Goal: Feedback & Contribution: Leave review/rating

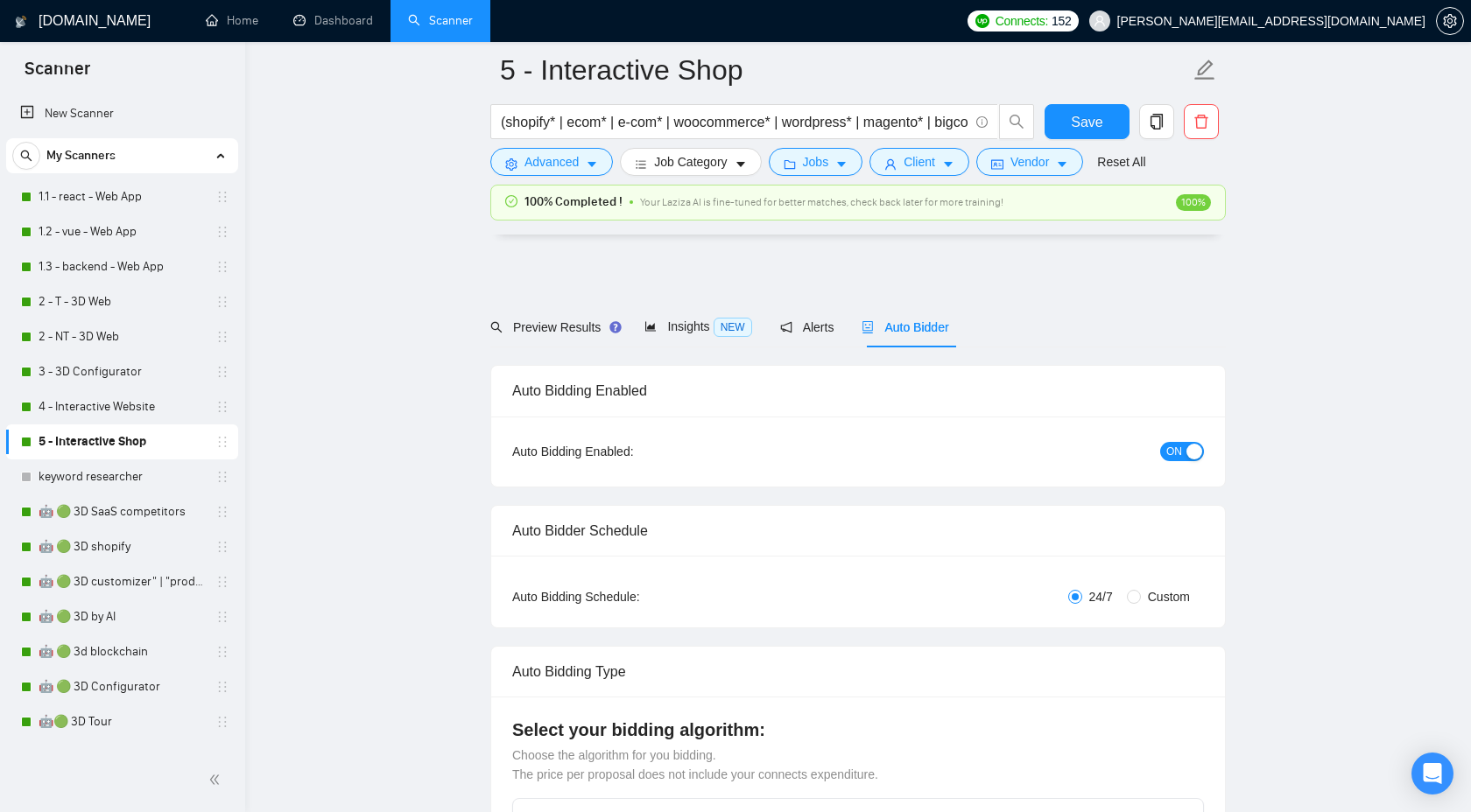
scroll to position [4676, 0]
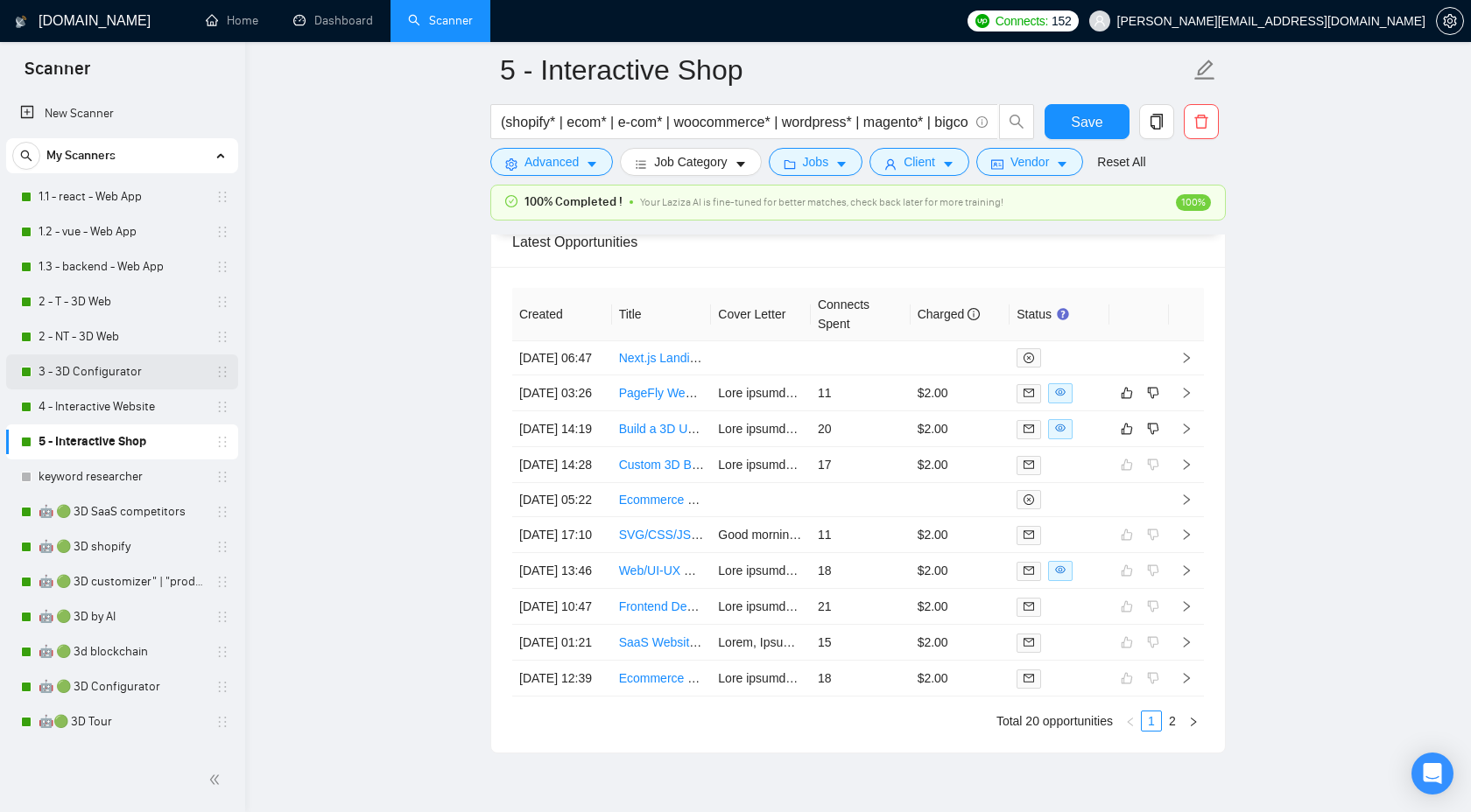
click at [100, 385] on link "3 - 3D Configurator" at bounding box center [122, 371] width 166 height 35
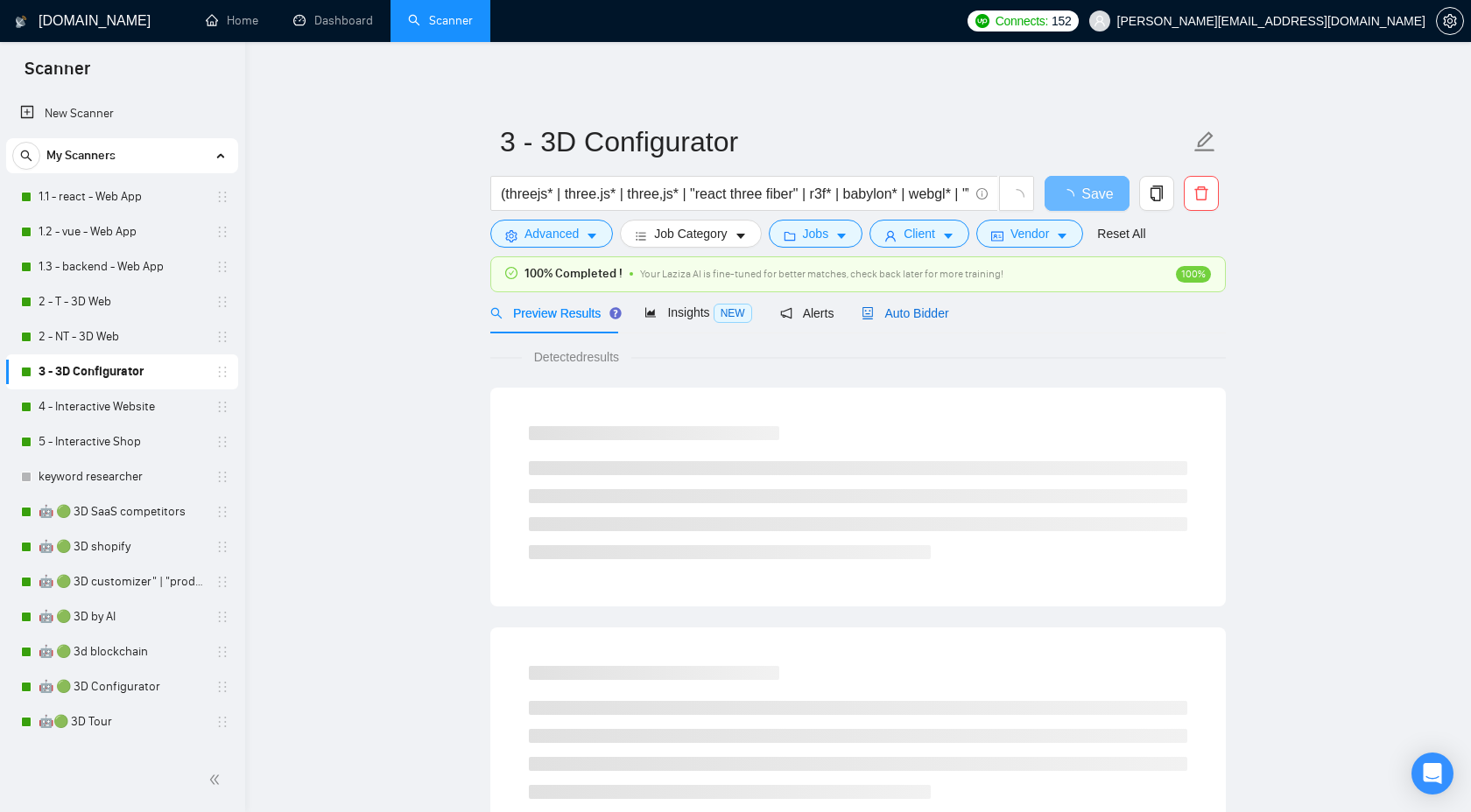
click at [877, 322] on div "Auto Bidder" at bounding box center [905, 313] width 86 height 19
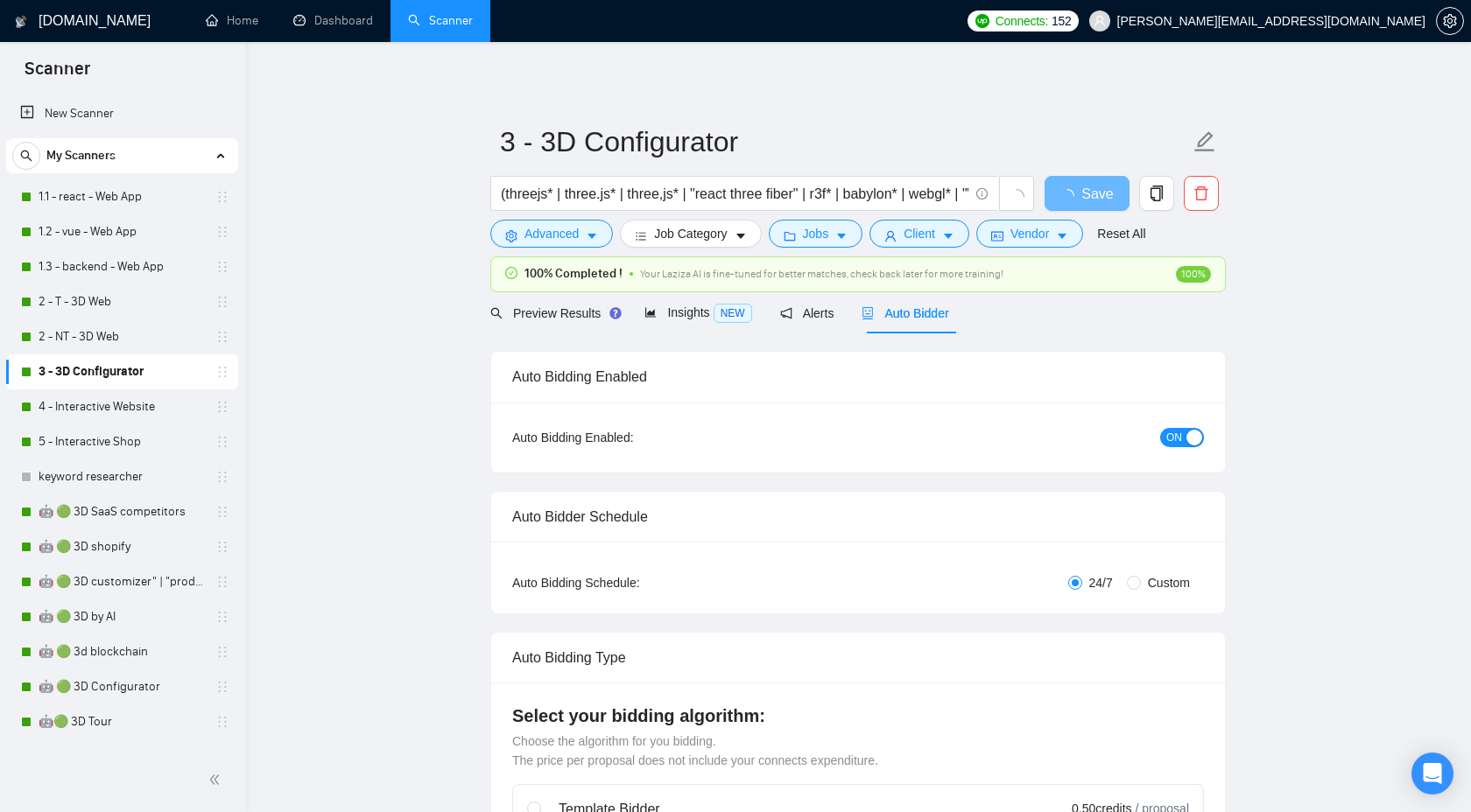
checkbox input "true"
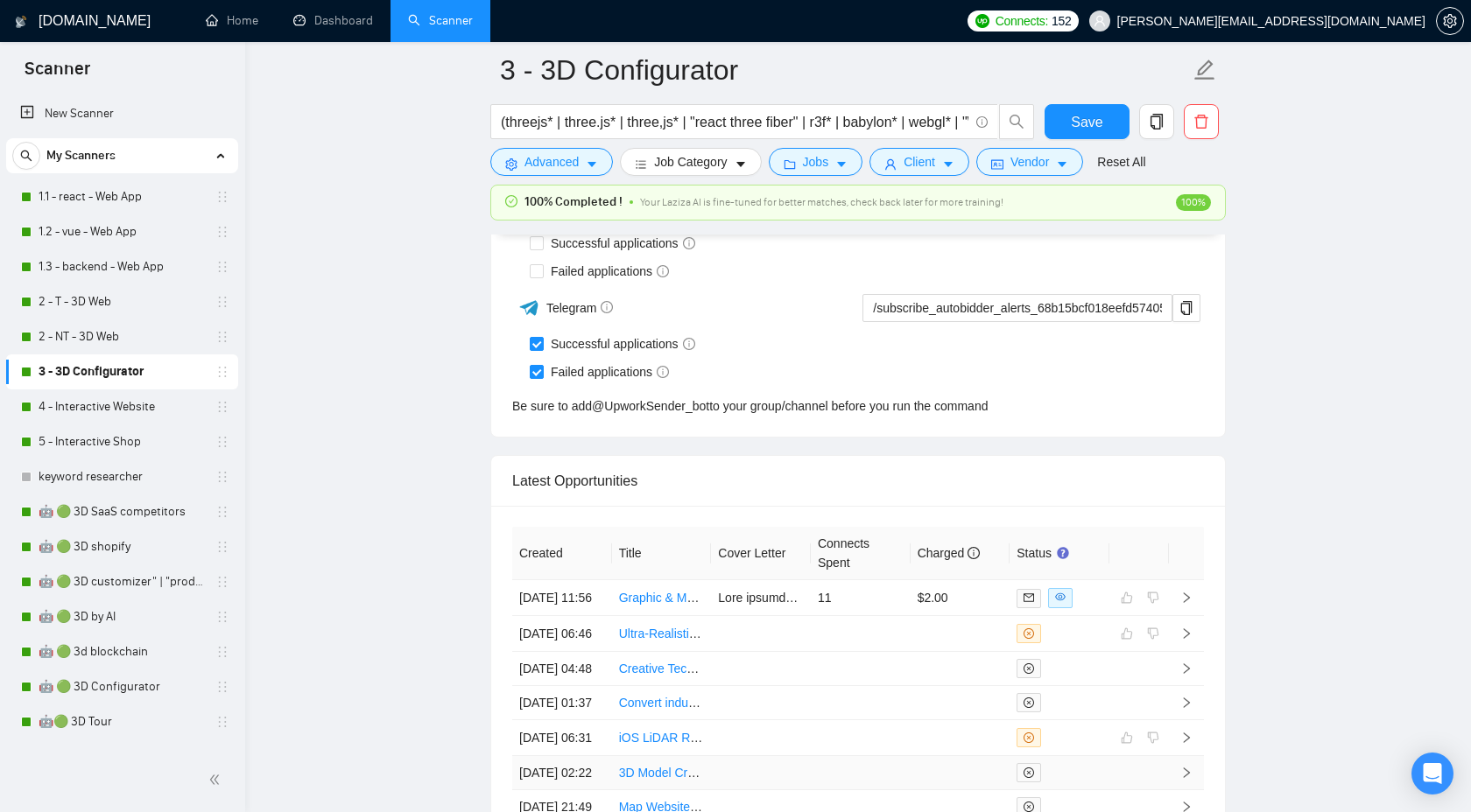
scroll to position [4496, 0]
click at [133, 416] on link "4 - Interactive Website" at bounding box center [122, 406] width 166 height 35
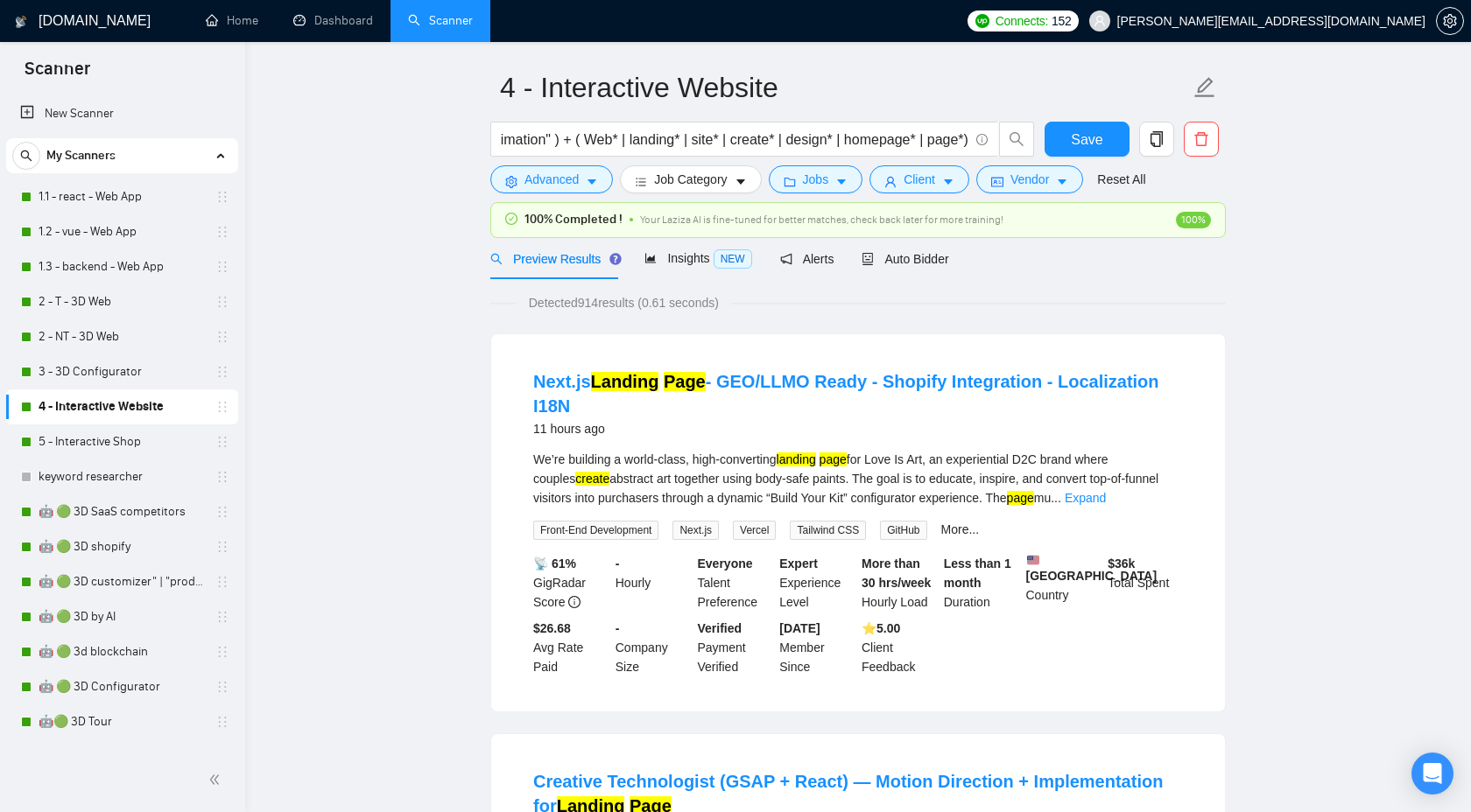
scroll to position [63, 0]
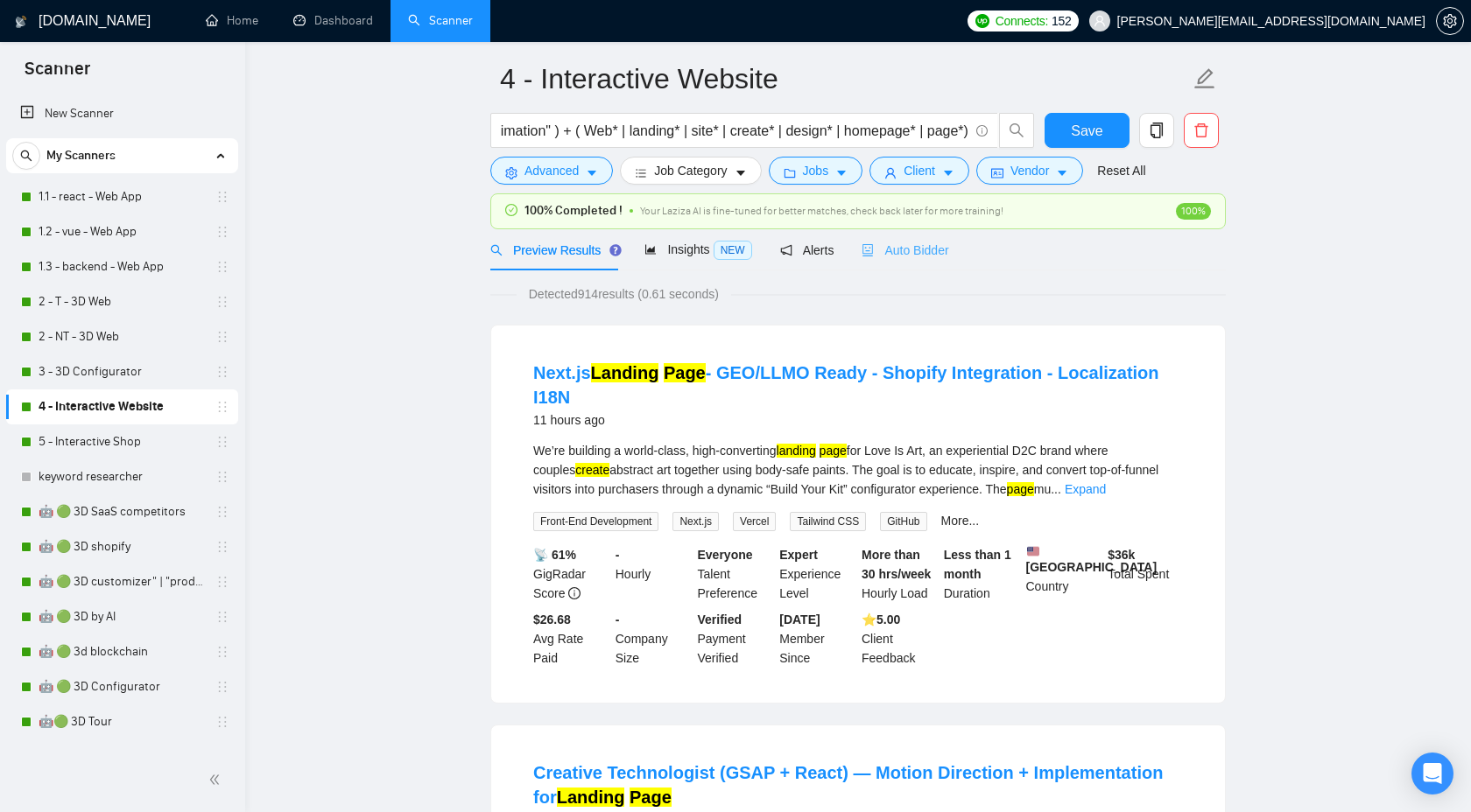
click at [928, 237] on div "Auto Bidder" at bounding box center [905, 249] width 86 height 41
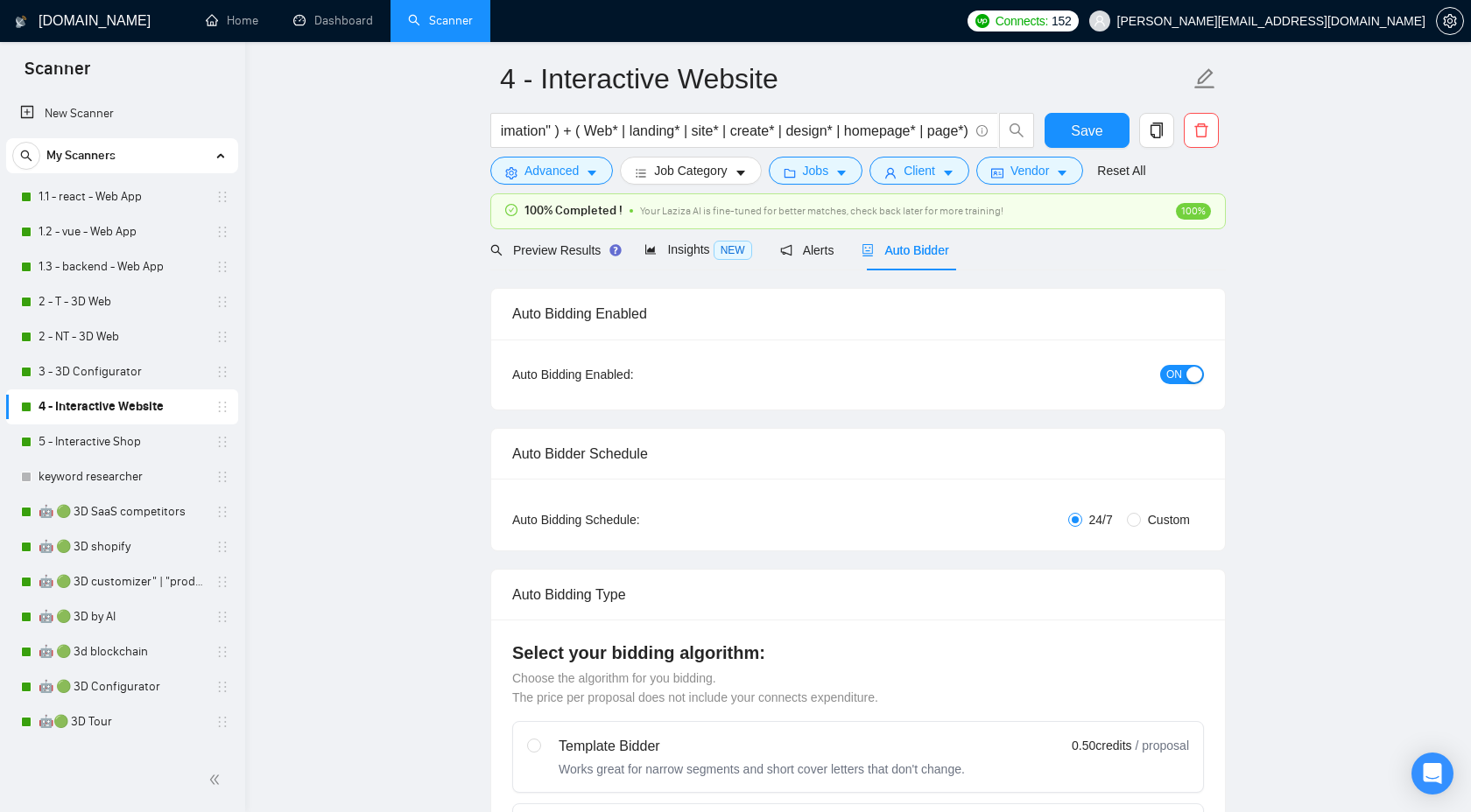
checkbox input "true"
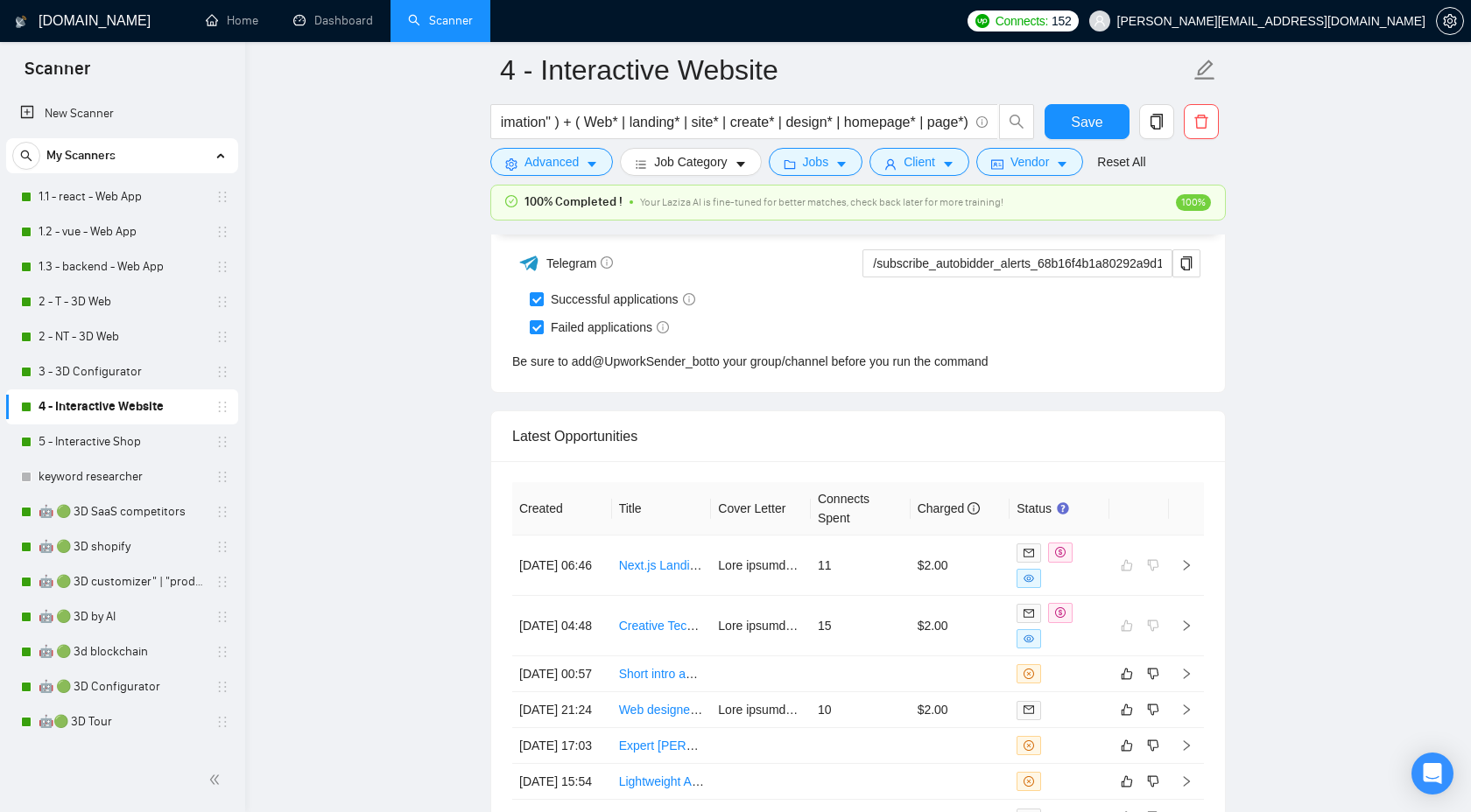
scroll to position [4943, 0]
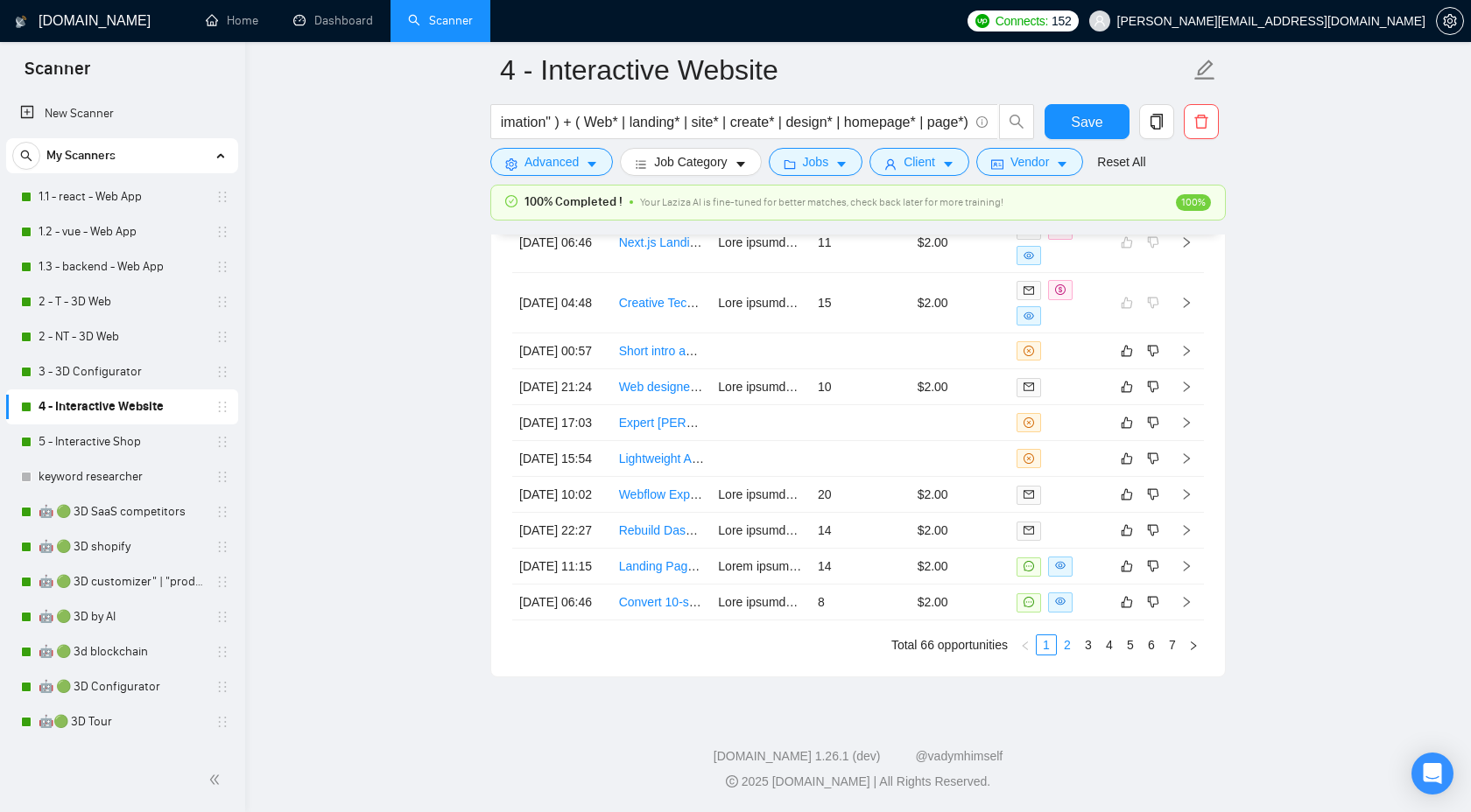
click at [1071, 651] on link "2" at bounding box center [1067, 645] width 19 height 19
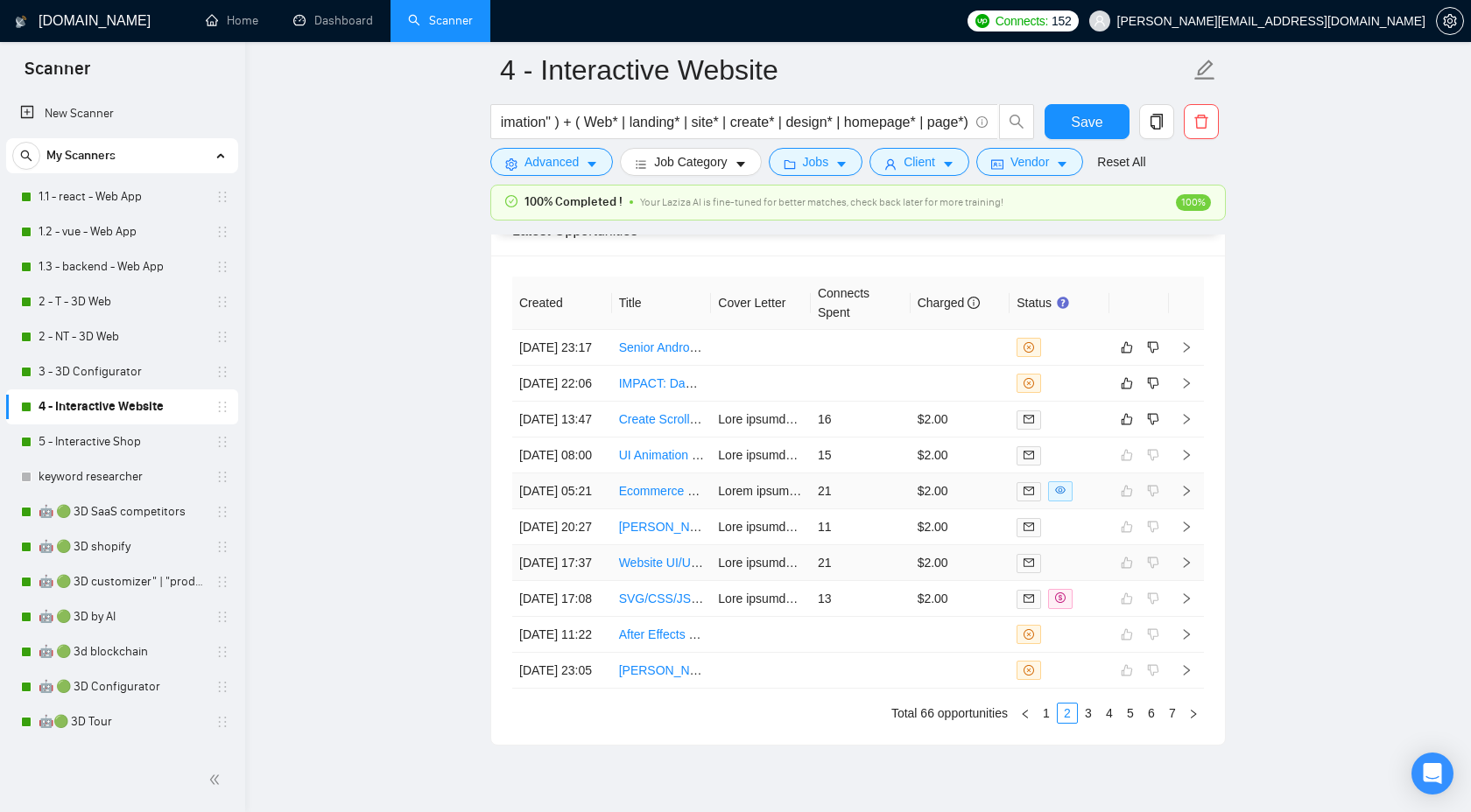
scroll to position [4664, 0]
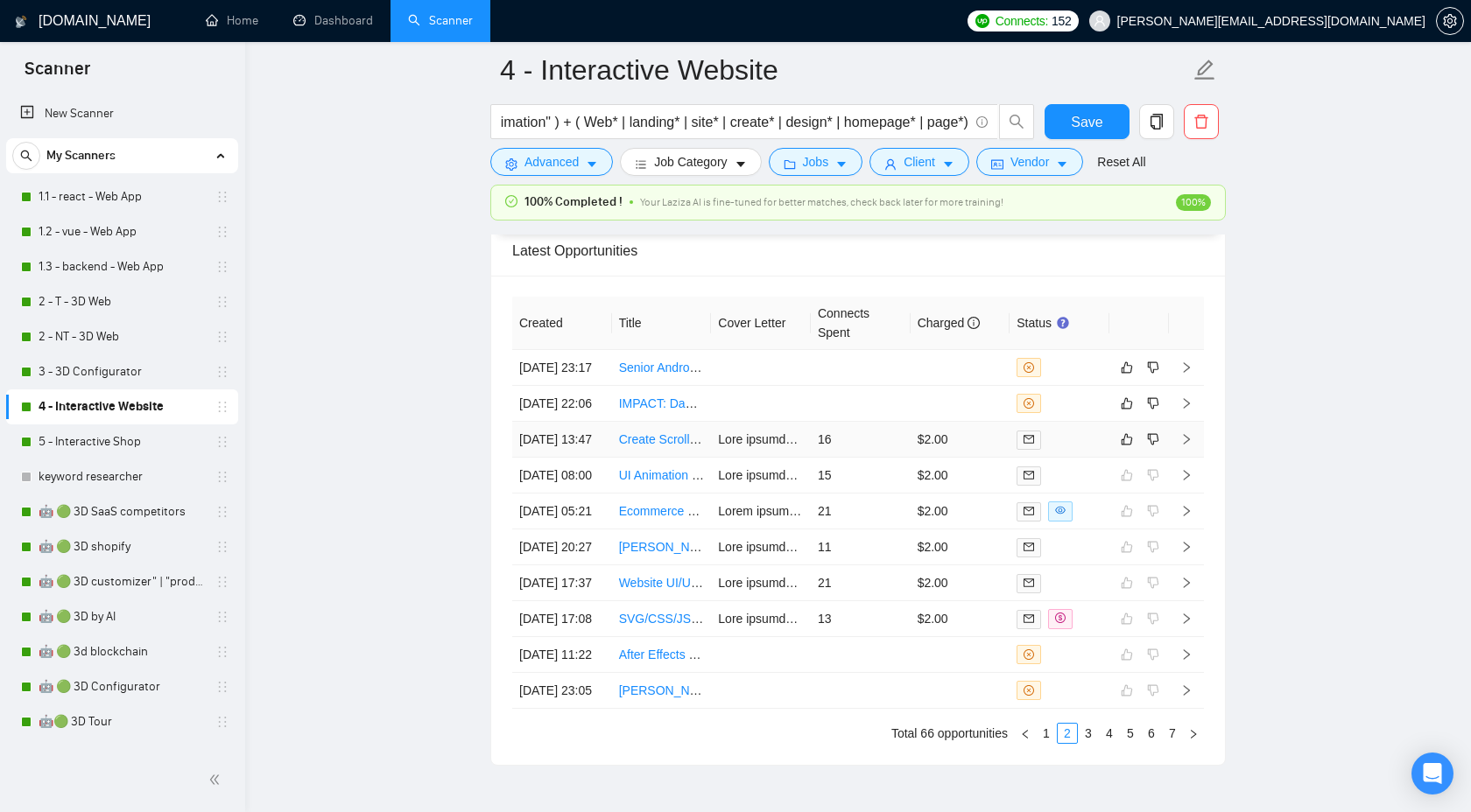
click at [1190, 445] on icon "right" at bounding box center [1186, 439] width 12 height 12
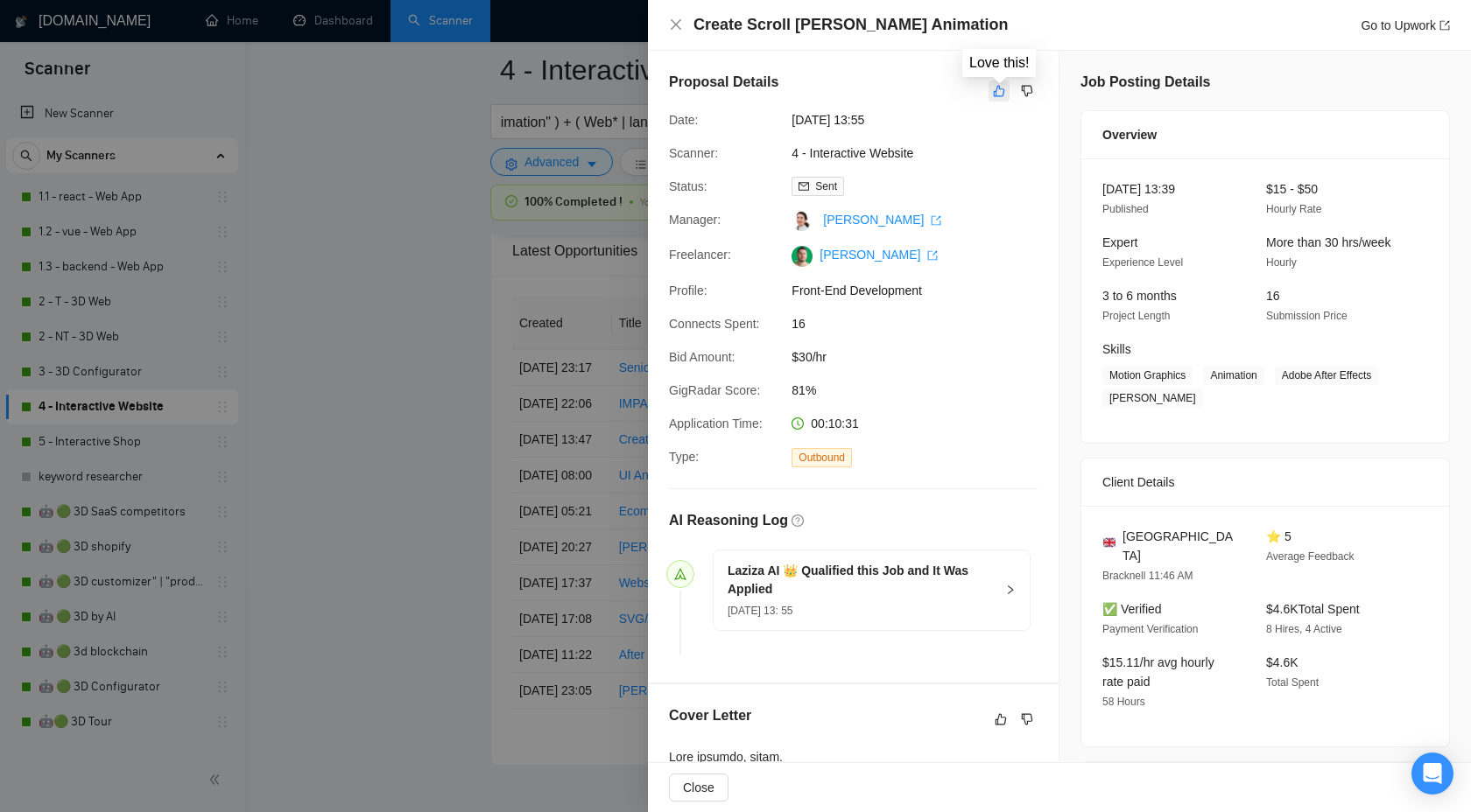
click at [998, 94] on icon "like" at bounding box center [999, 90] width 12 height 14
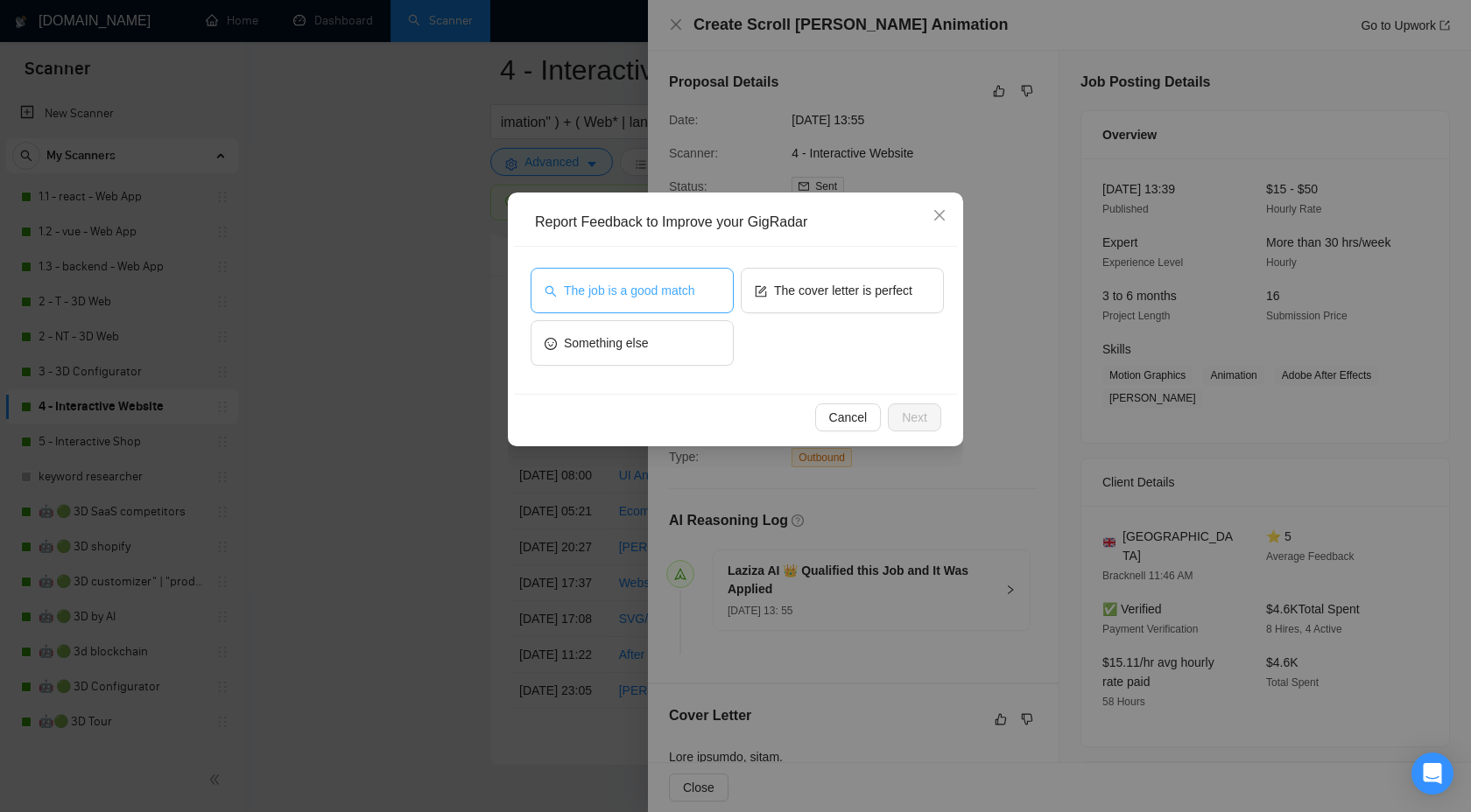
click at [670, 288] on span "The job is a good match" at bounding box center [628, 291] width 130 height 19
click at [911, 416] on span "Next" at bounding box center [914, 417] width 26 height 19
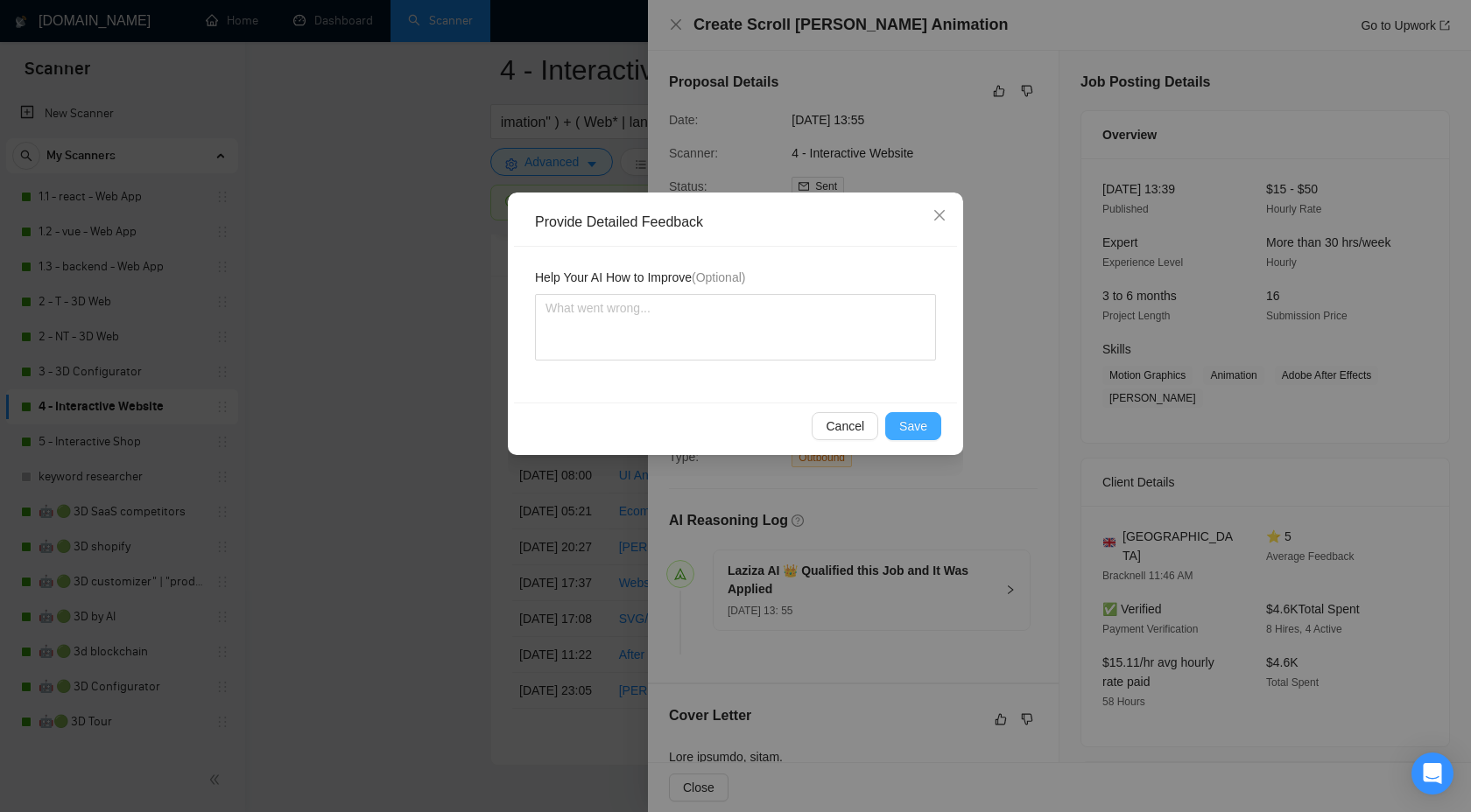
click at [908, 423] on span "Save" at bounding box center [912, 426] width 28 height 19
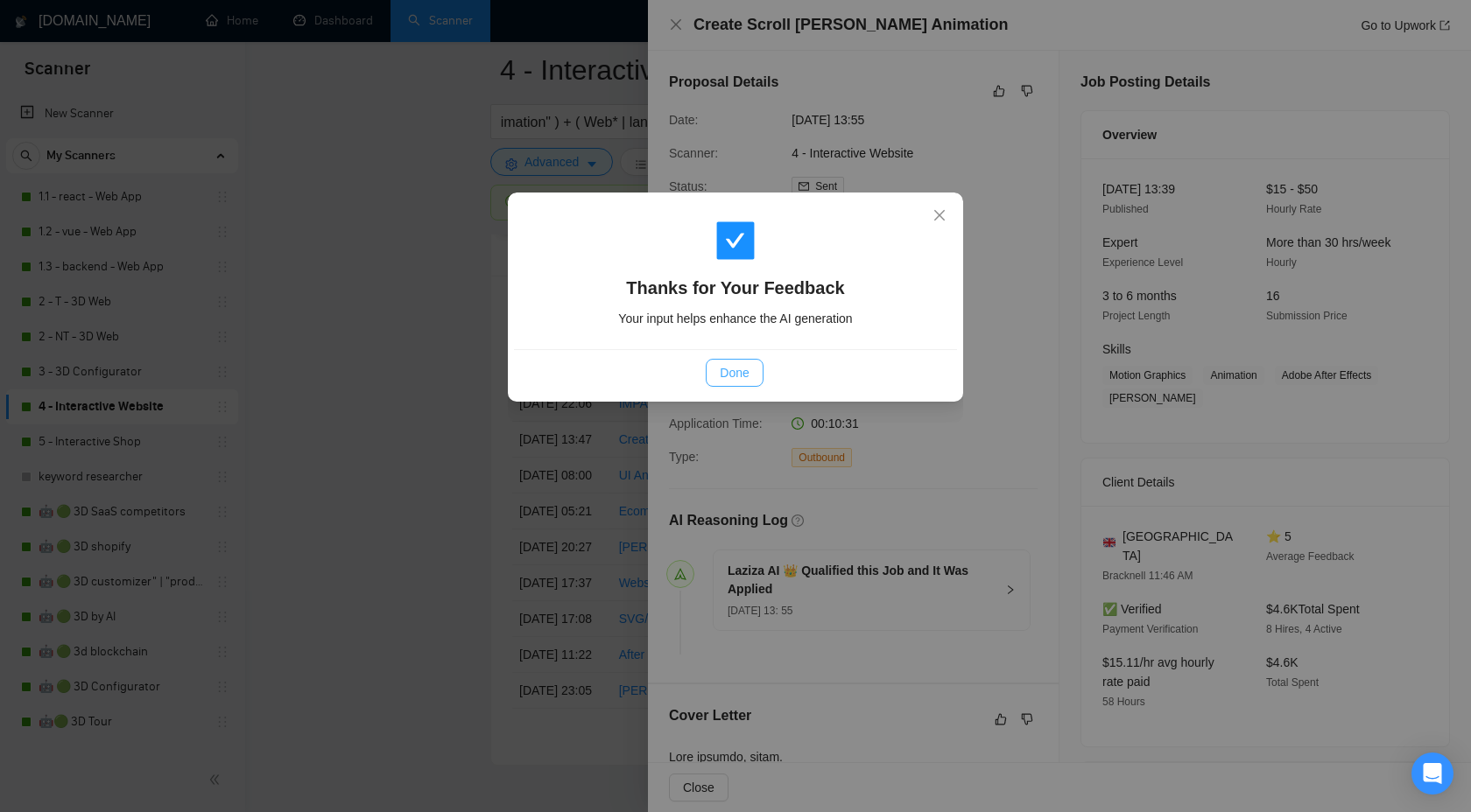
click at [743, 361] on button "Done" at bounding box center [735, 372] width 57 height 28
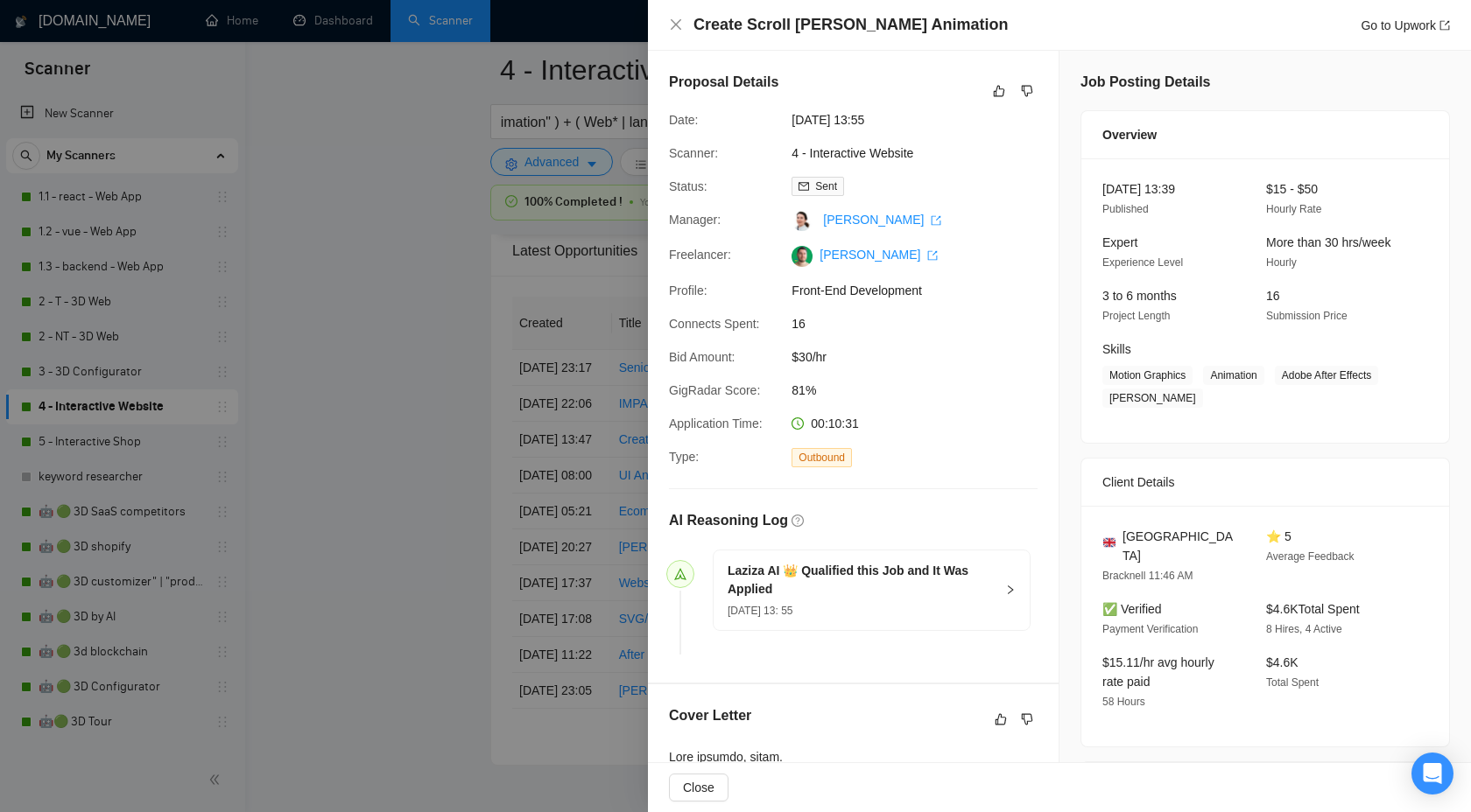
click at [504, 453] on div at bounding box center [736, 406] width 1471 height 812
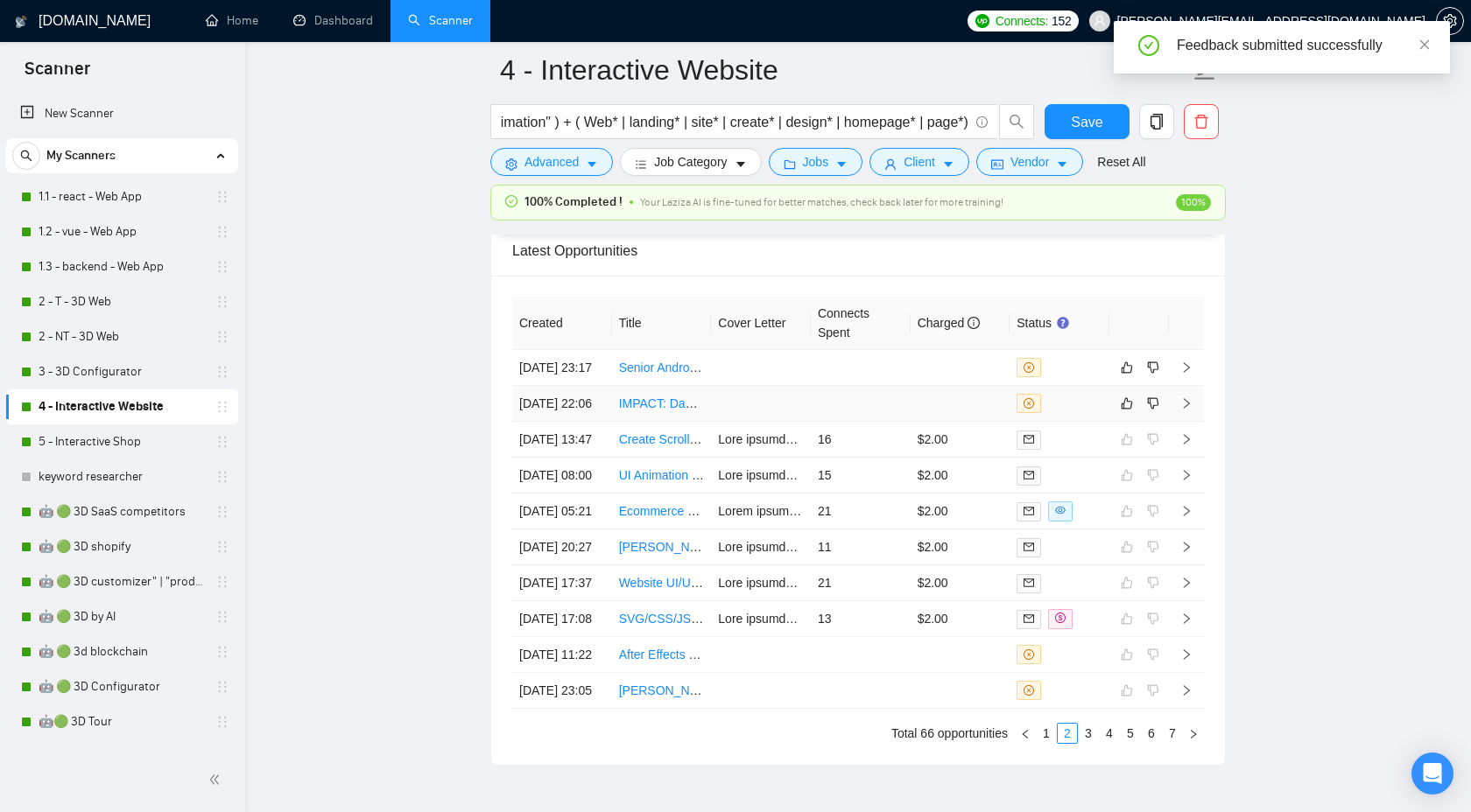
click at [1187, 409] on icon "right" at bounding box center [1186, 403] width 12 height 12
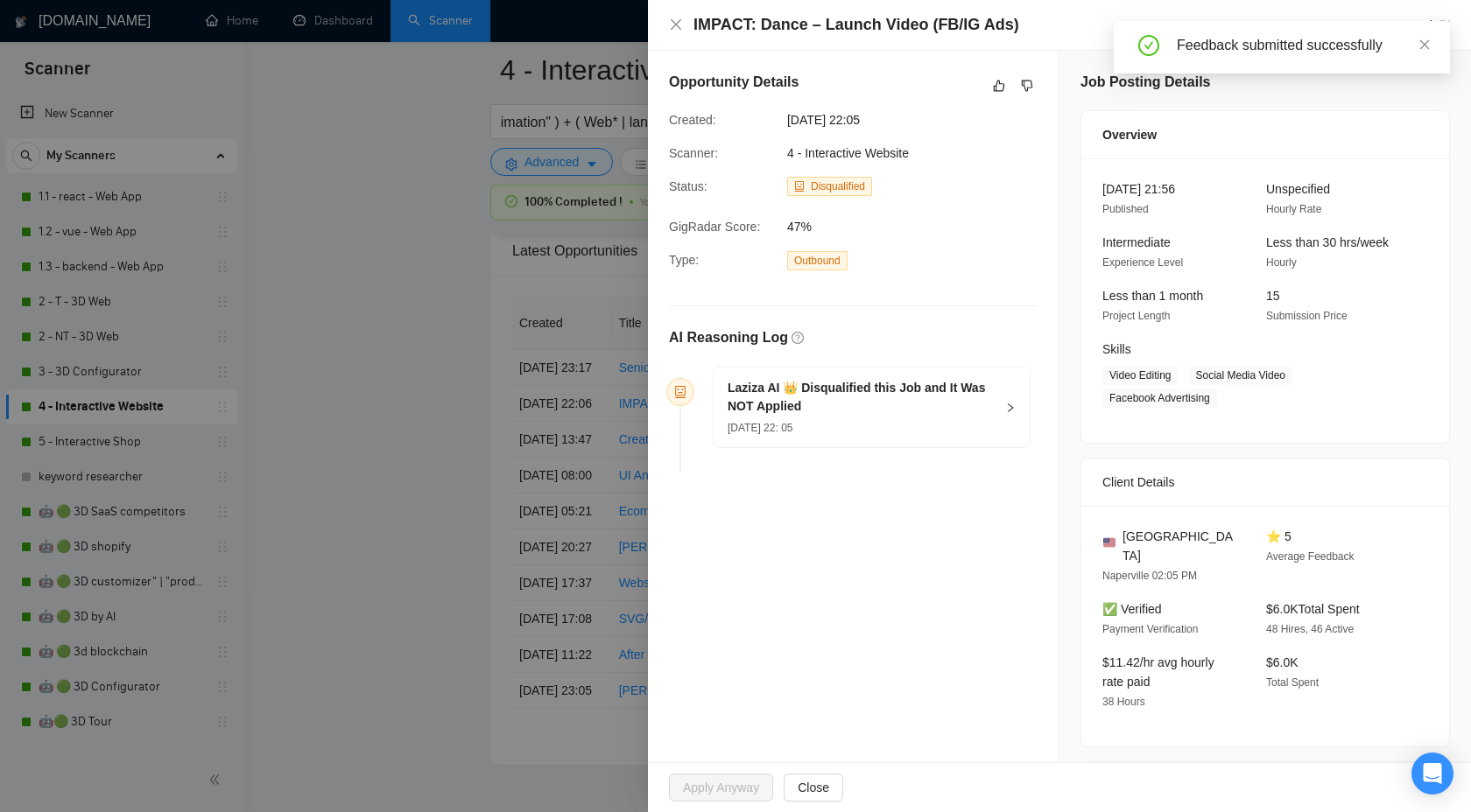
click at [985, 76] on div "Opportunity Details" at bounding box center [853, 85] width 369 height 28
click at [991, 83] on button "button" at bounding box center [999, 85] width 21 height 21
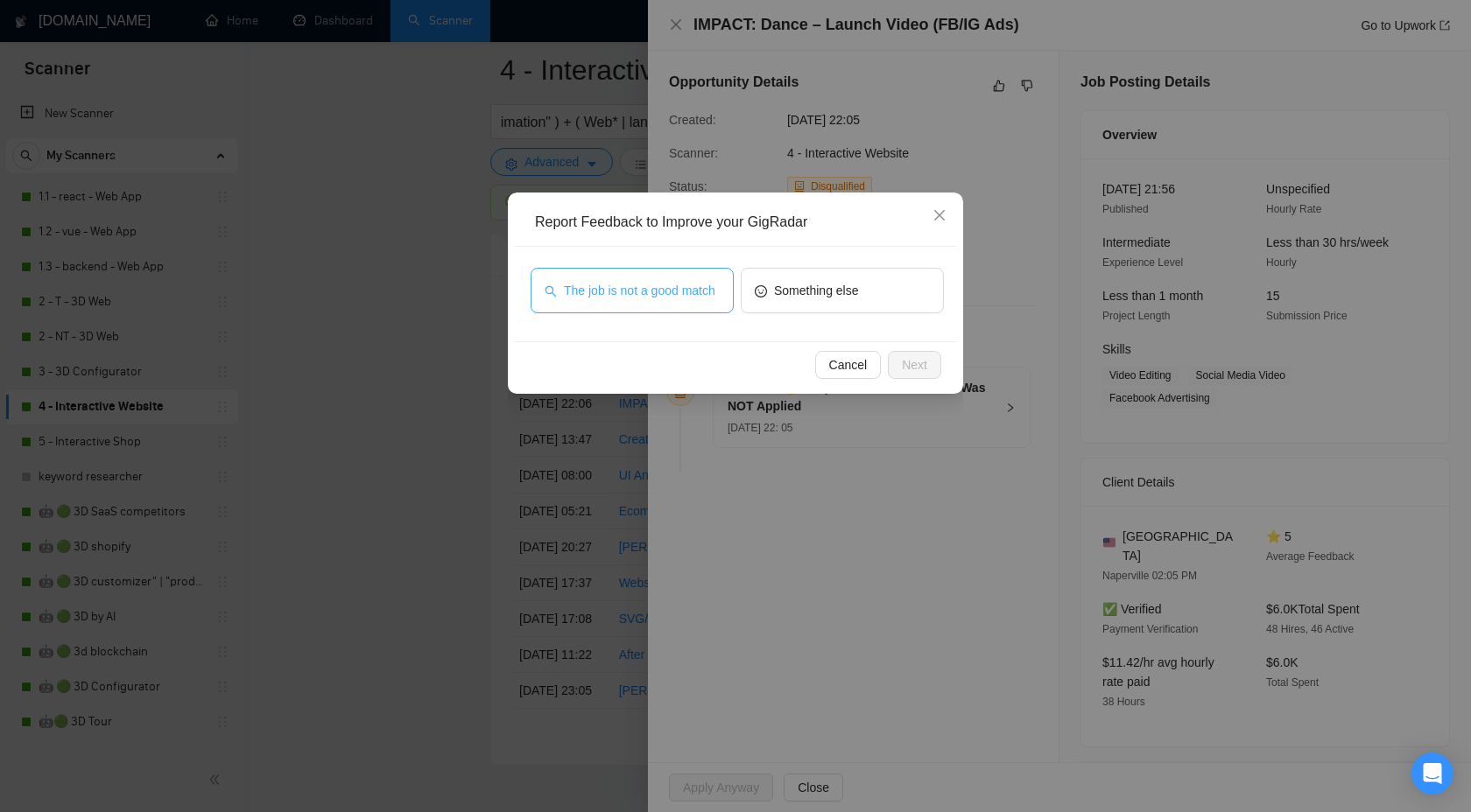
click at [653, 296] on span "The job is not a good match" at bounding box center [639, 291] width 151 height 19
click at [897, 365] on button "Next" at bounding box center [914, 365] width 53 height 28
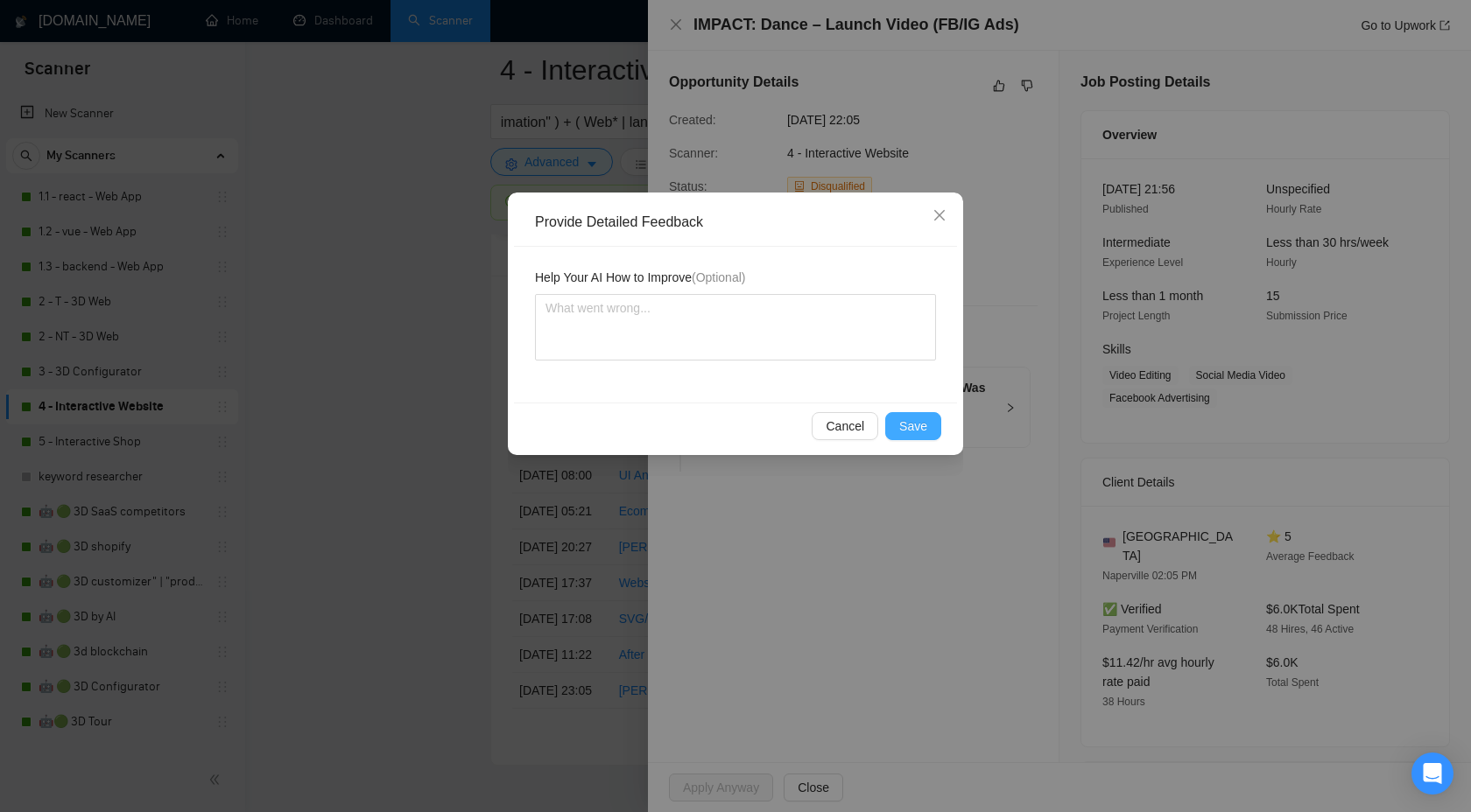
click at [920, 438] on button "Save" at bounding box center [913, 425] width 56 height 28
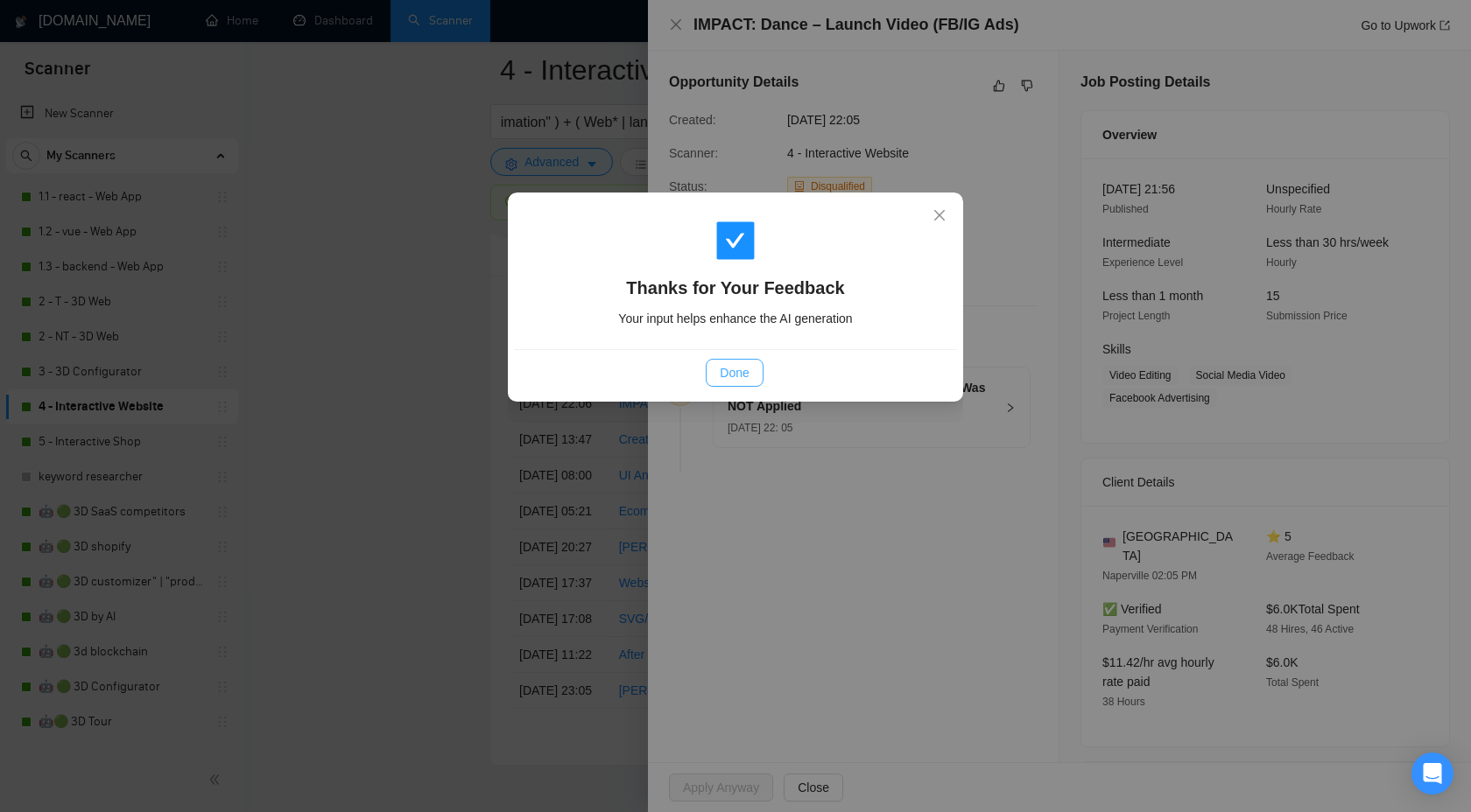
click at [747, 370] on span "Done" at bounding box center [734, 372] width 29 height 19
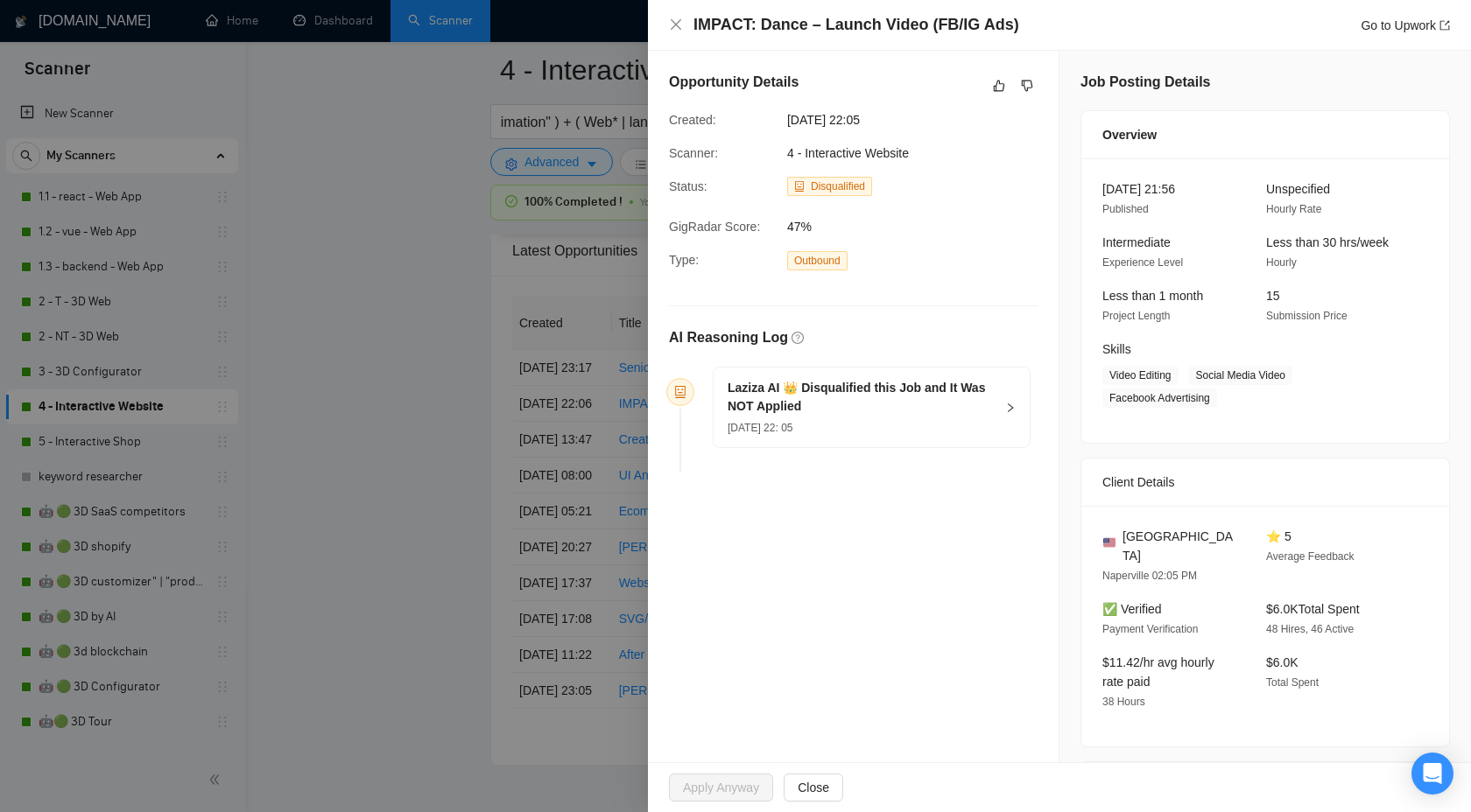
click at [378, 429] on div at bounding box center [736, 406] width 1471 height 812
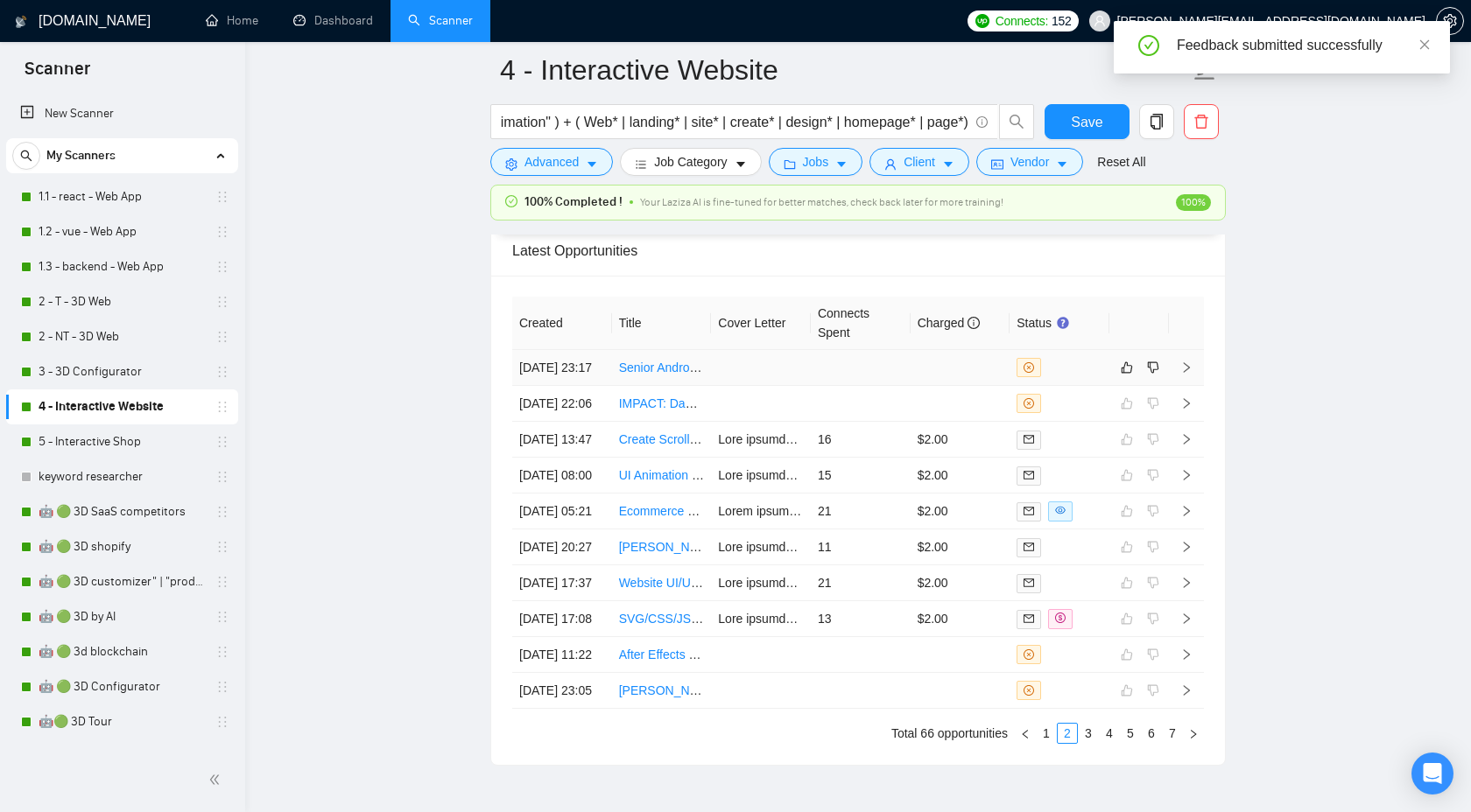
click at [1191, 373] on icon "right" at bounding box center [1186, 368] width 12 height 12
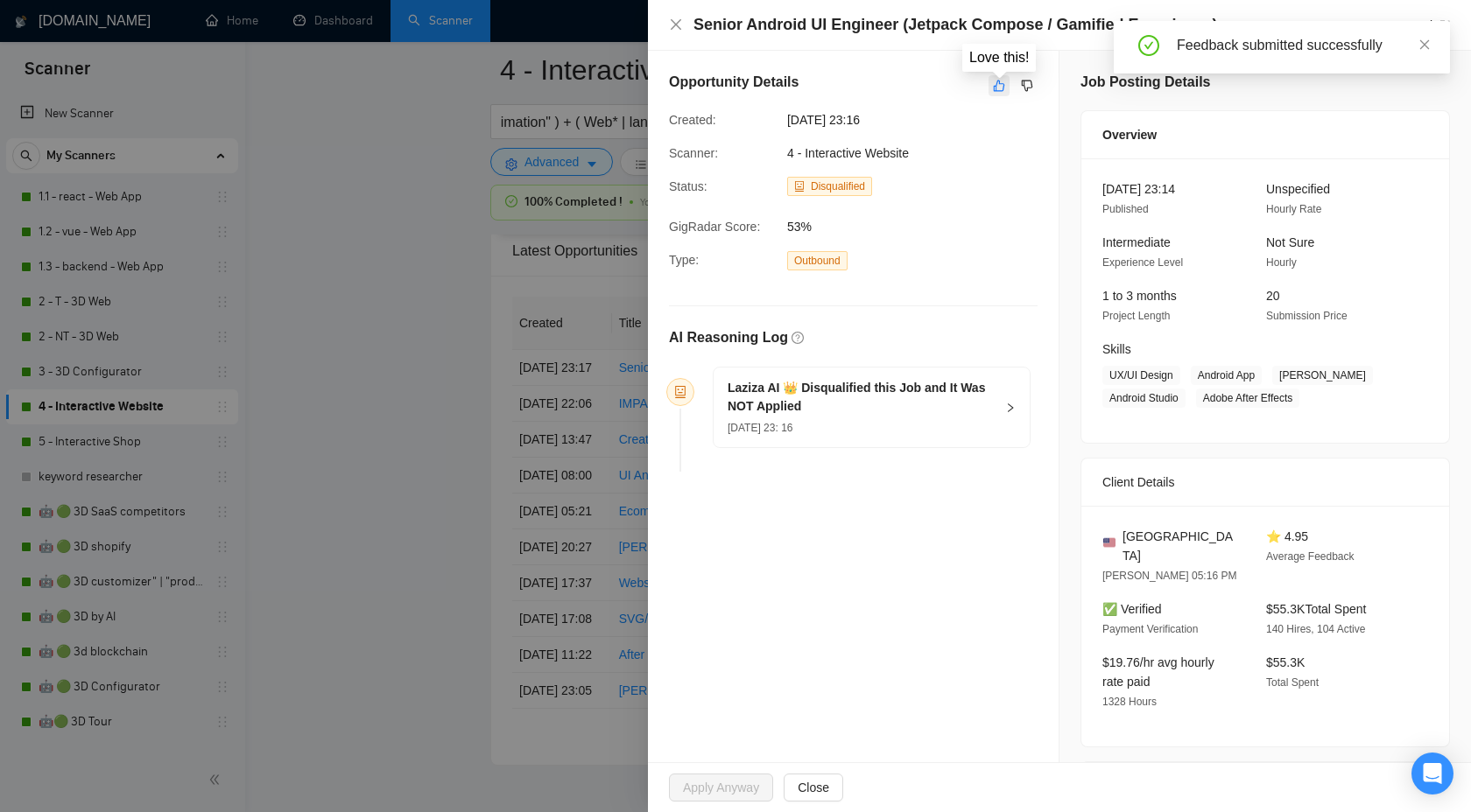
click at [991, 95] on button "button" at bounding box center [999, 85] width 21 height 21
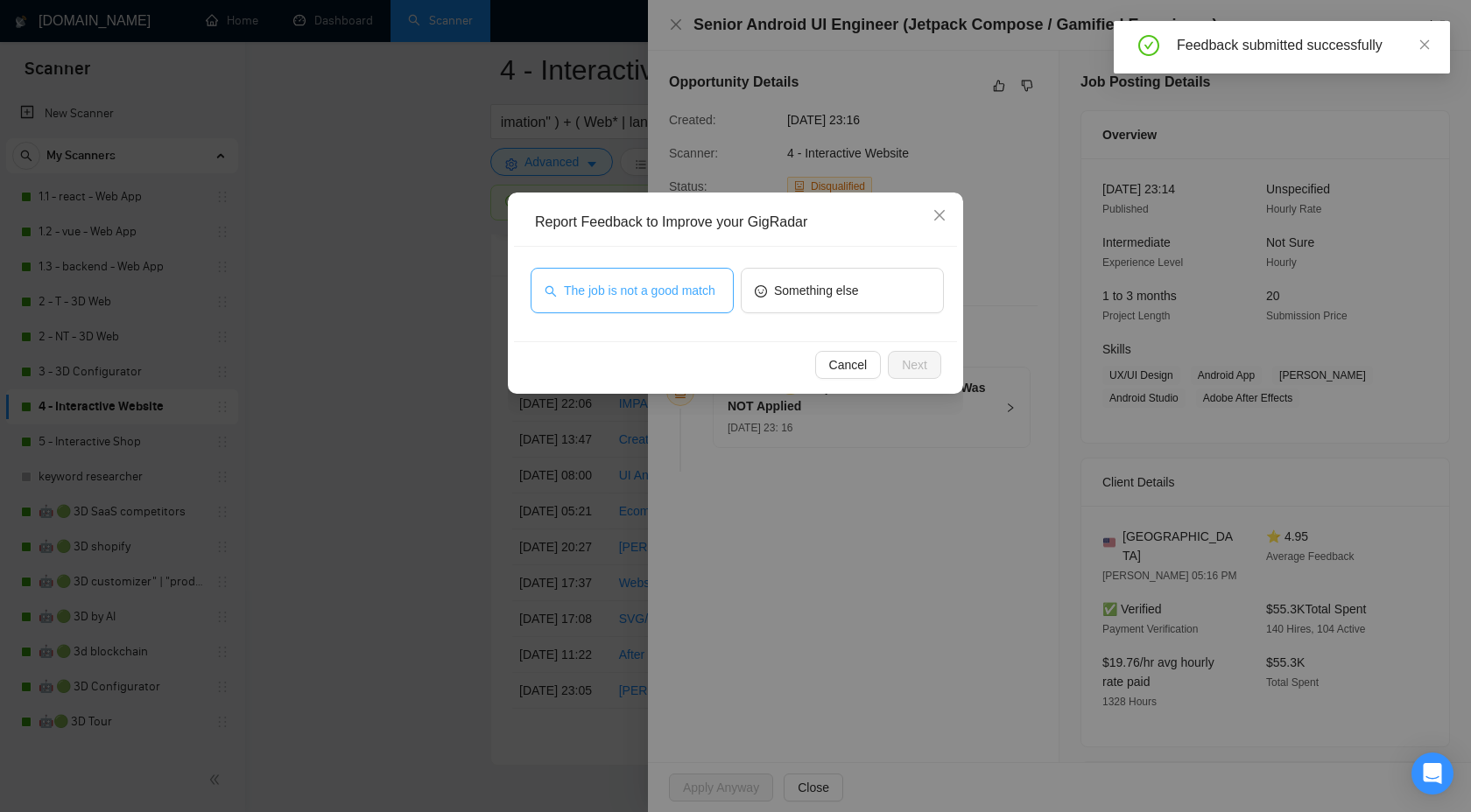
click at [633, 291] on span "The job is not a good match" at bounding box center [639, 291] width 151 height 19
click at [920, 345] on div "Cancel Next" at bounding box center [736, 364] width 443 height 47
click at [920, 352] on button "Next" at bounding box center [914, 365] width 53 height 28
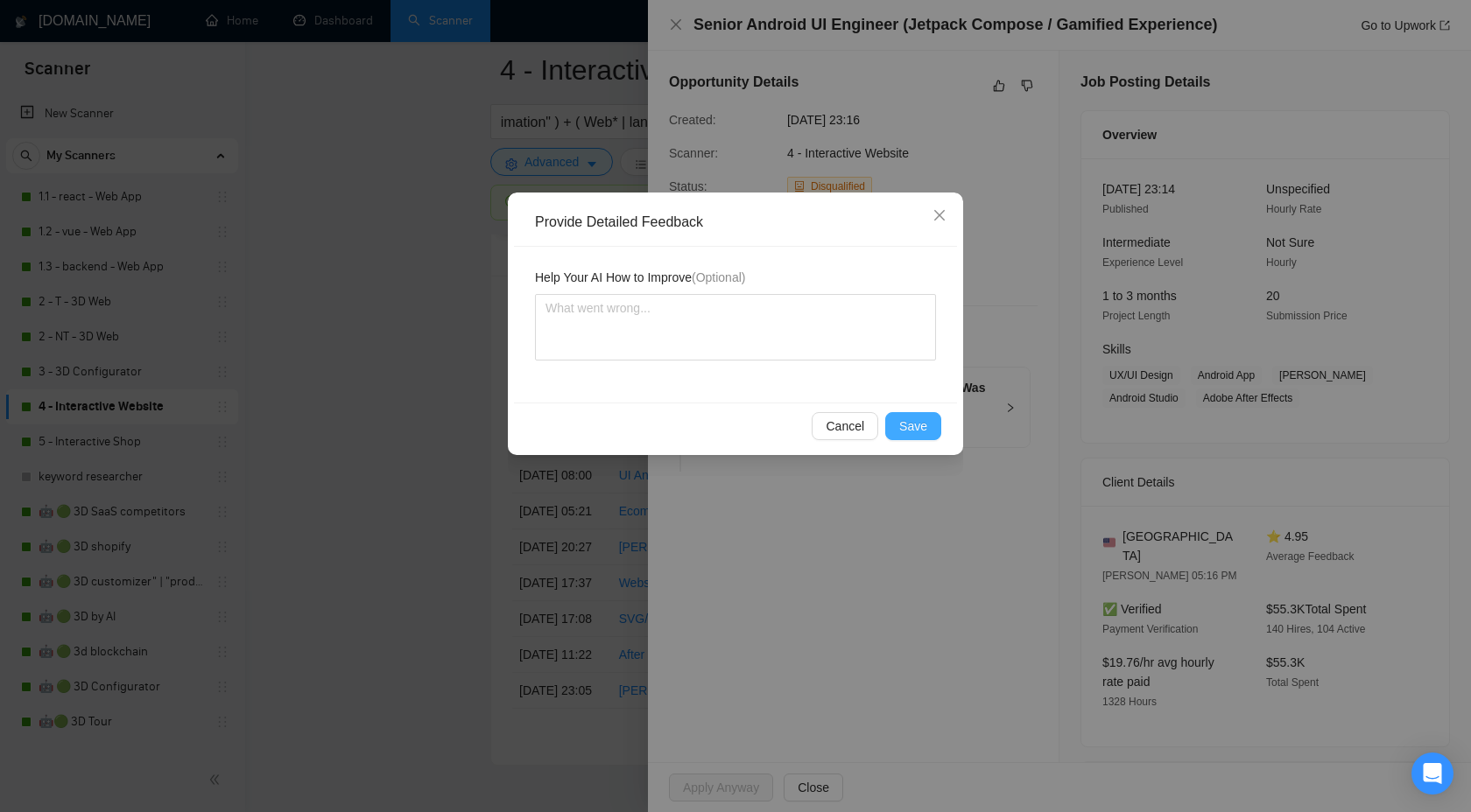
click at [894, 425] on button "Save" at bounding box center [913, 425] width 56 height 28
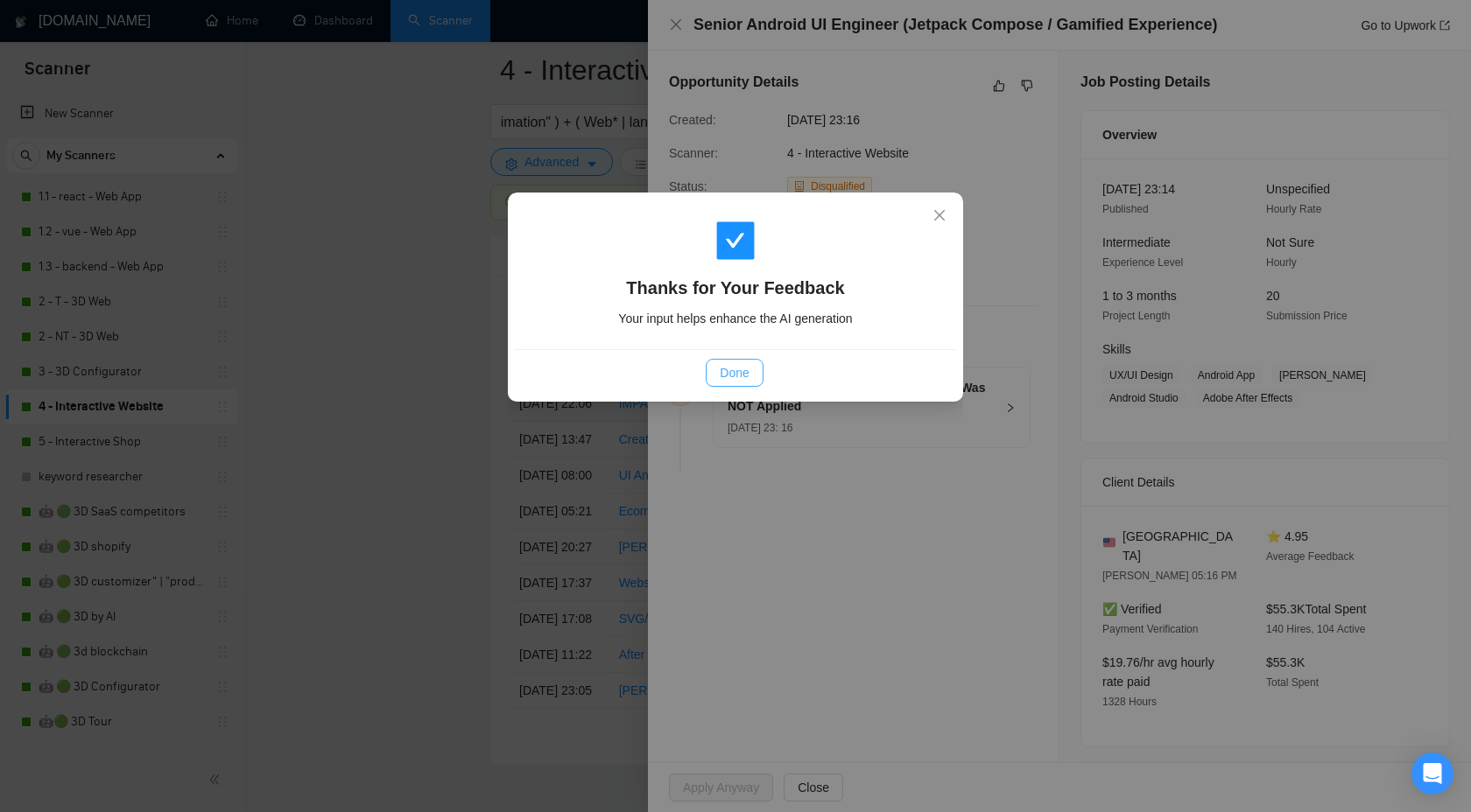
click at [721, 374] on span "Done" at bounding box center [734, 372] width 29 height 19
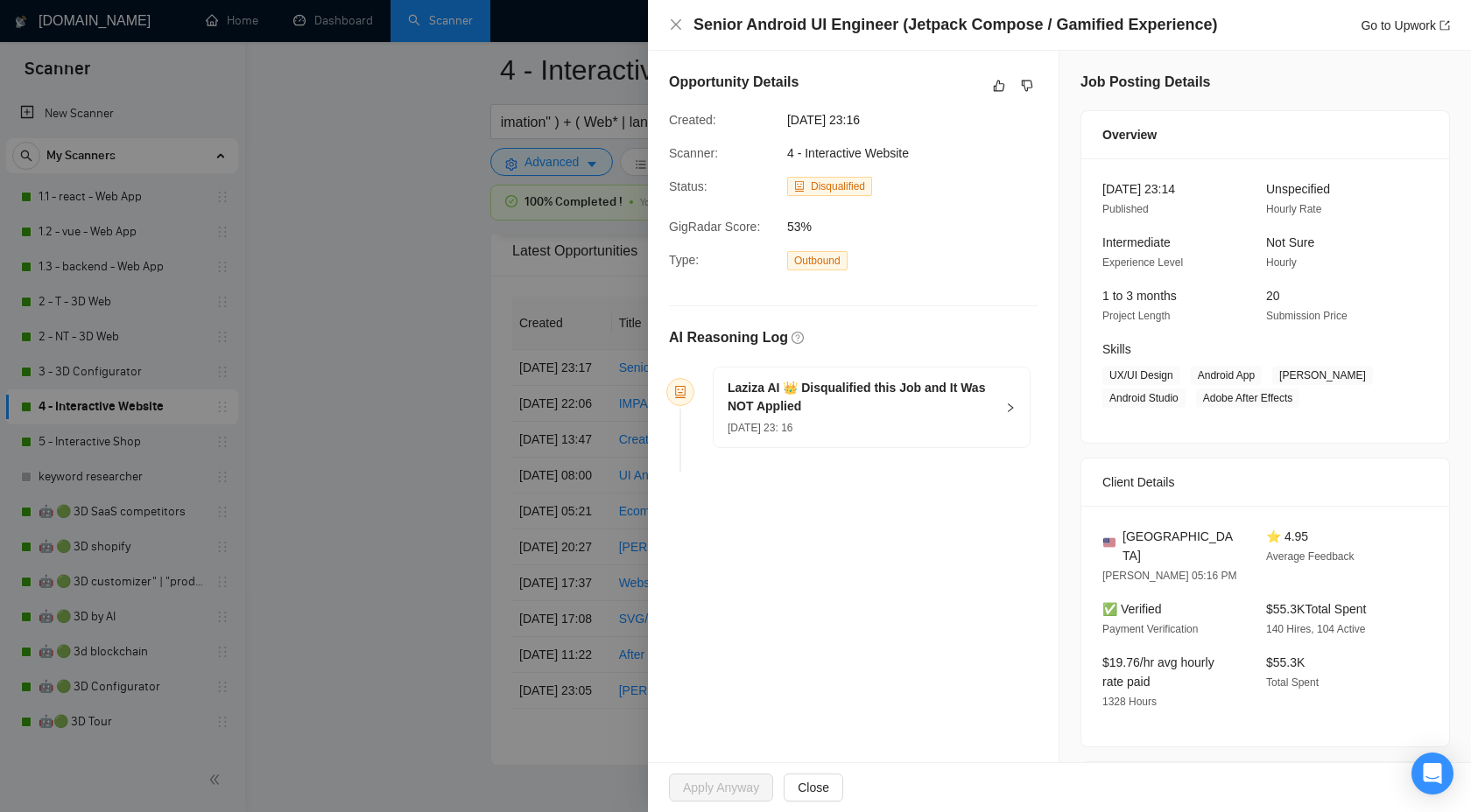
click at [471, 419] on div at bounding box center [736, 406] width 1471 height 812
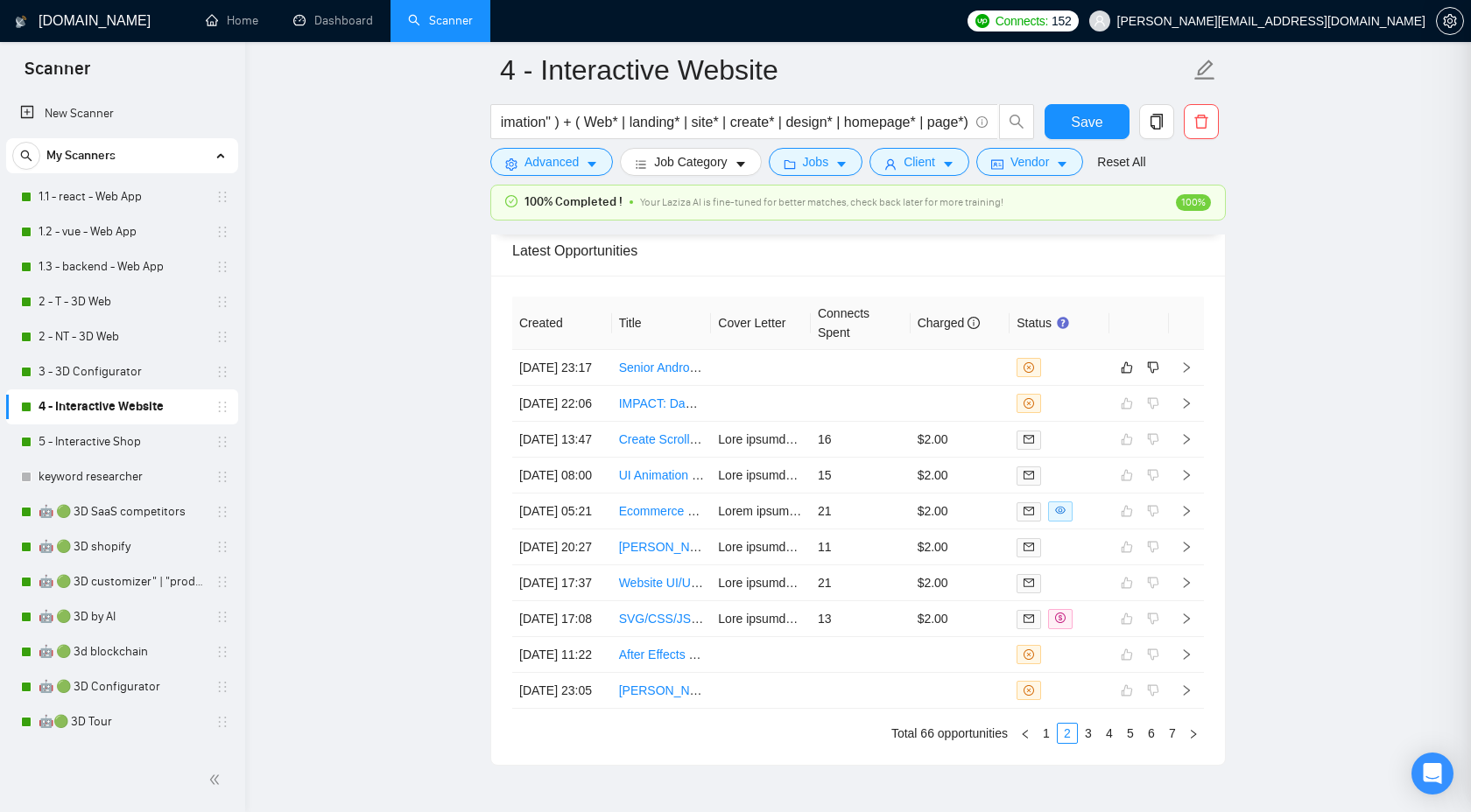
click at [471, 419] on div at bounding box center [736, 406] width 1471 height 812
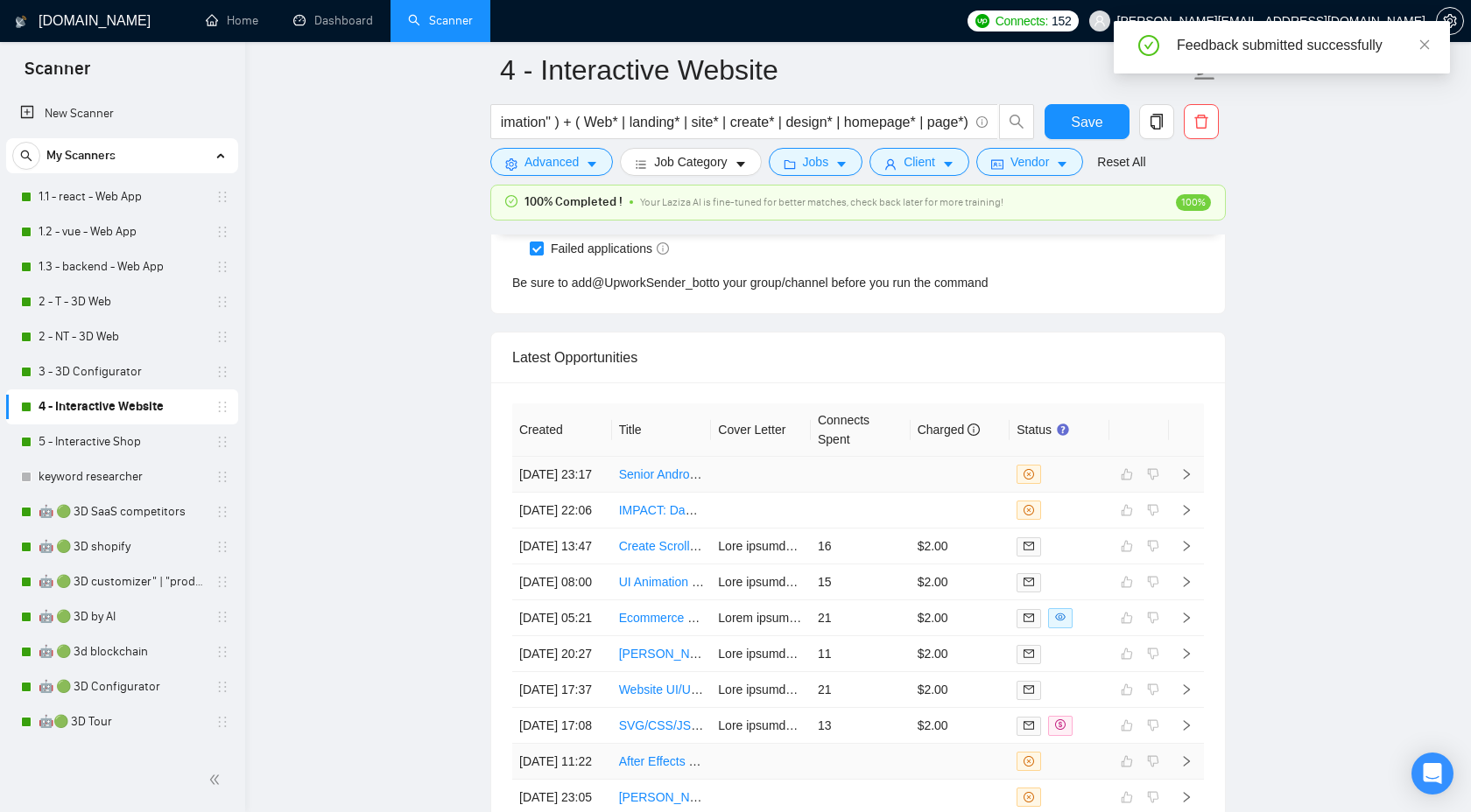
scroll to position [4931, 0]
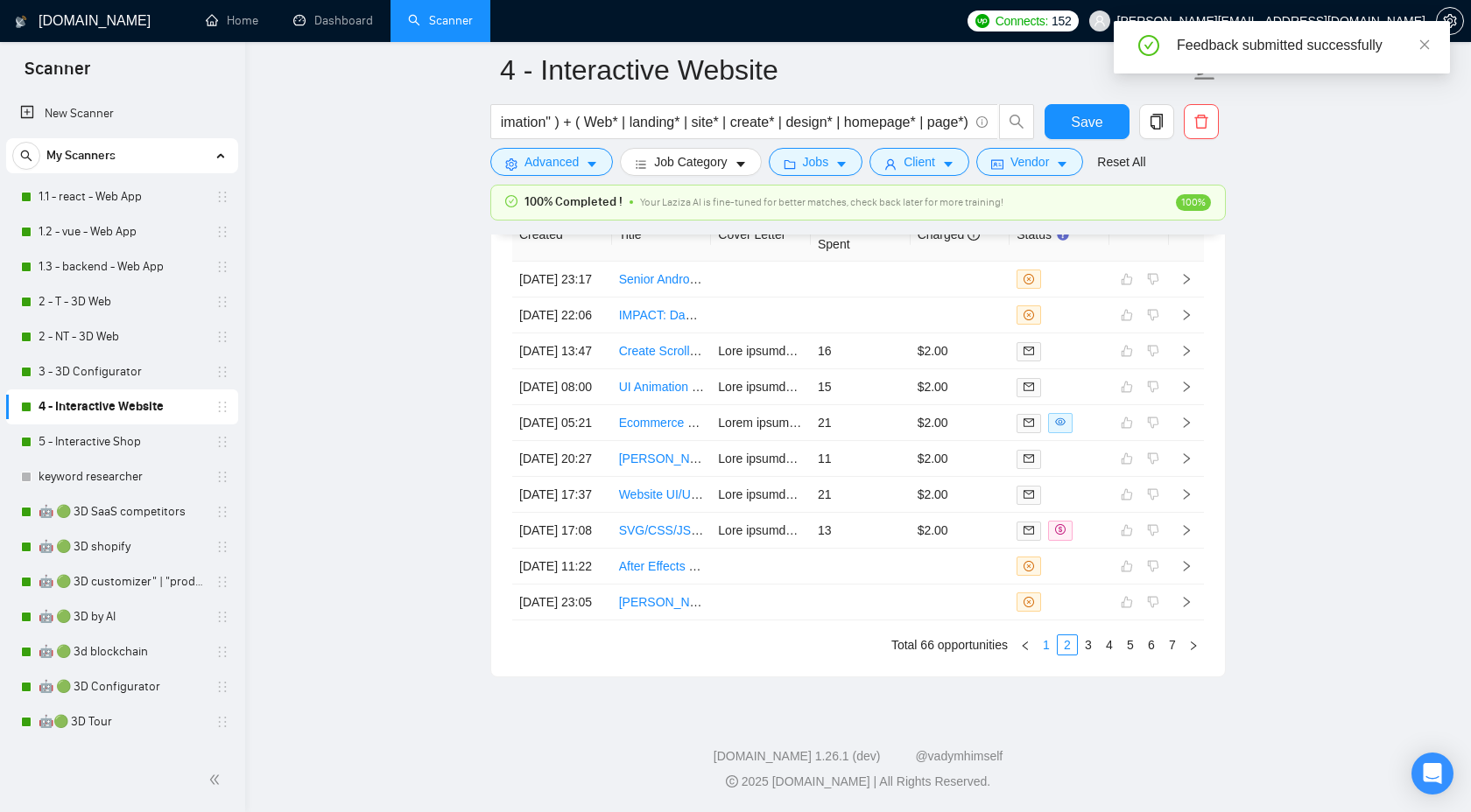
click at [1046, 649] on link "1" at bounding box center [1046, 645] width 19 height 19
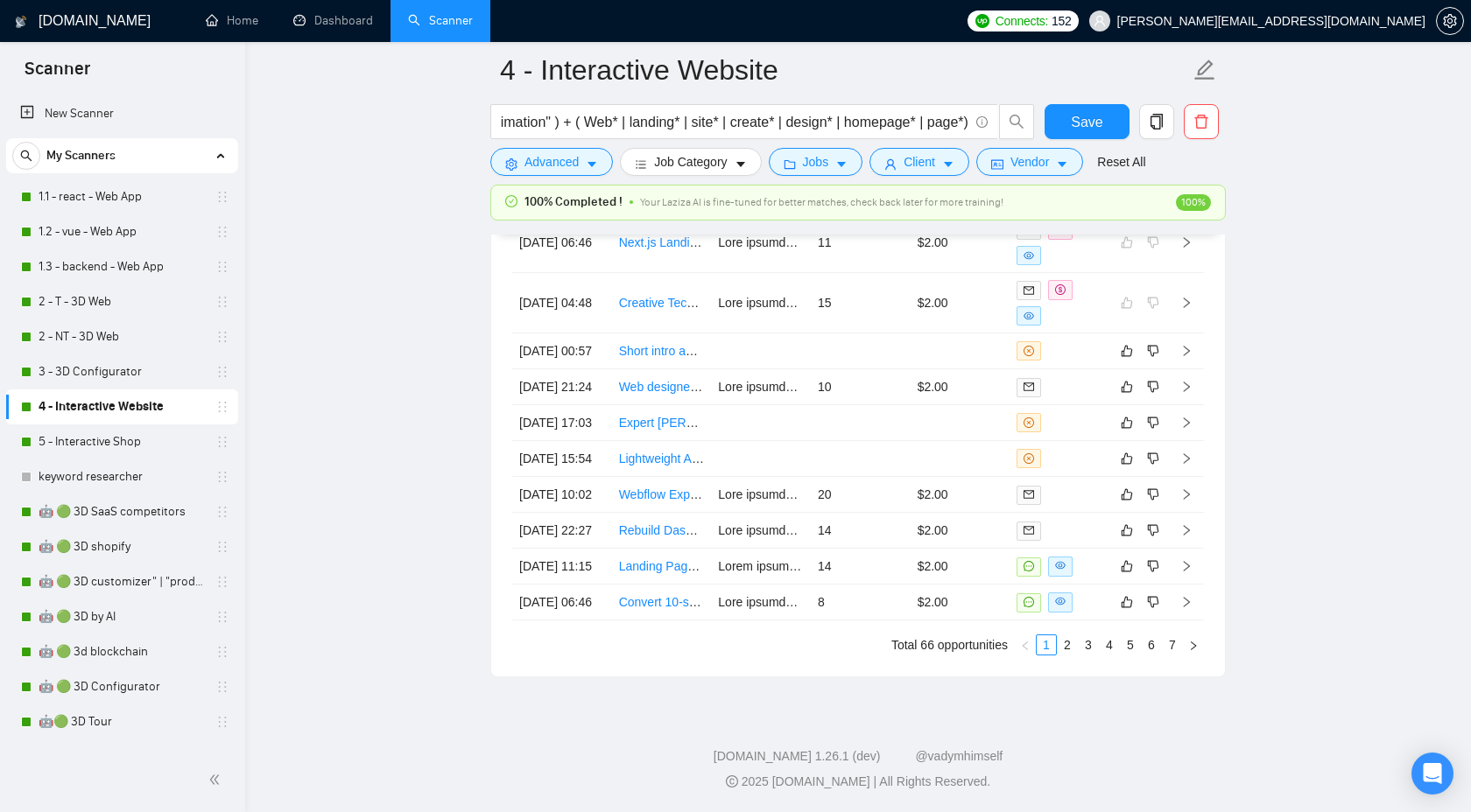
scroll to position [4943, 0]
click at [1194, 600] on td at bounding box center [1186, 603] width 35 height 36
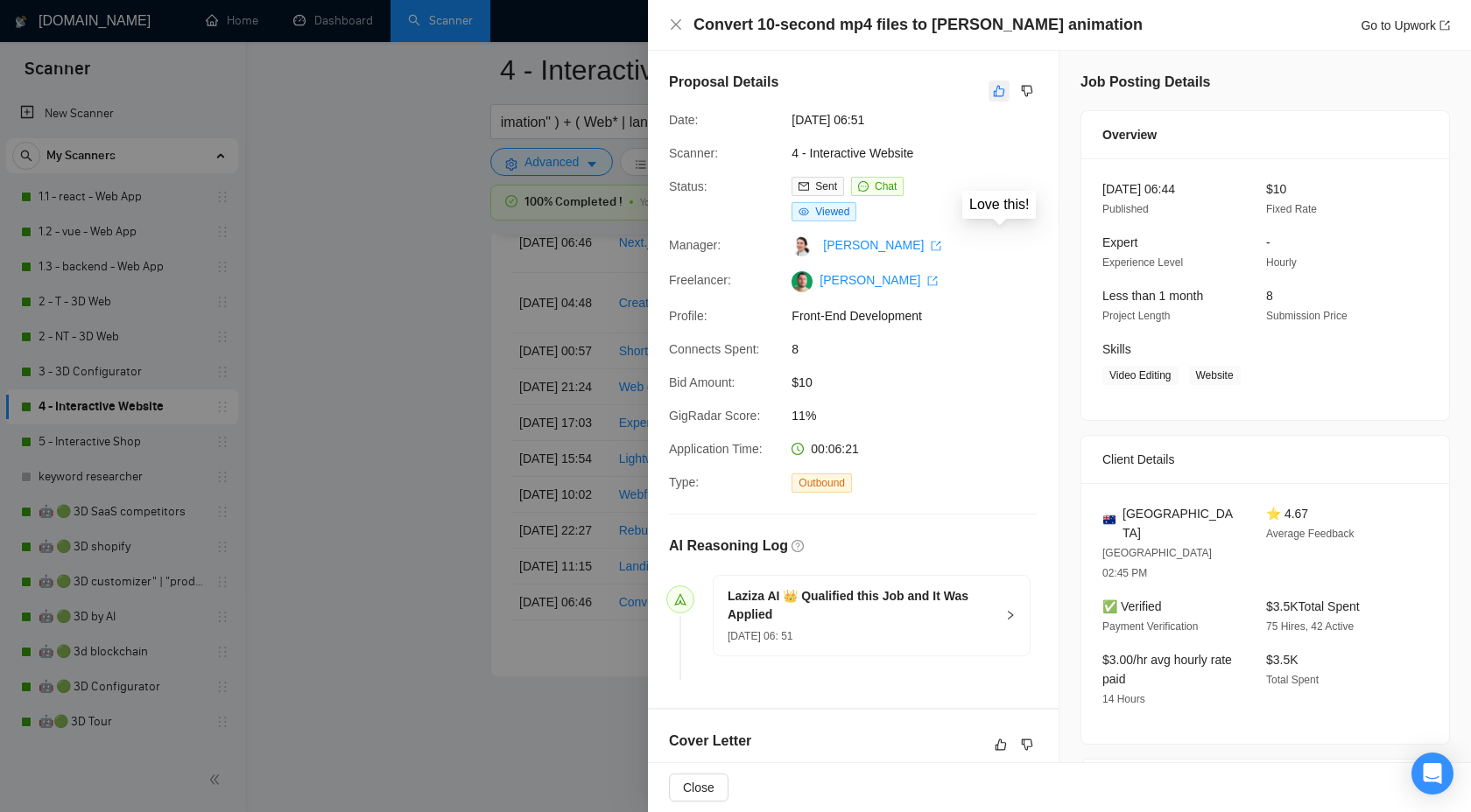
click at [1000, 91] on icon "like" at bounding box center [999, 90] width 12 height 14
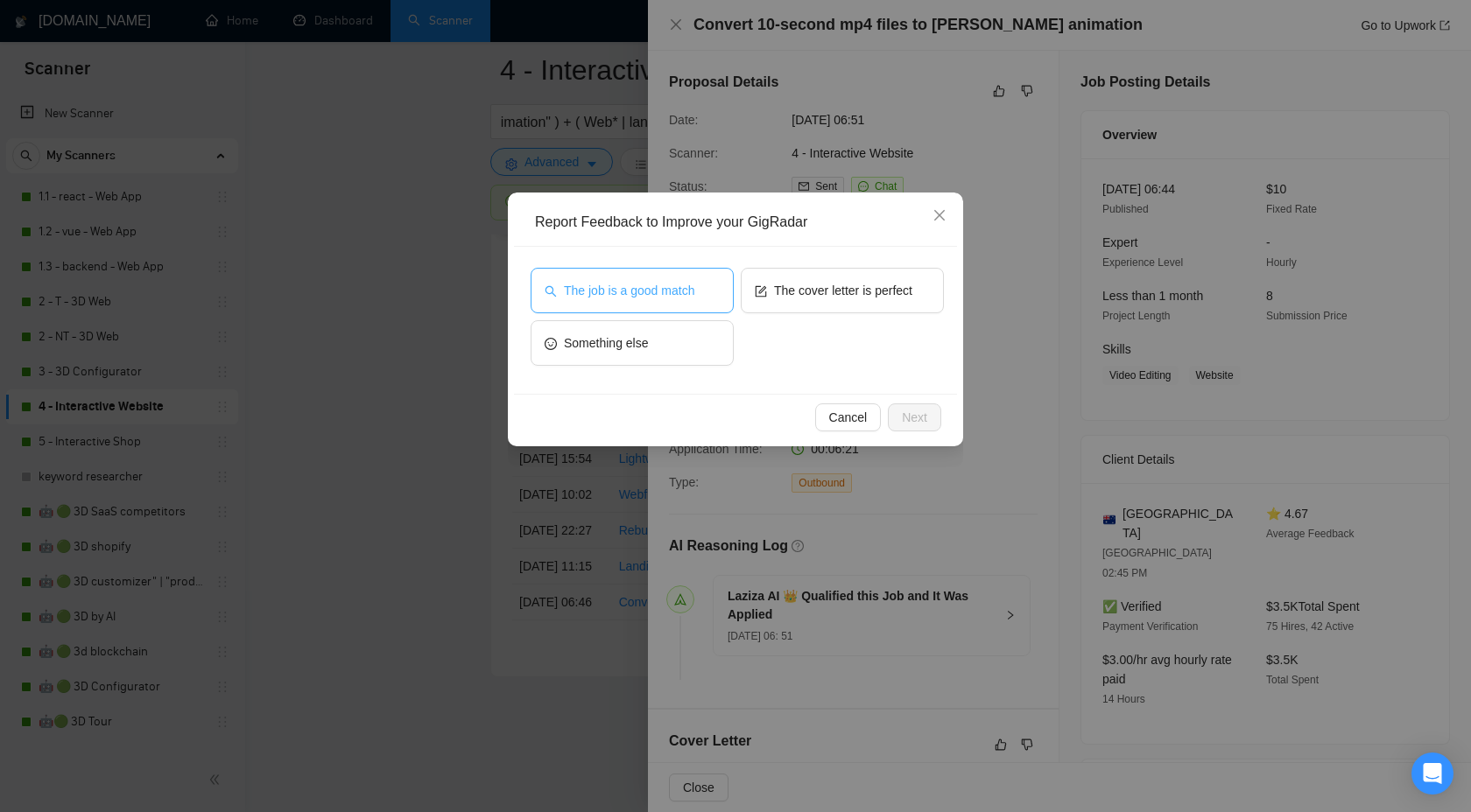
click at [624, 291] on span "The job is a good match" at bounding box center [628, 291] width 130 height 19
click at [910, 418] on span "Next" at bounding box center [914, 417] width 26 height 19
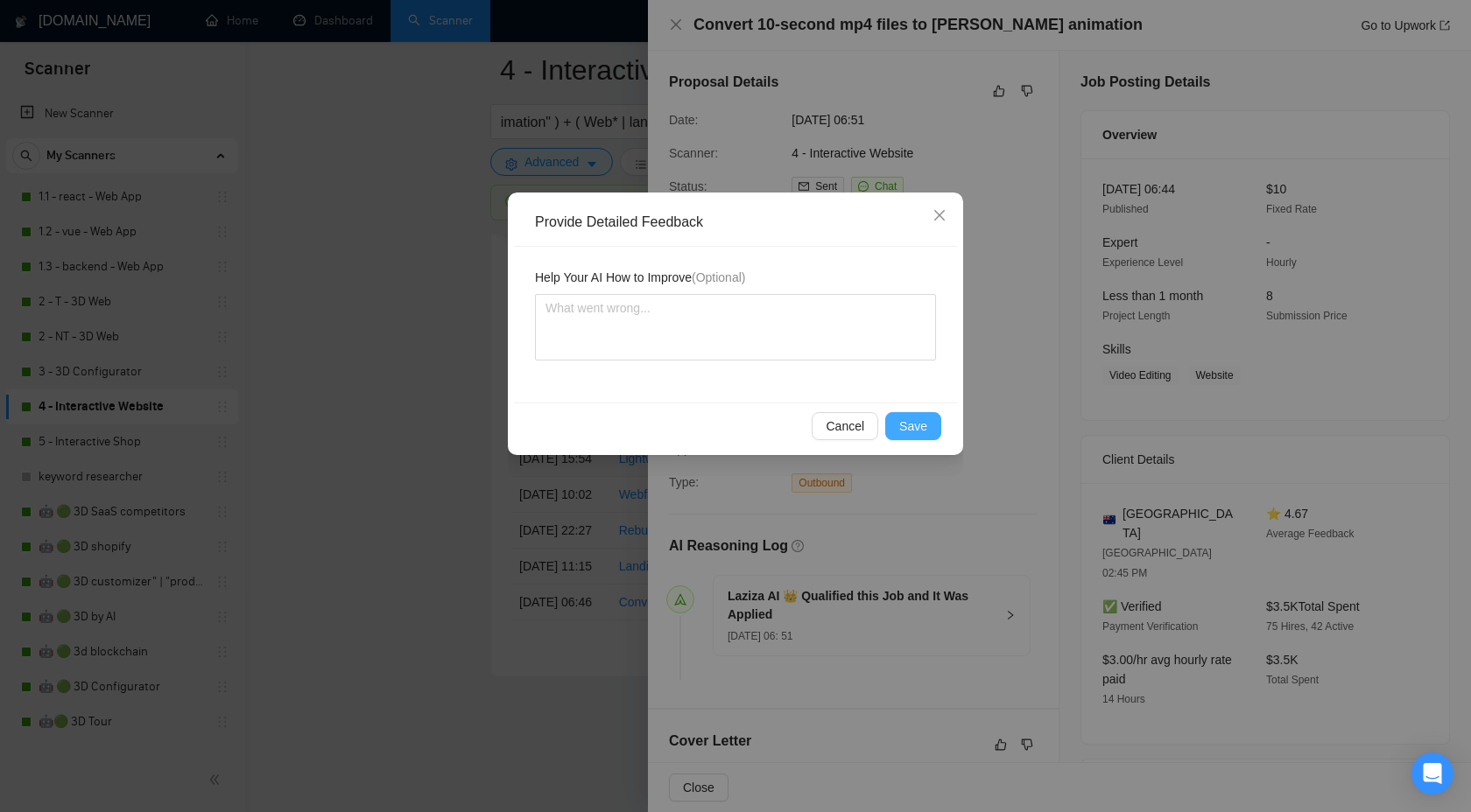
click at [891, 429] on button "Save" at bounding box center [913, 425] width 56 height 28
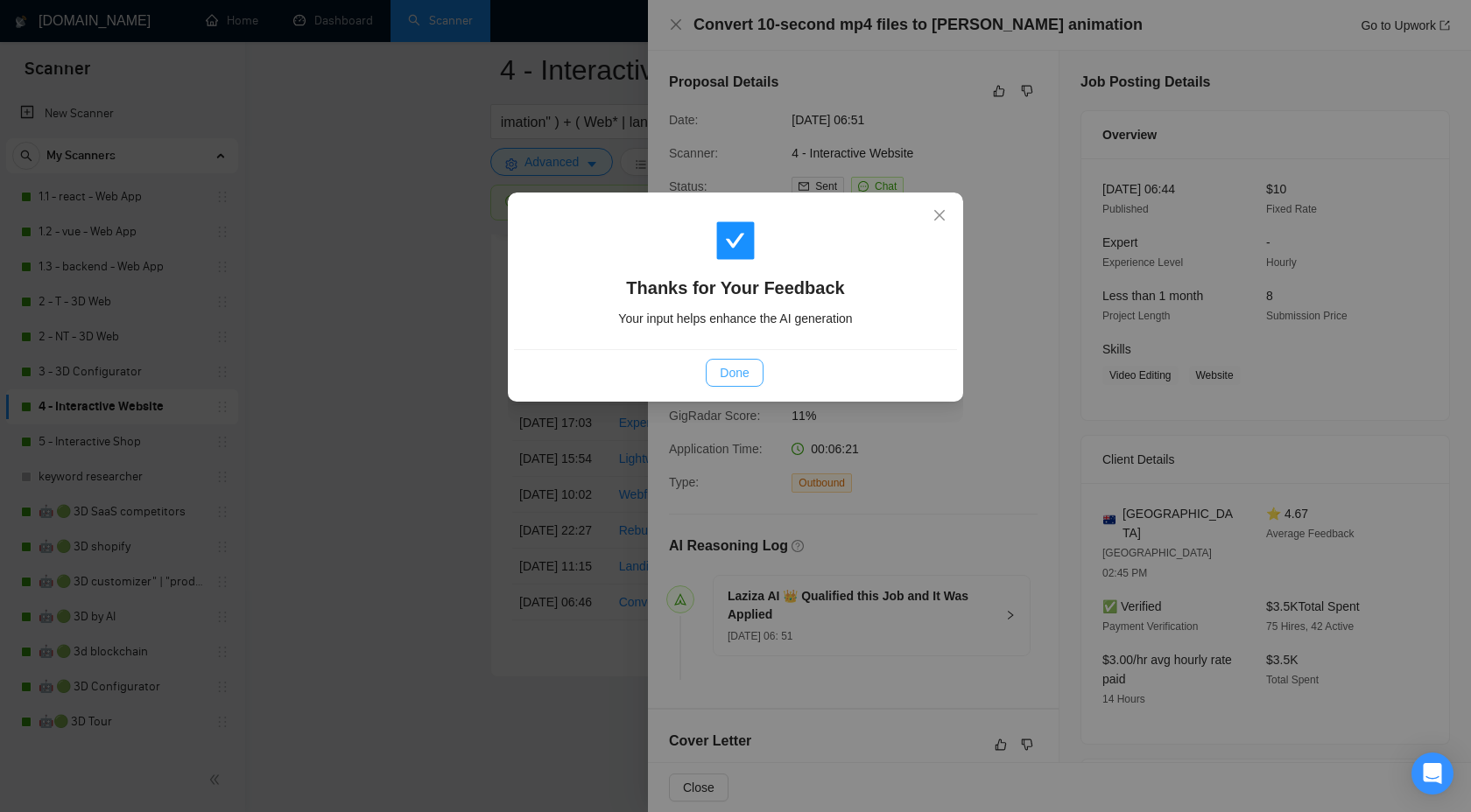
click at [715, 372] on button "Done" at bounding box center [735, 372] width 57 height 28
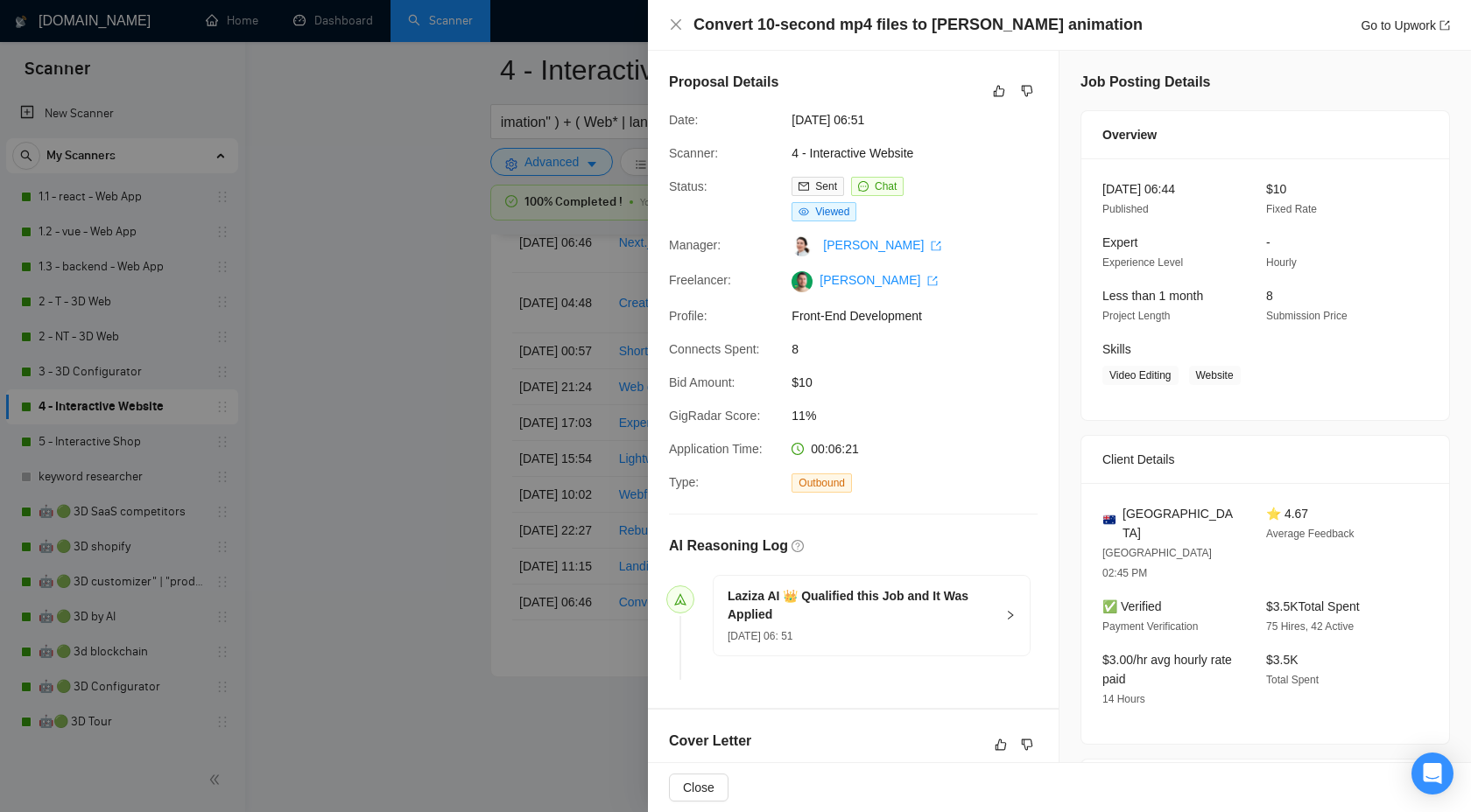
click at [484, 513] on div at bounding box center [736, 406] width 1471 height 812
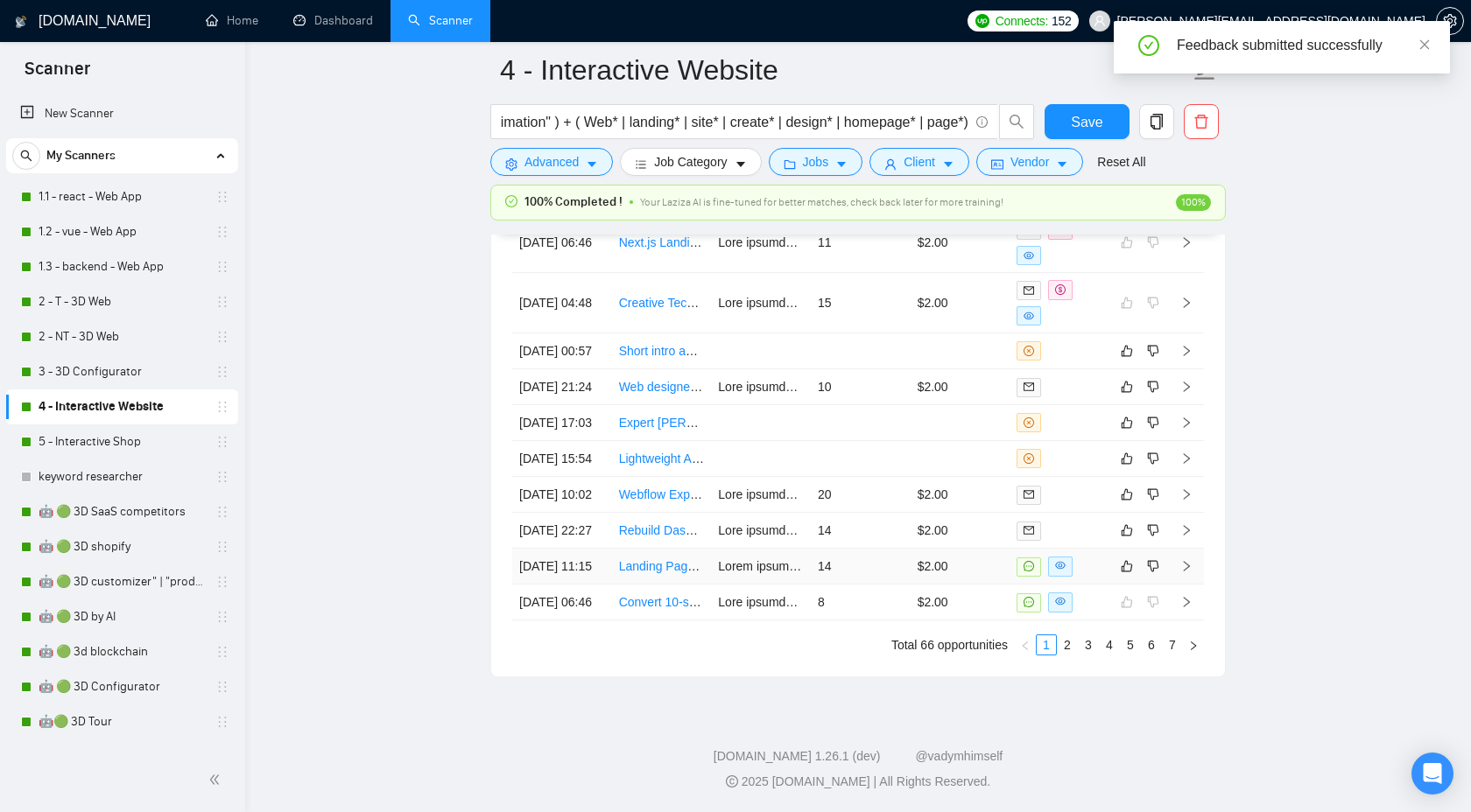
click at [1190, 560] on icon "right" at bounding box center [1186, 566] width 12 height 12
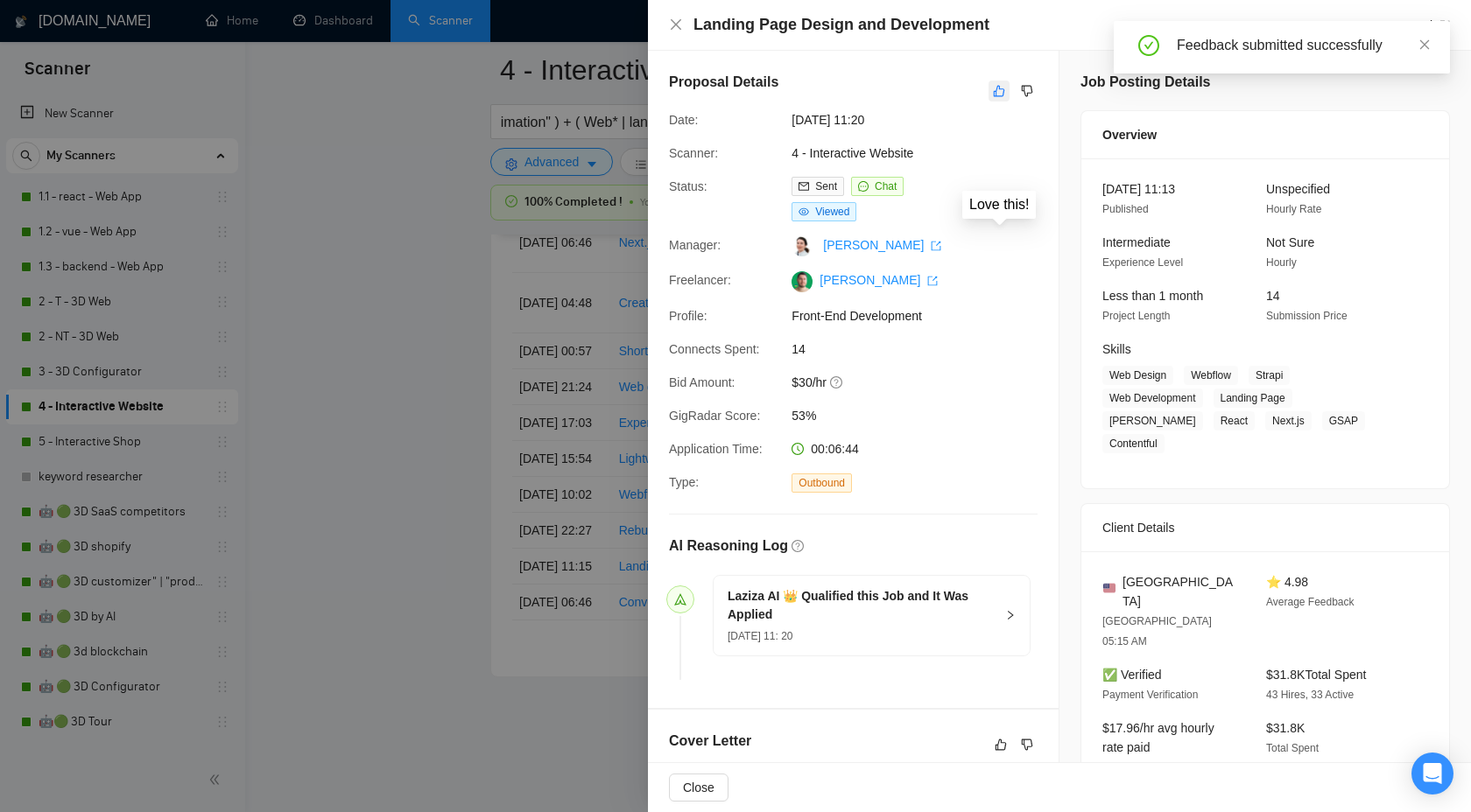
click at [994, 84] on button "button" at bounding box center [999, 91] width 21 height 21
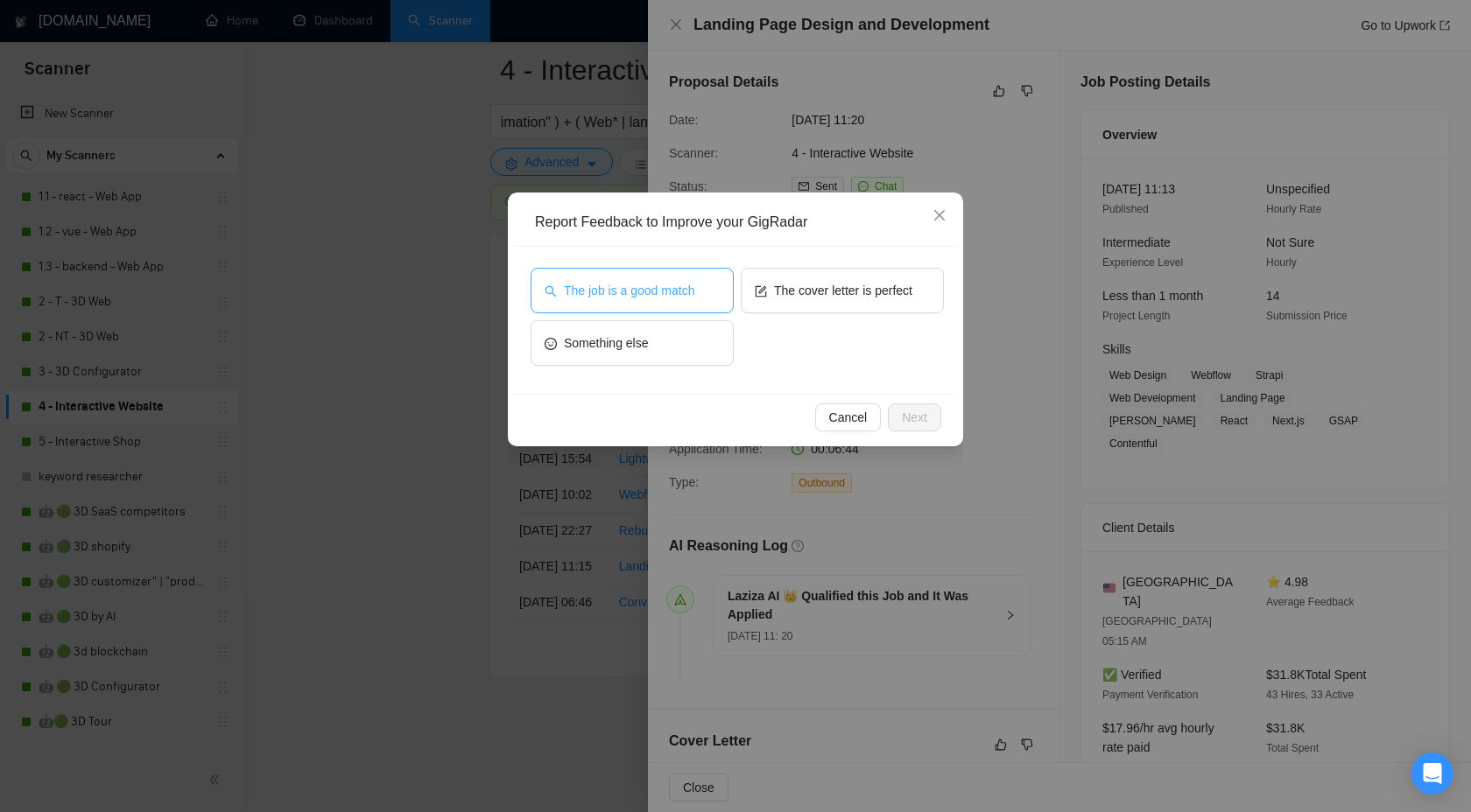
click at [634, 307] on button "The job is a good match" at bounding box center [632, 291] width 203 height 46
click at [912, 411] on span "Next" at bounding box center [914, 417] width 26 height 19
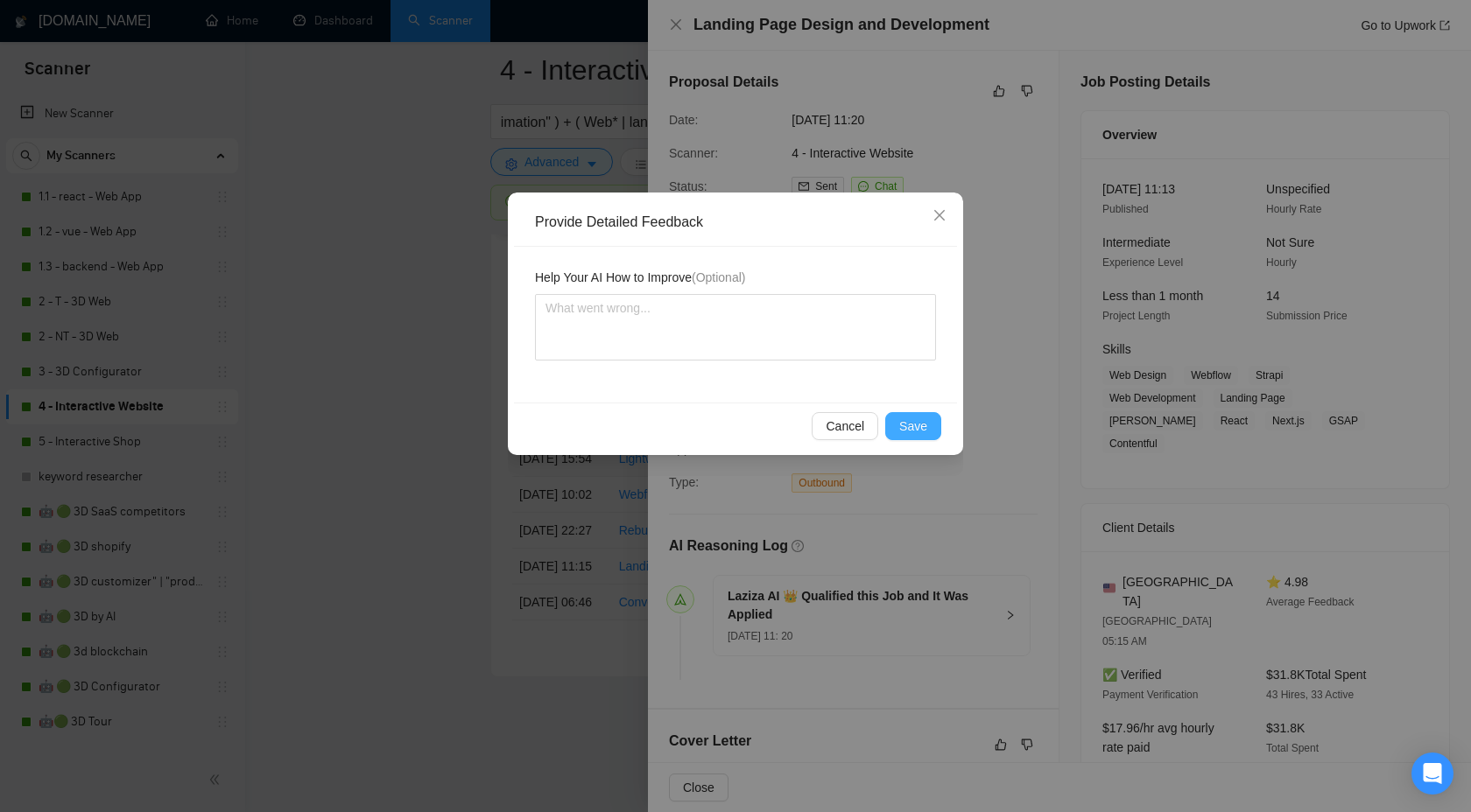
click at [909, 431] on span "Save" at bounding box center [912, 426] width 28 height 19
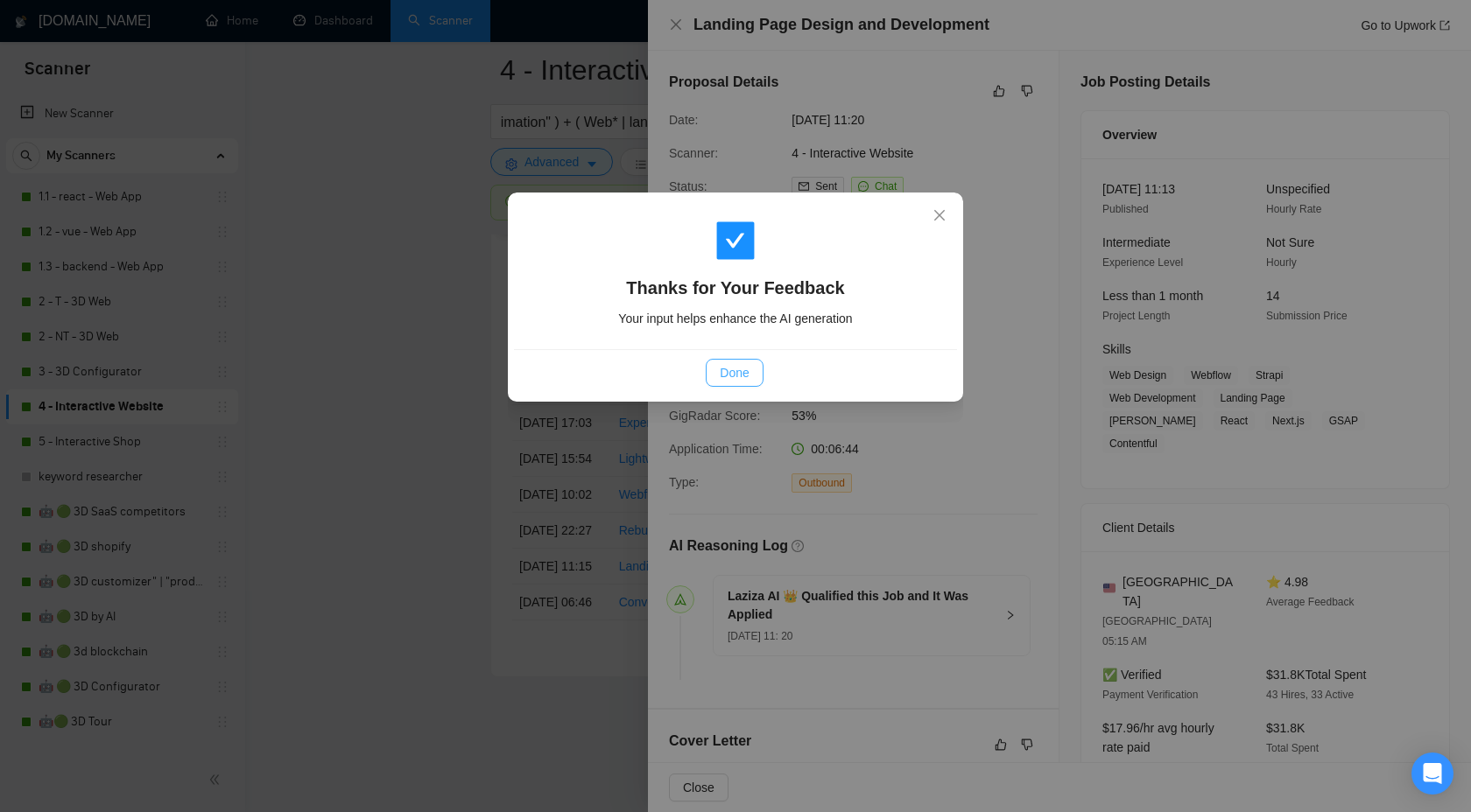
click at [736, 372] on span "Done" at bounding box center [734, 372] width 29 height 19
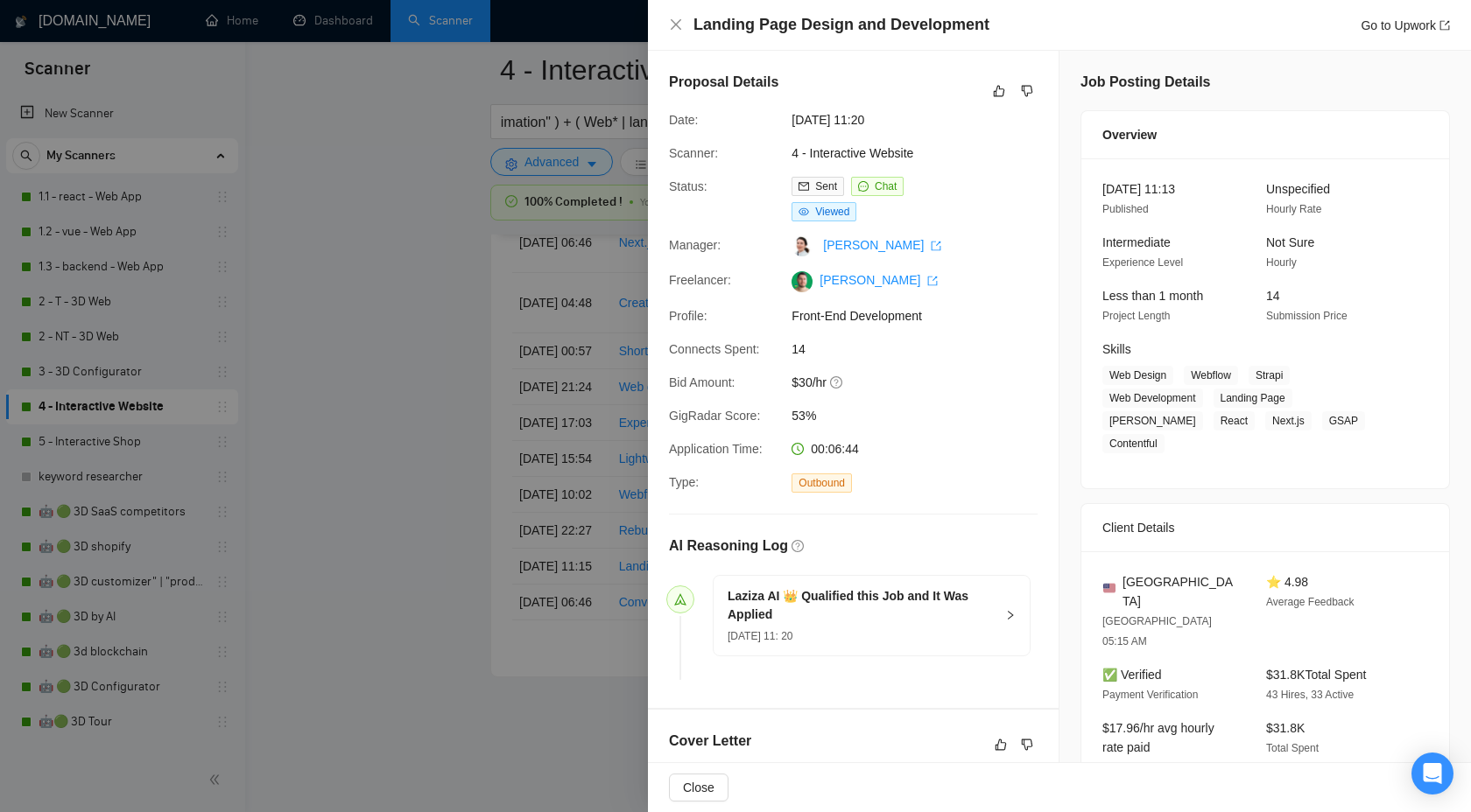
click at [421, 415] on div at bounding box center [736, 406] width 1471 height 812
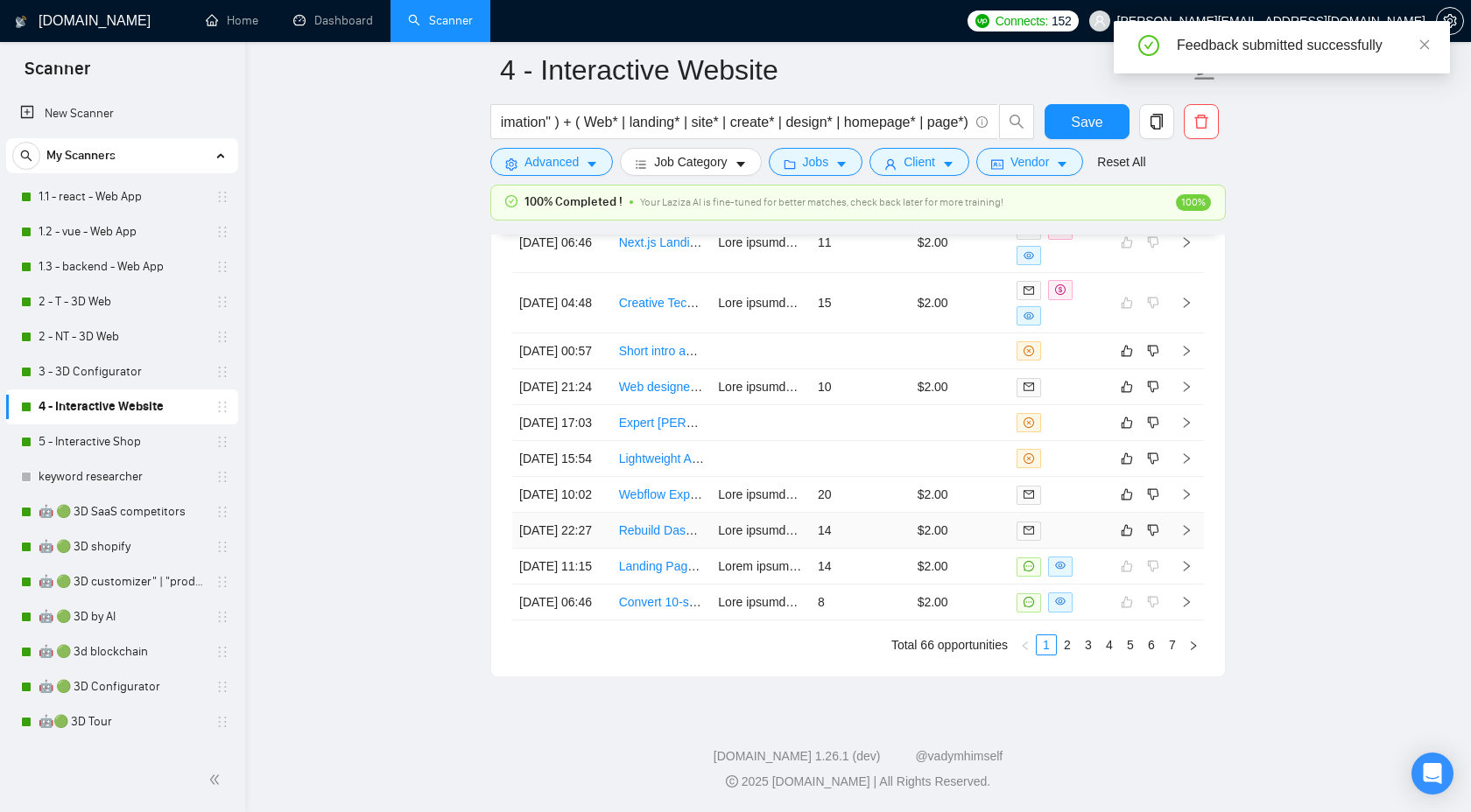
click at [1194, 513] on td at bounding box center [1186, 531] width 35 height 36
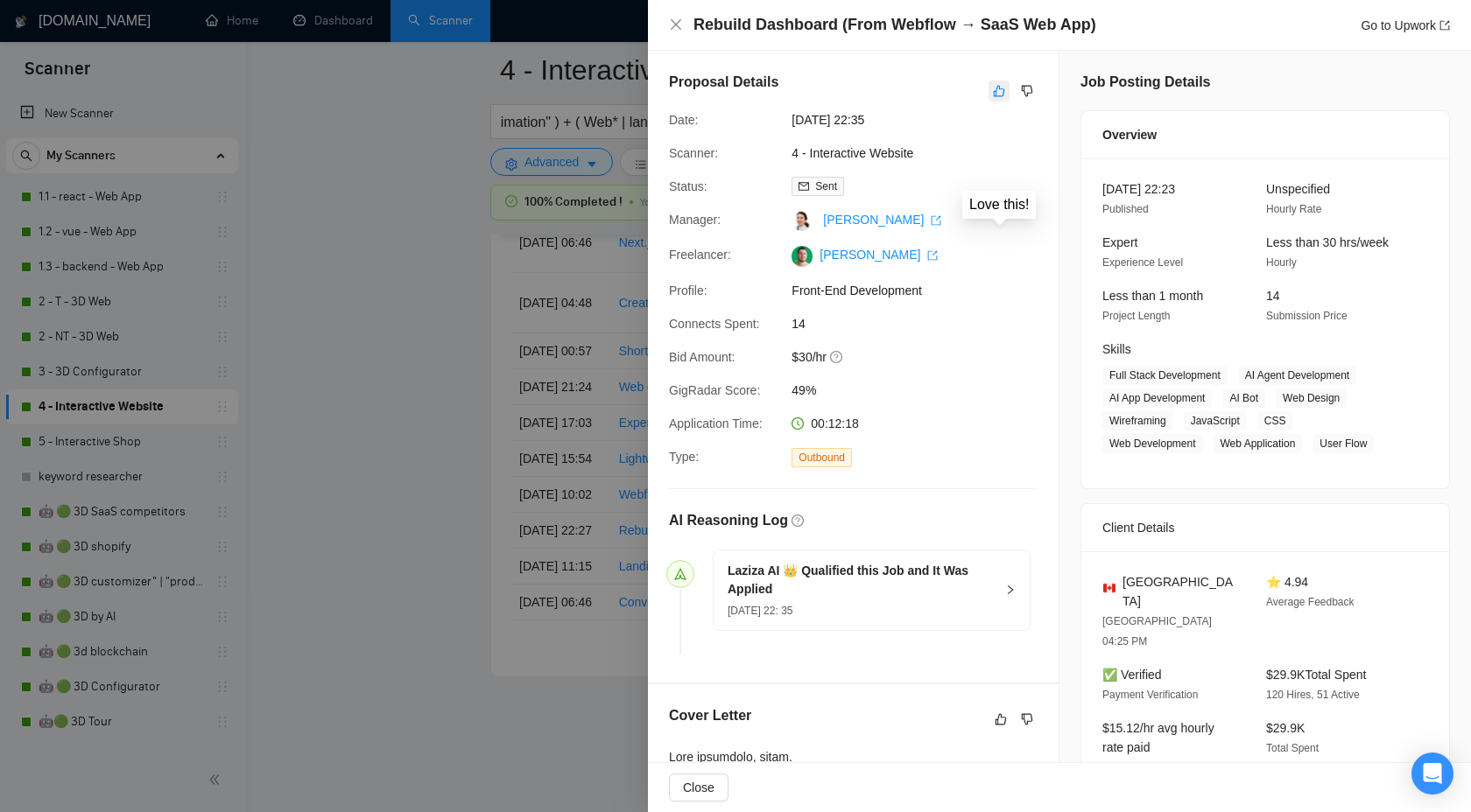
click at [998, 97] on icon "like" at bounding box center [999, 90] width 12 height 14
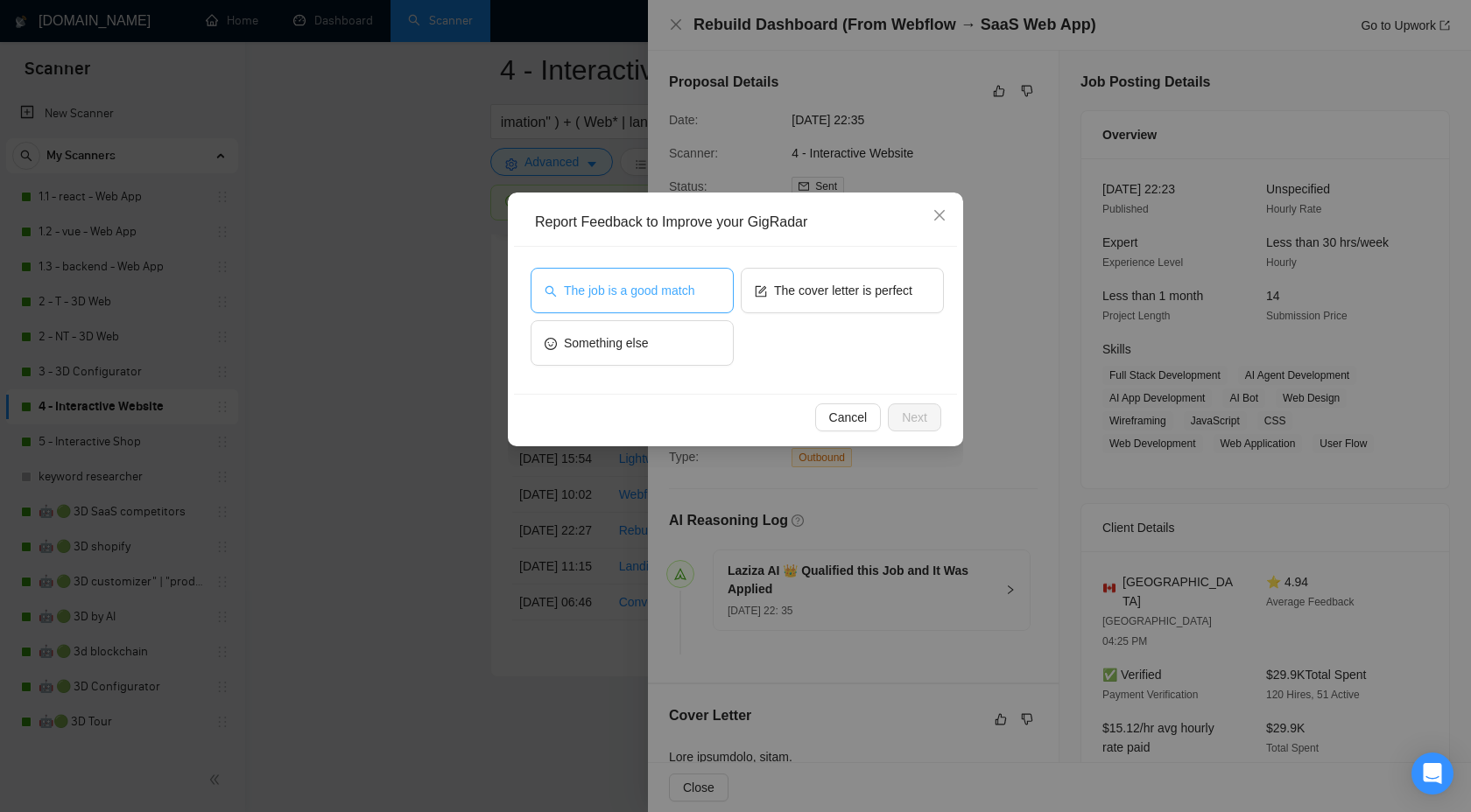
click at [684, 287] on span "The job is a good match" at bounding box center [628, 291] width 130 height 19
click at [910, 419] on span "Next" at bounding box center [914, 417] width 26 height 19
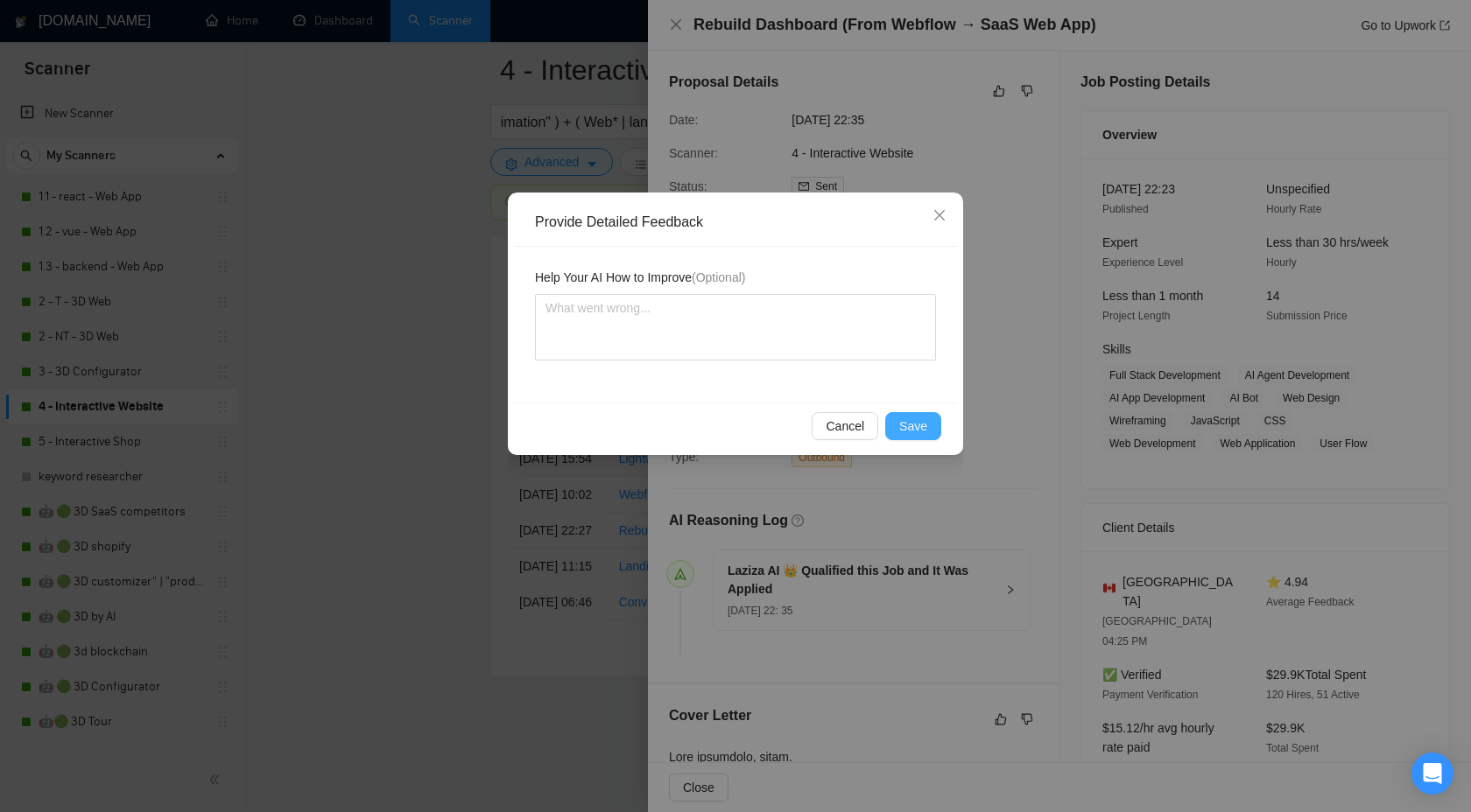
click at [904, 439] on button "Save" at bounding box center [913, 425] width 56 height 28
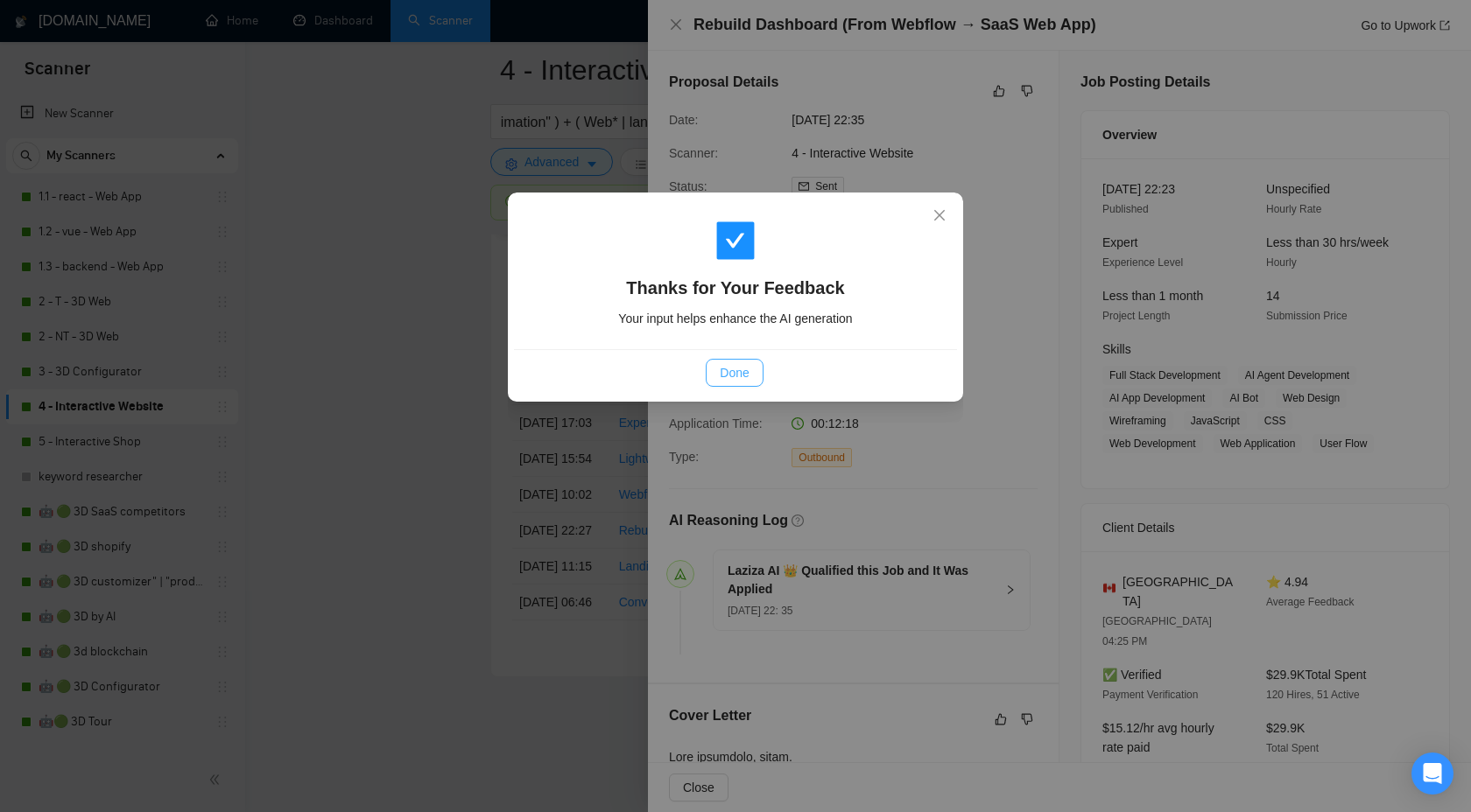
click at [750, 378] on button "Done" at bounding box center [735, 372] width 57 height 28
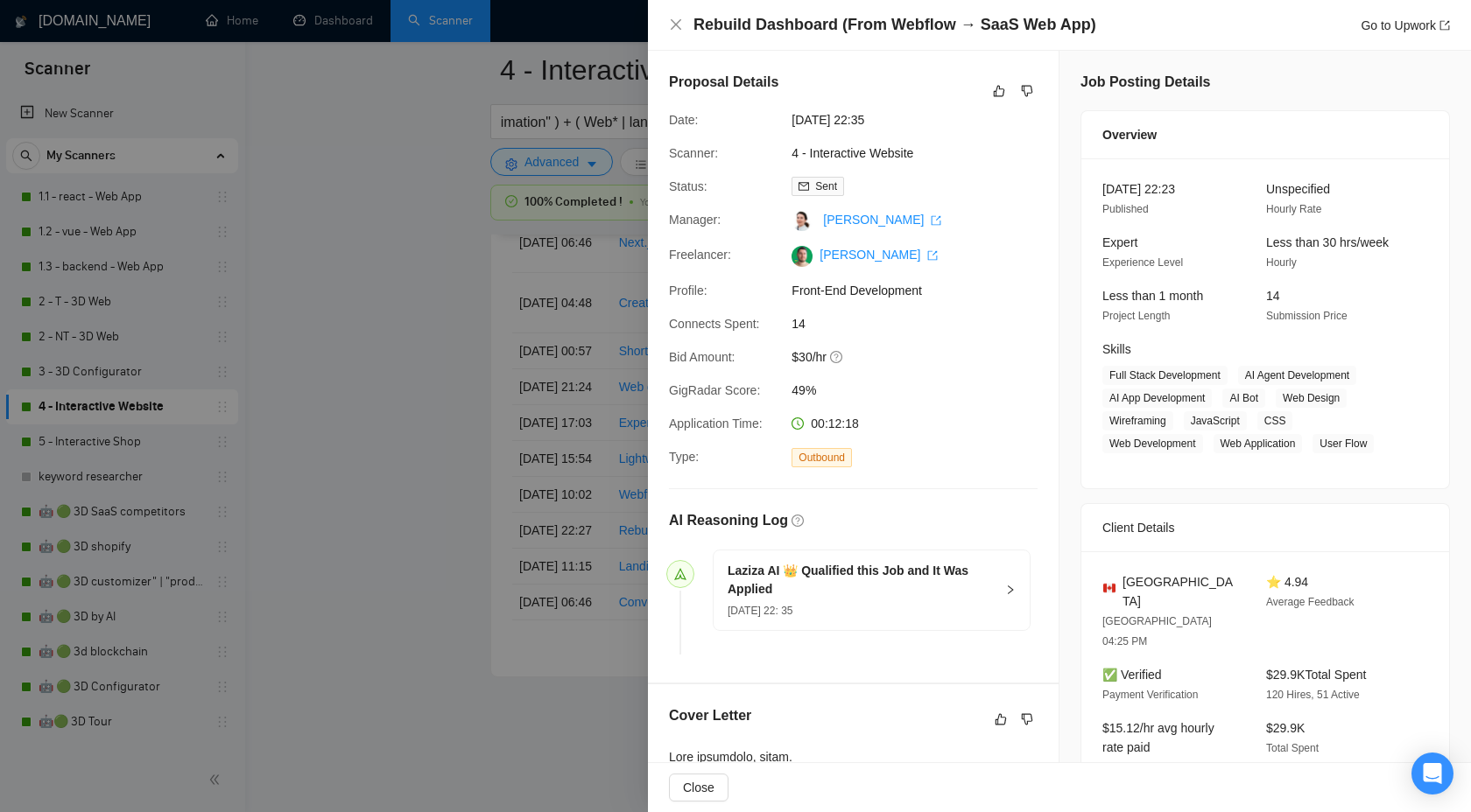
click at [353, 450] on div at bounding box center [736, 406] width 1471 height 812
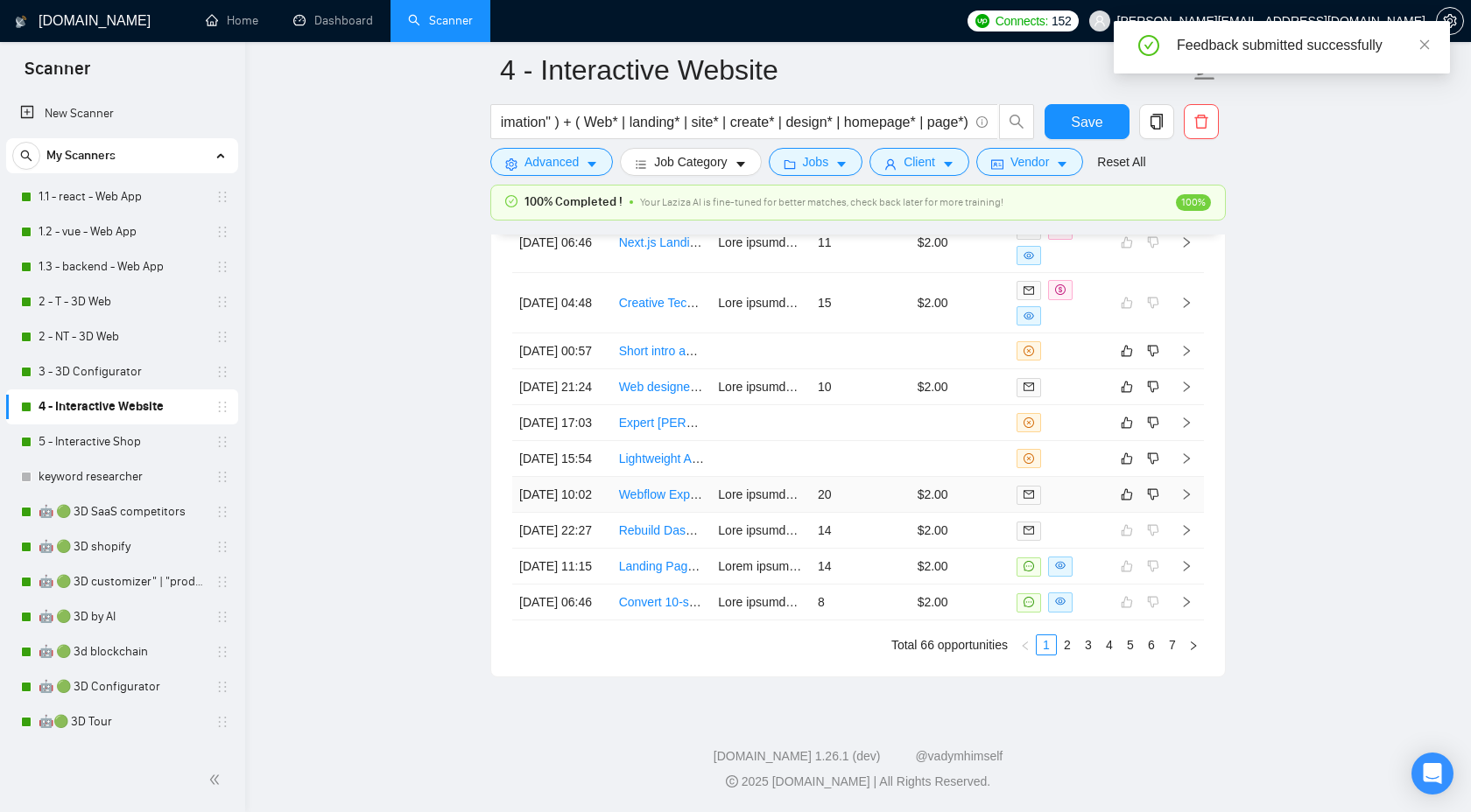
click at [1186, 477] on td at bounding box center [1186, 495] width 35 height 36
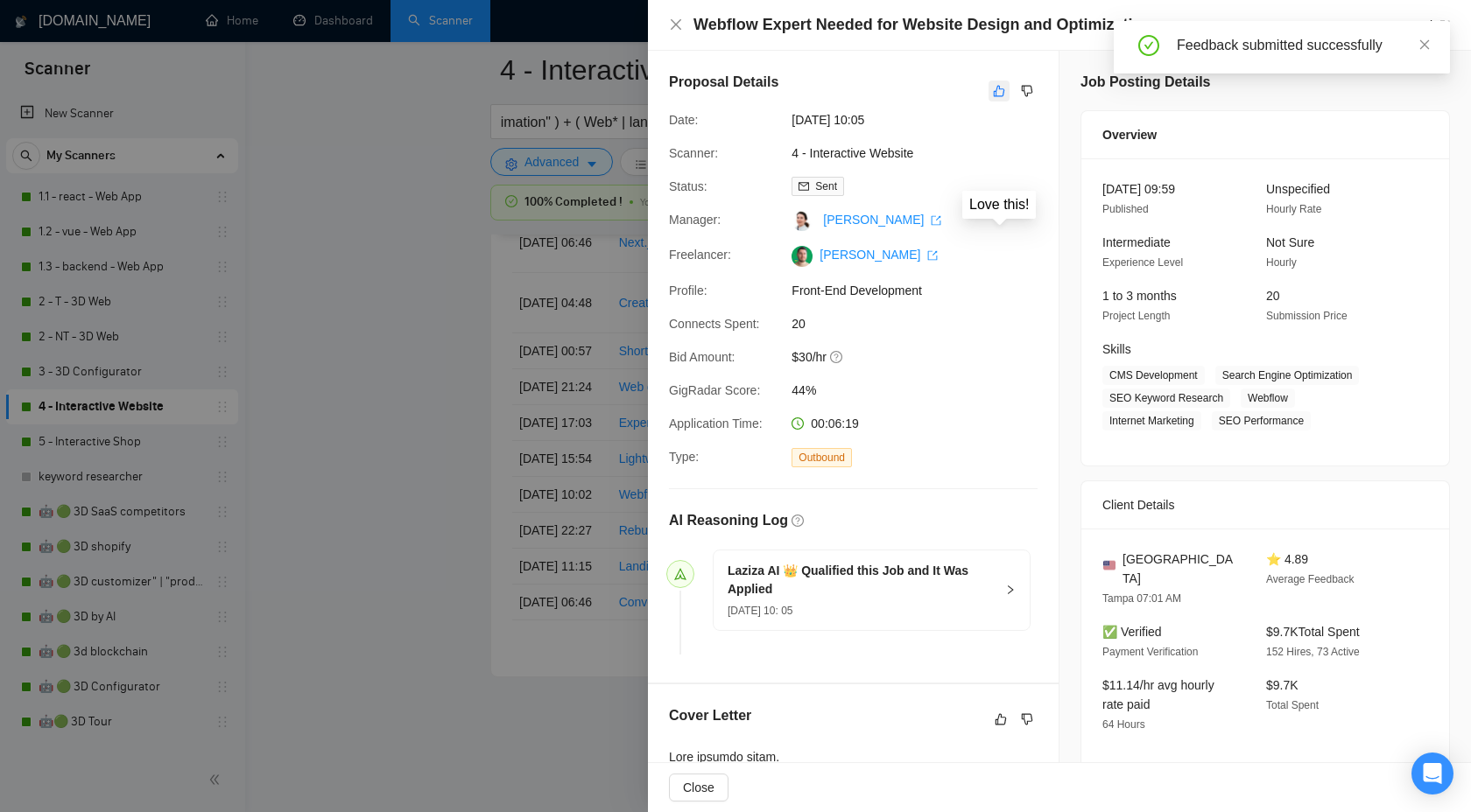
click at [1005, 87] on button "button" at bounding box center [999, 91] width 21 height 21
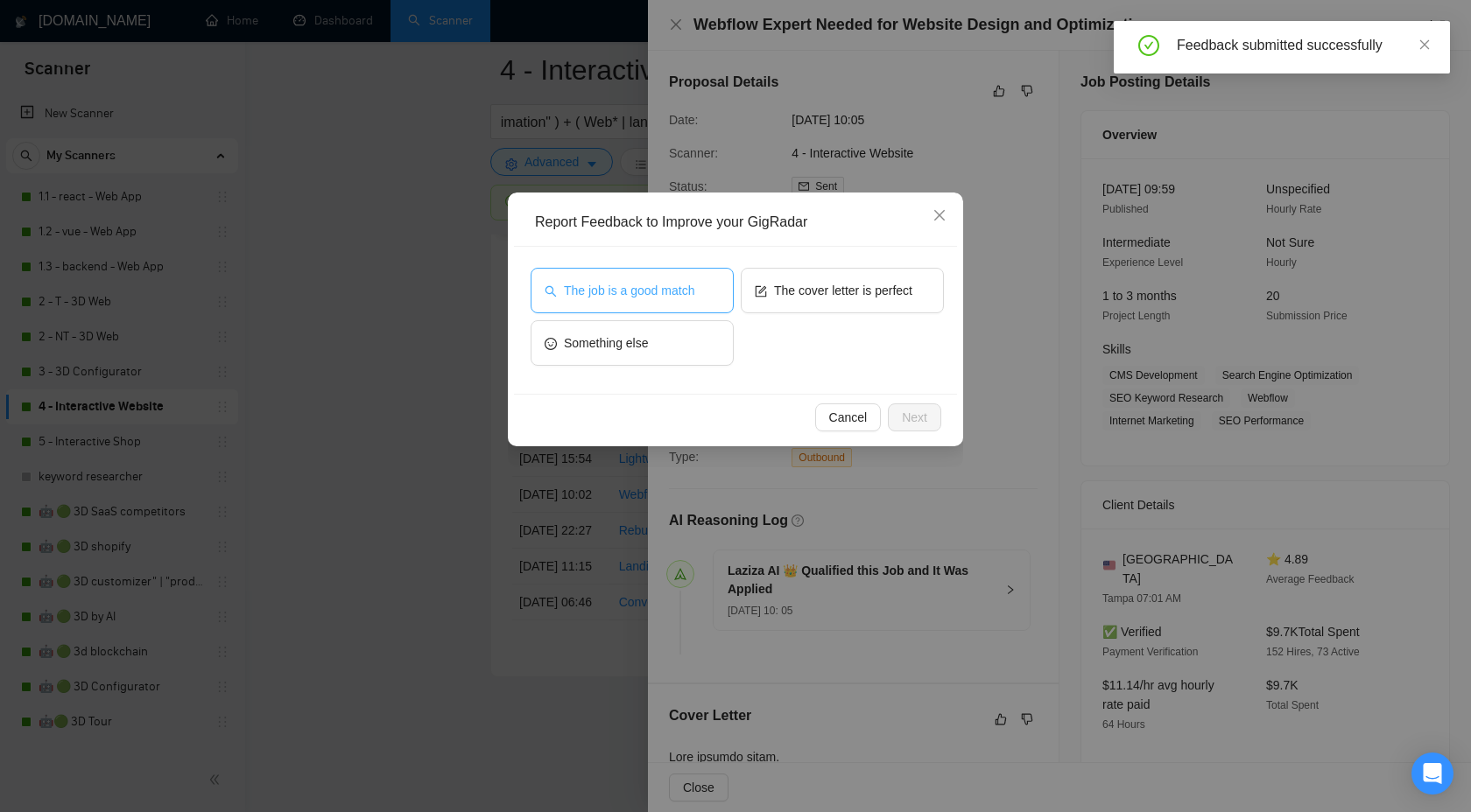
click at [678, 305] on button "The job is a good match" at bounding box center [632, 291] width 203 height 46
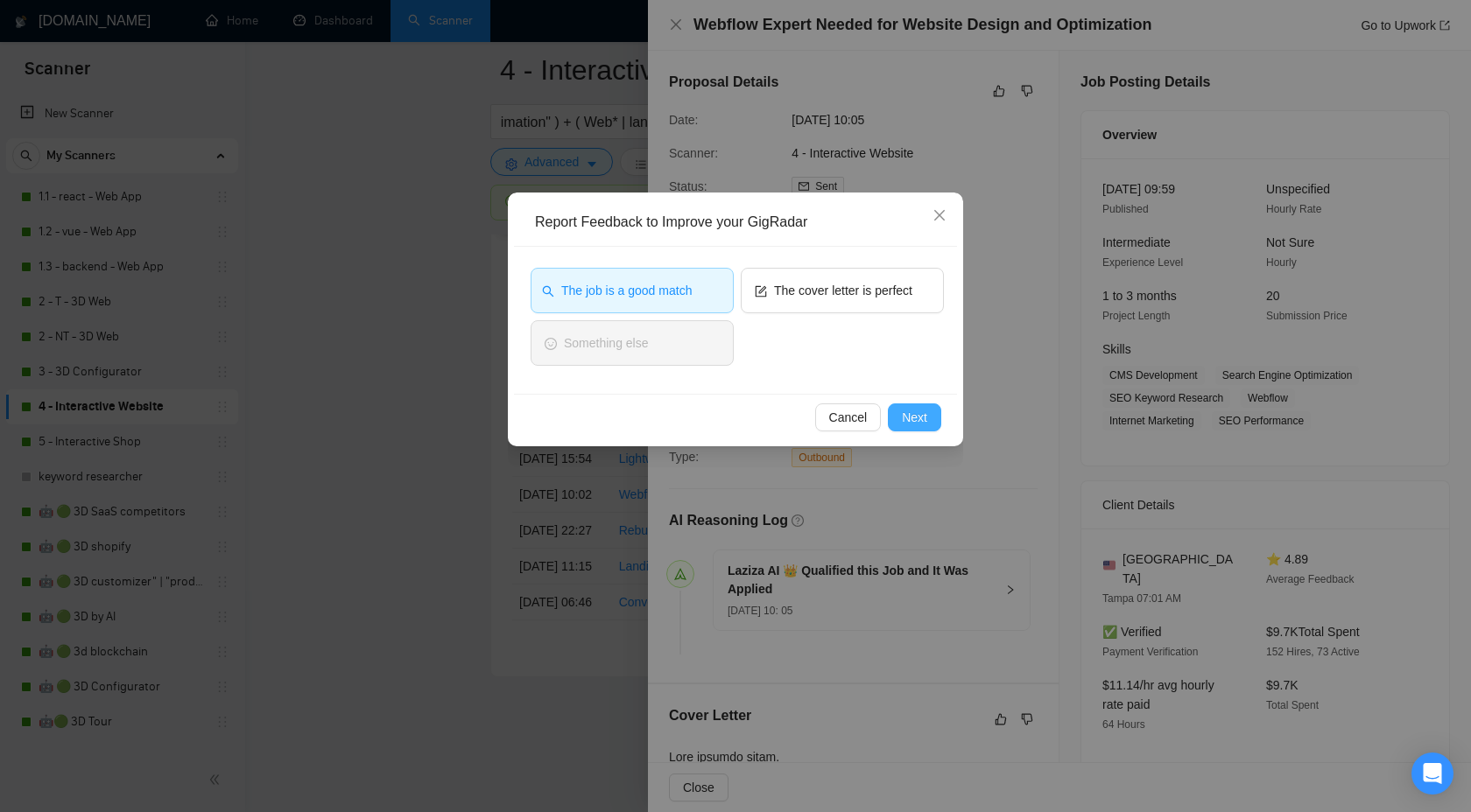
click at [899, 415] on button "Next" at bounding box center [914, 417] width 53 height 28
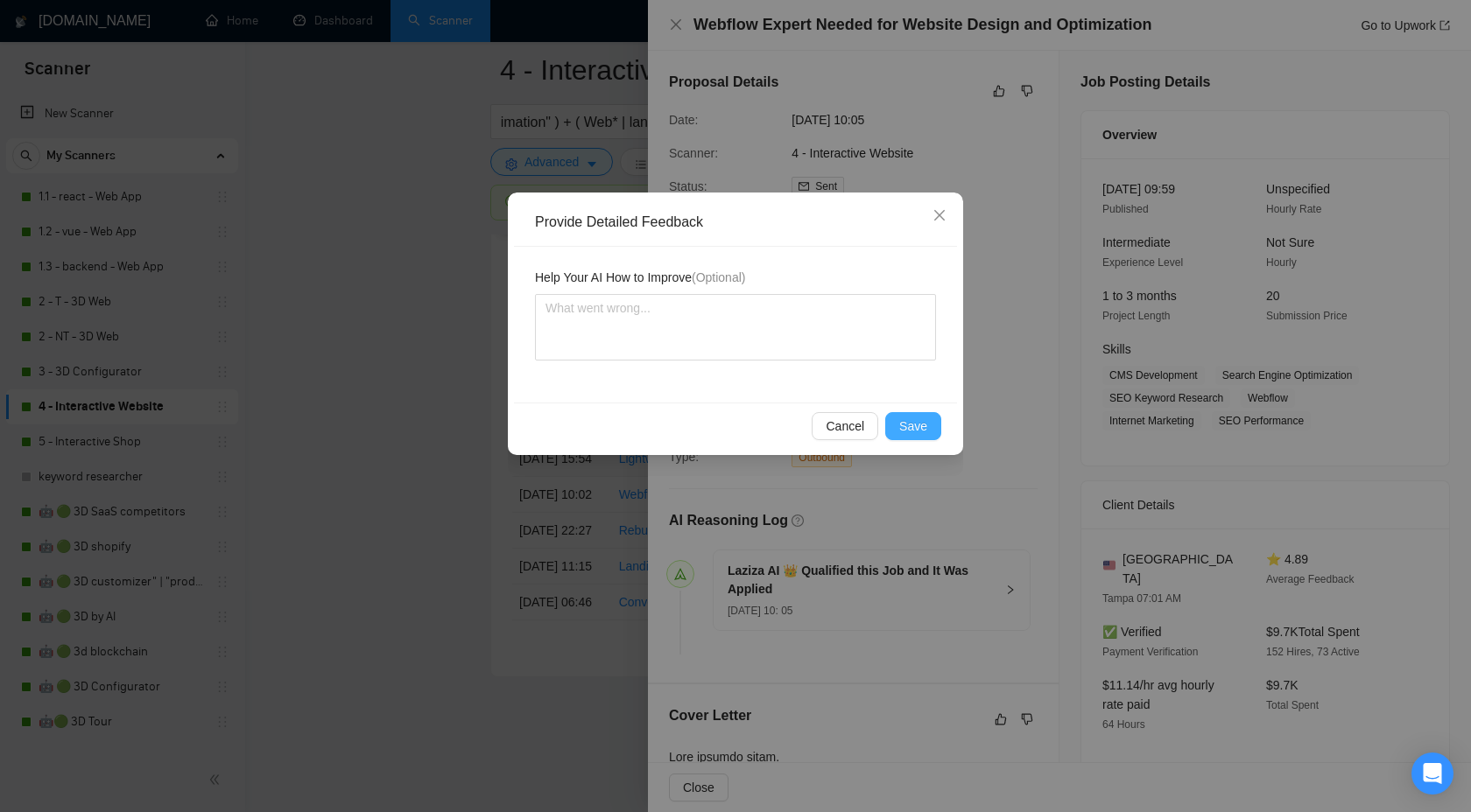
click at [903, 425] on span "Save" at bounding box center [912, 426] width 28 height 19
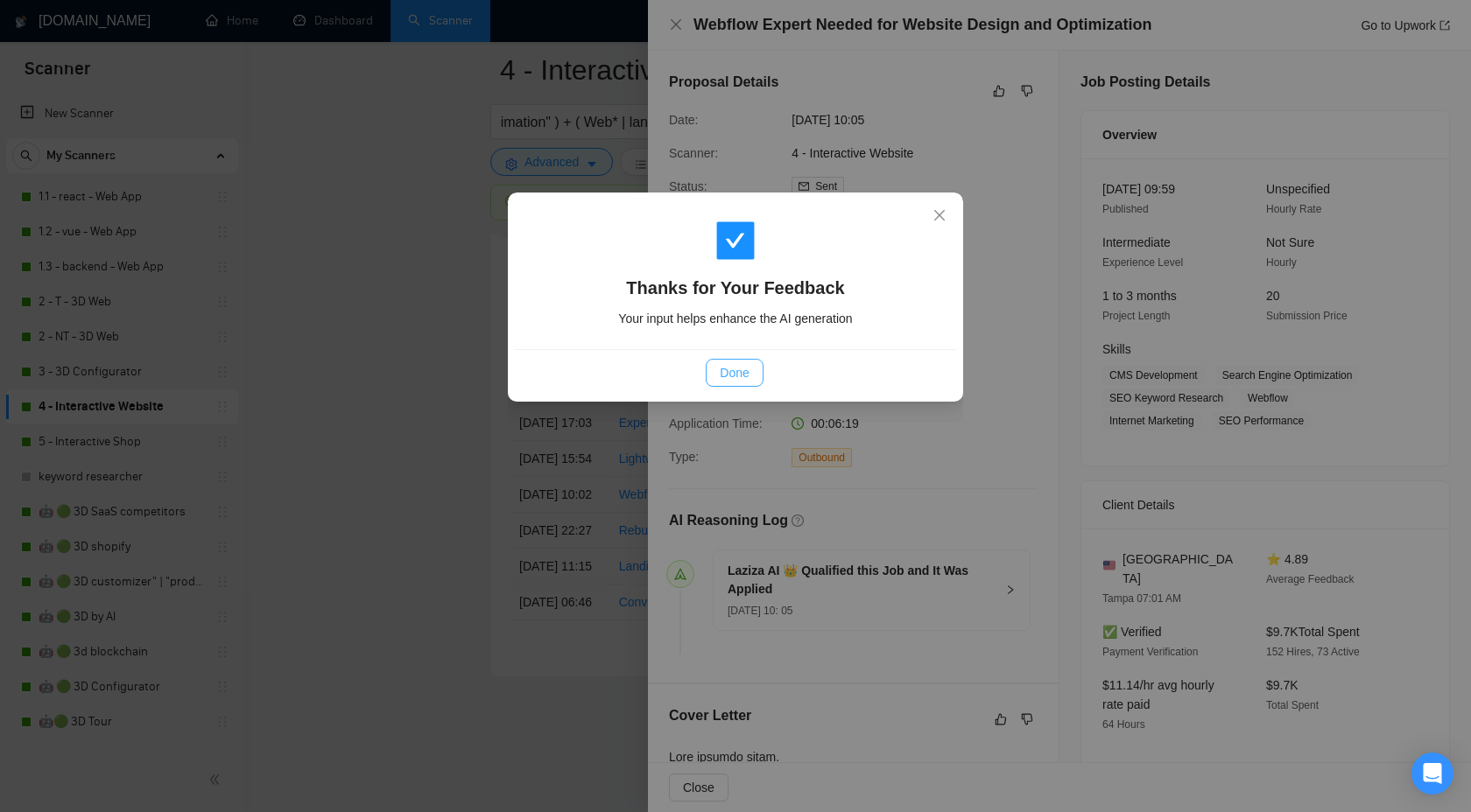
click at [735, 372] on span "Done" at bounding box center [734, 372] width 29 height 19
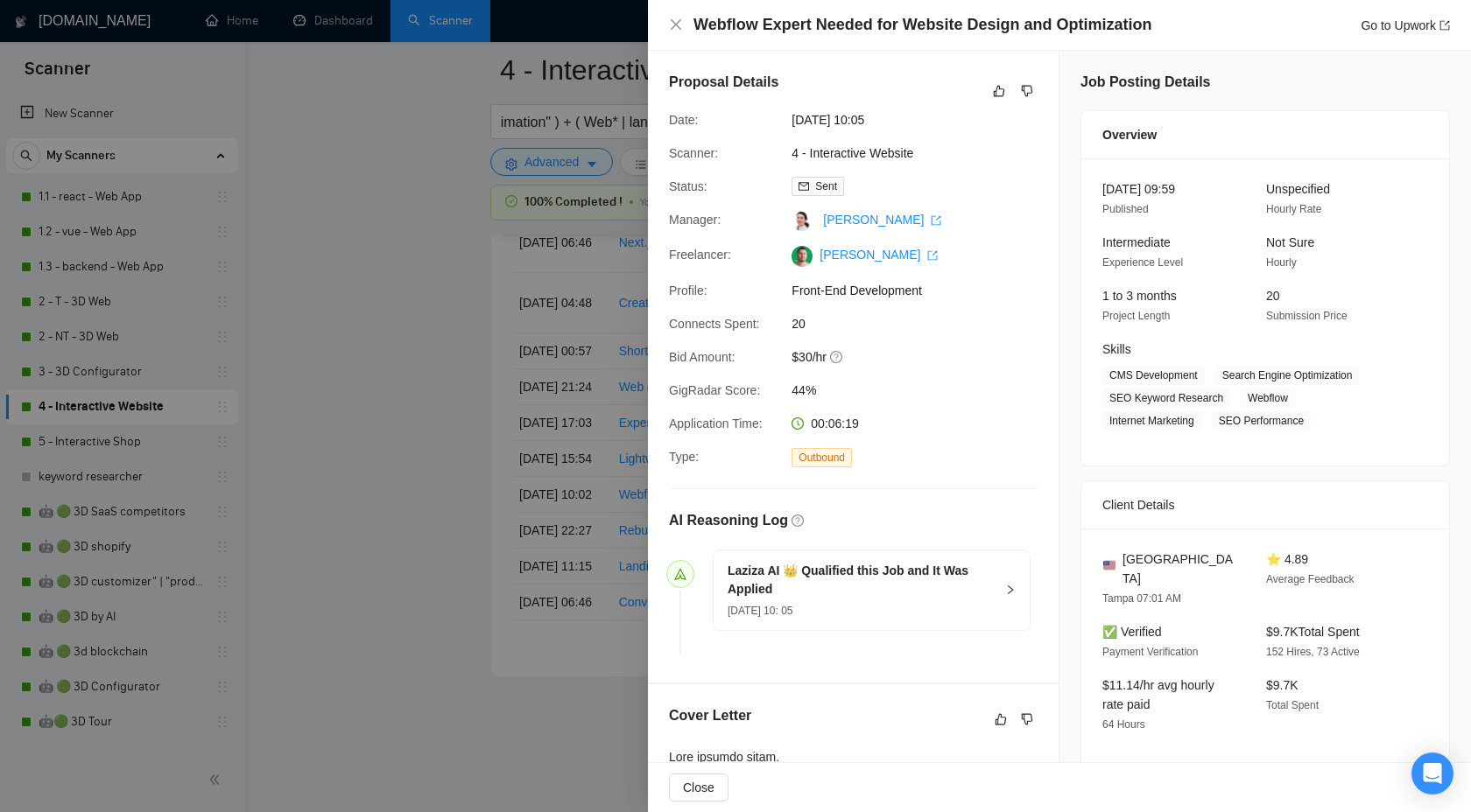
click at [387, 318] on div at bounding box center [736, 406] width 1471 height 812
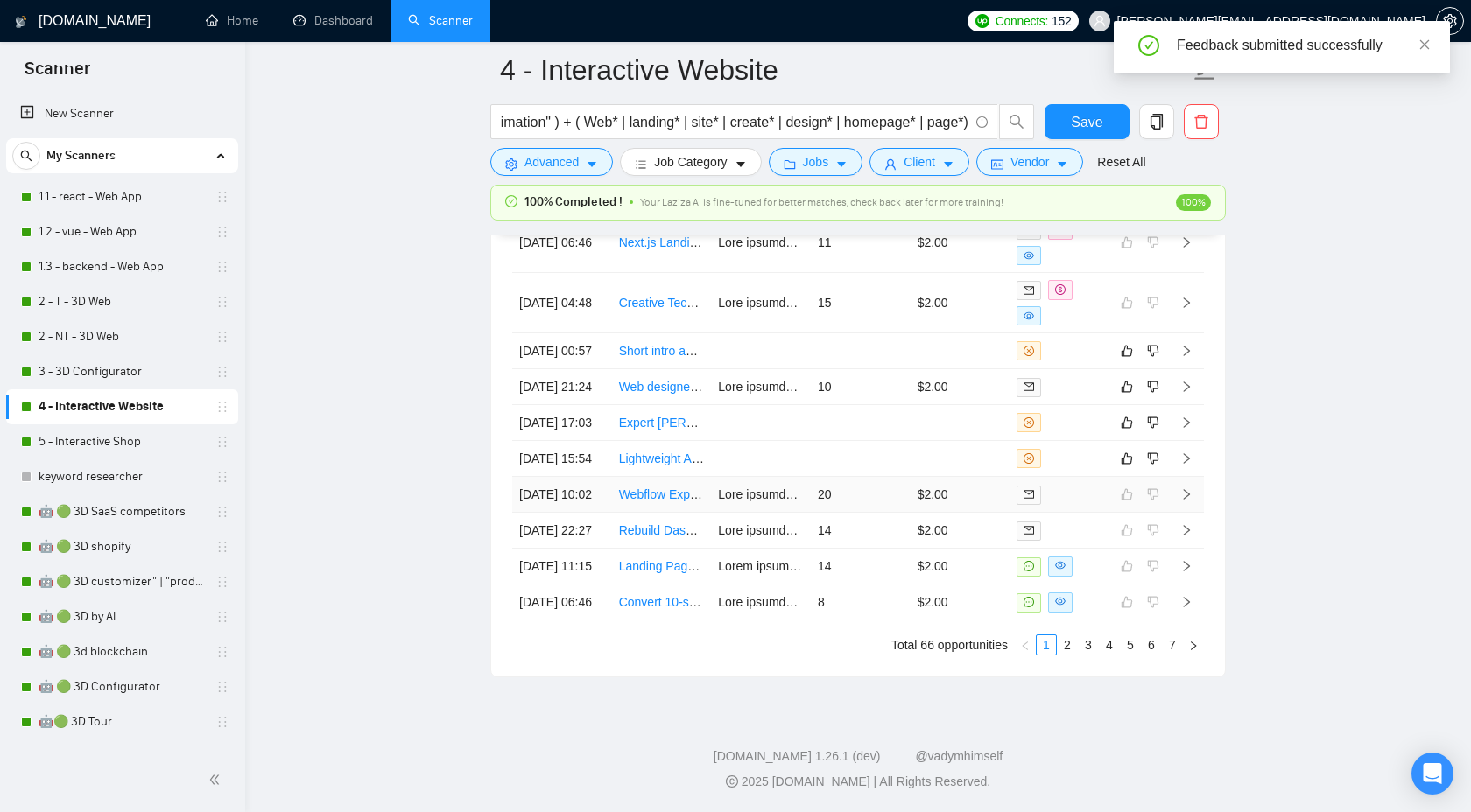
scroll to position [4902, 0]
click at [1184, 452] on icon "right" at bounding box center [1186, 458] width 12 height 12
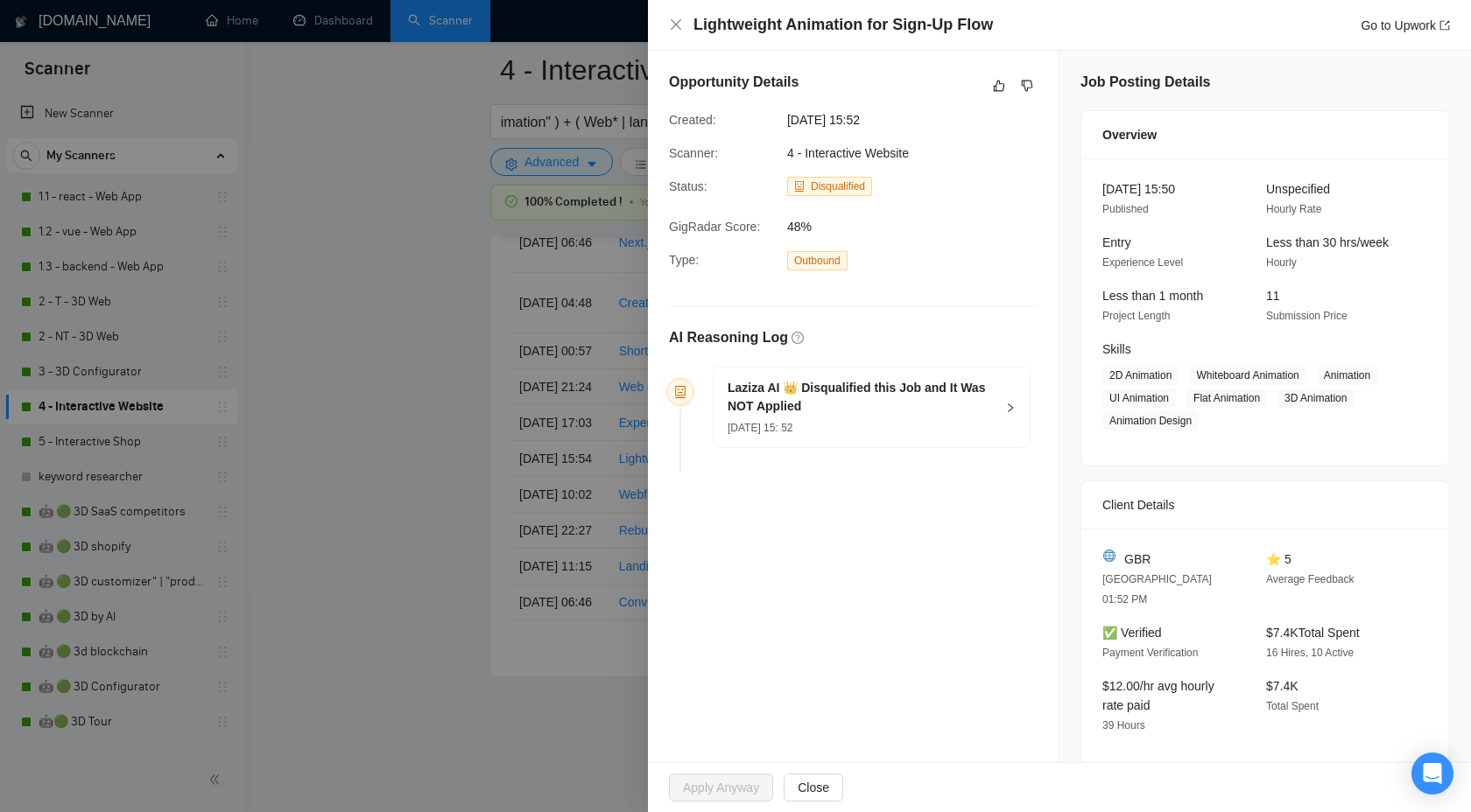
click at [1009, 412] on div "Laziza AI 👑 Disqualified this Job and It Was NOT Applied [DATE] 15: 52" at bounding box center [871, 407] width 316 height 80
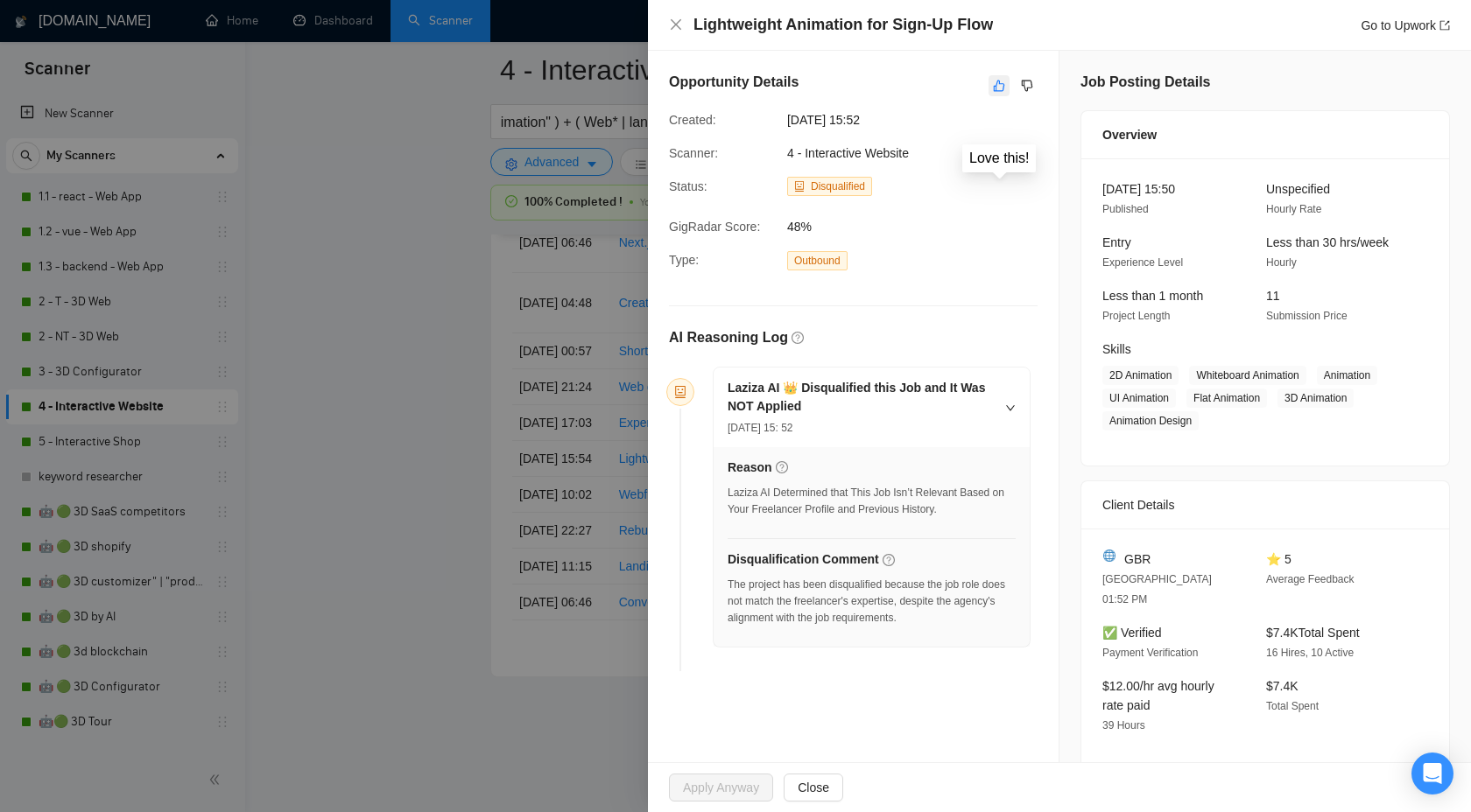
click at [1003, 80] on icon "like" at bounding box center [999, 85] width 12 height 14
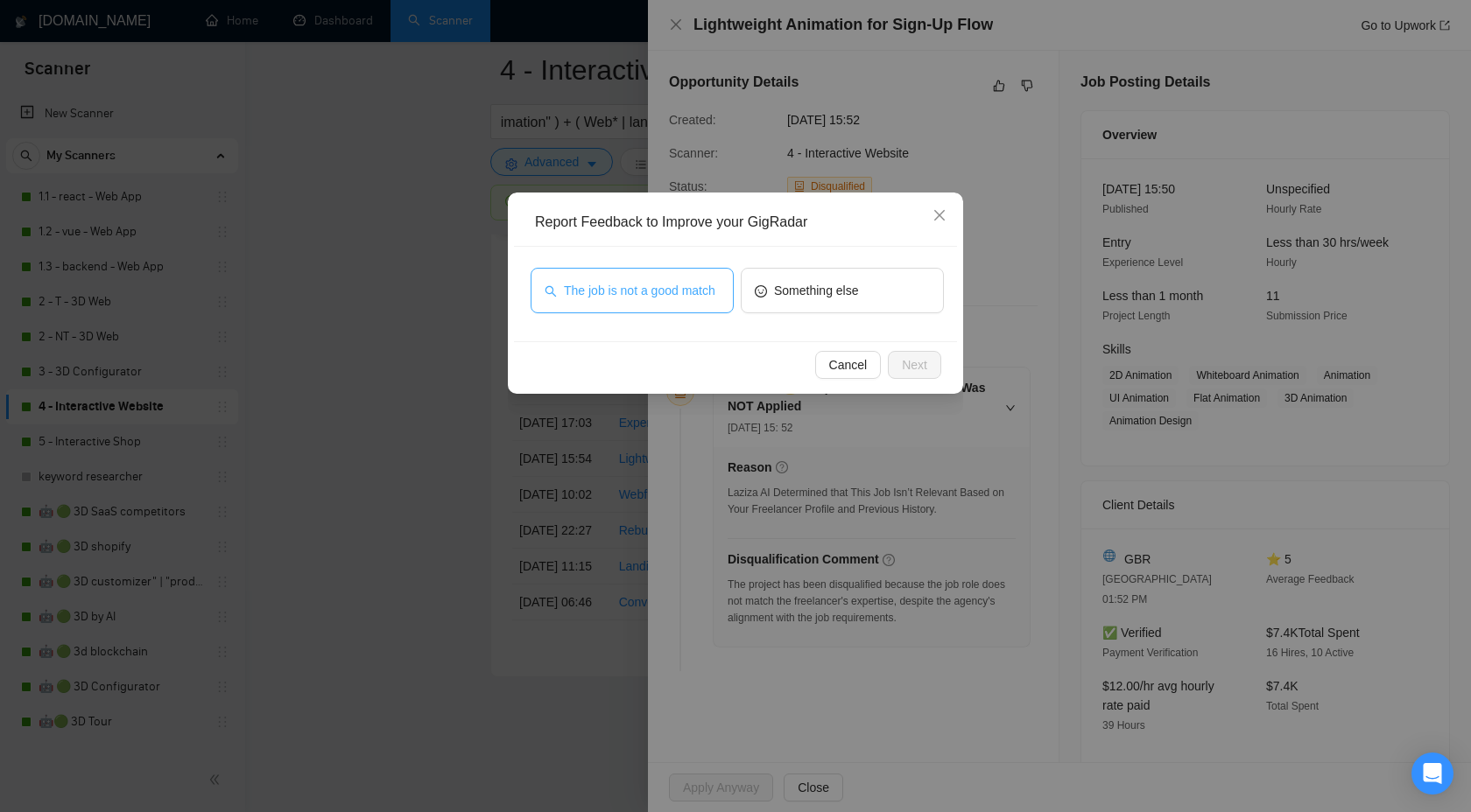
click at [726, 281] on button "The job is not a good match" at bounding box center [632, 291] width 203 height 46
click at [909, 362] on span "Next" at bounding box center [914, 365] width 26 height 19
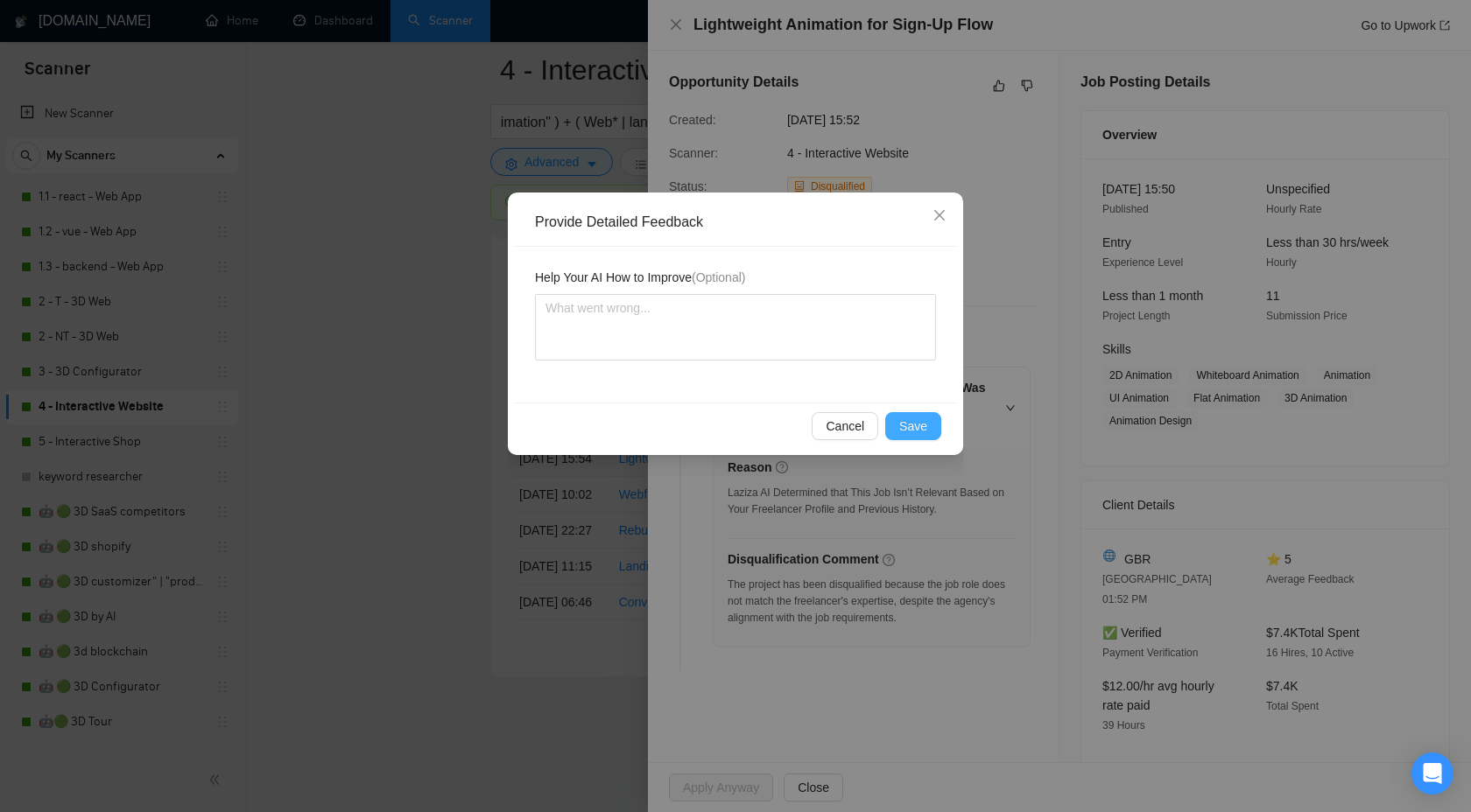
click at [919, 424] on span "Save" at bounding box center [912, 426] width 28 height 19
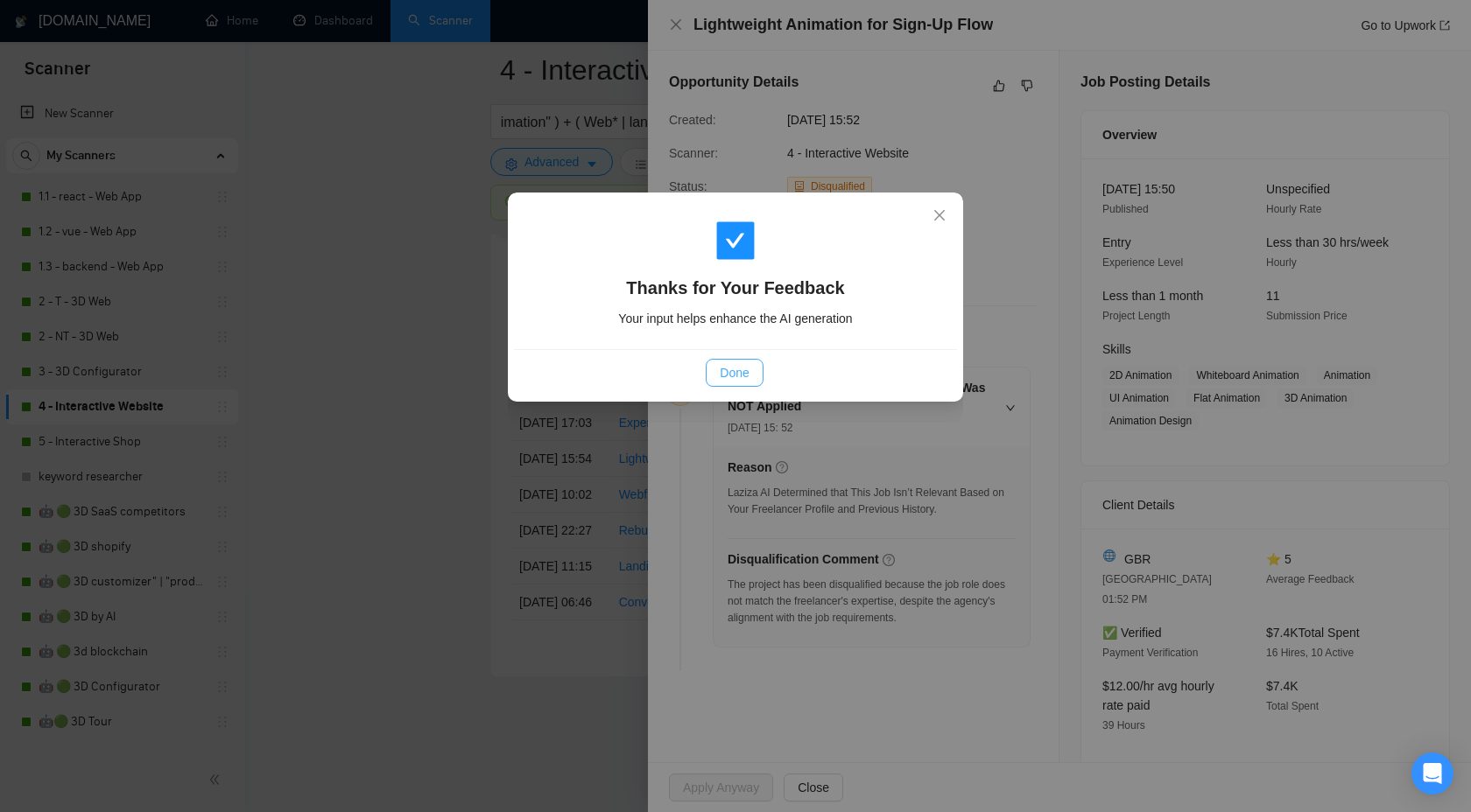
click at [730, 360] on button "Done" at bounding box center [735, 372] width 57 height 28
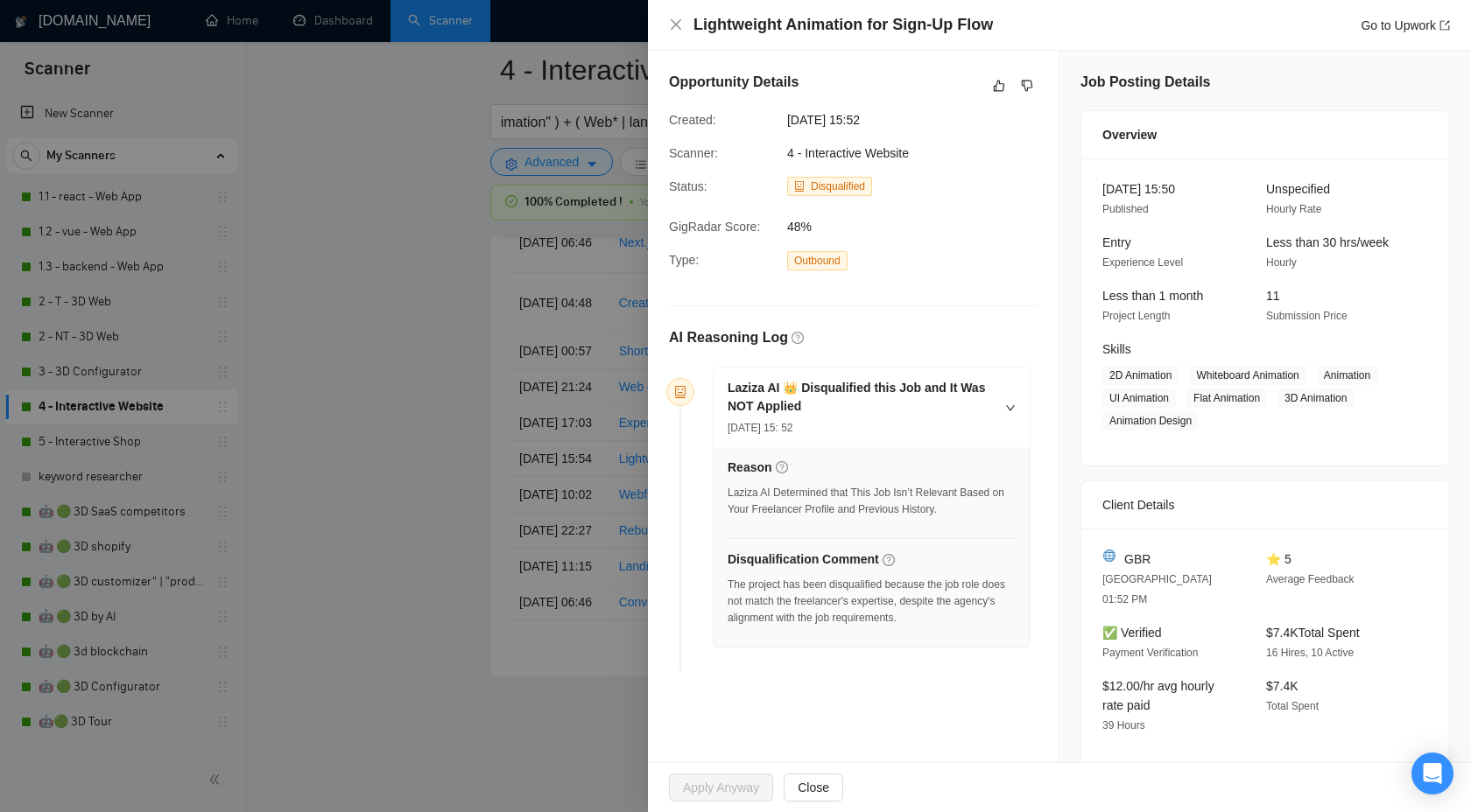
click at [520, 379] on div at bounding box center [736, 406] width 1471 height 812
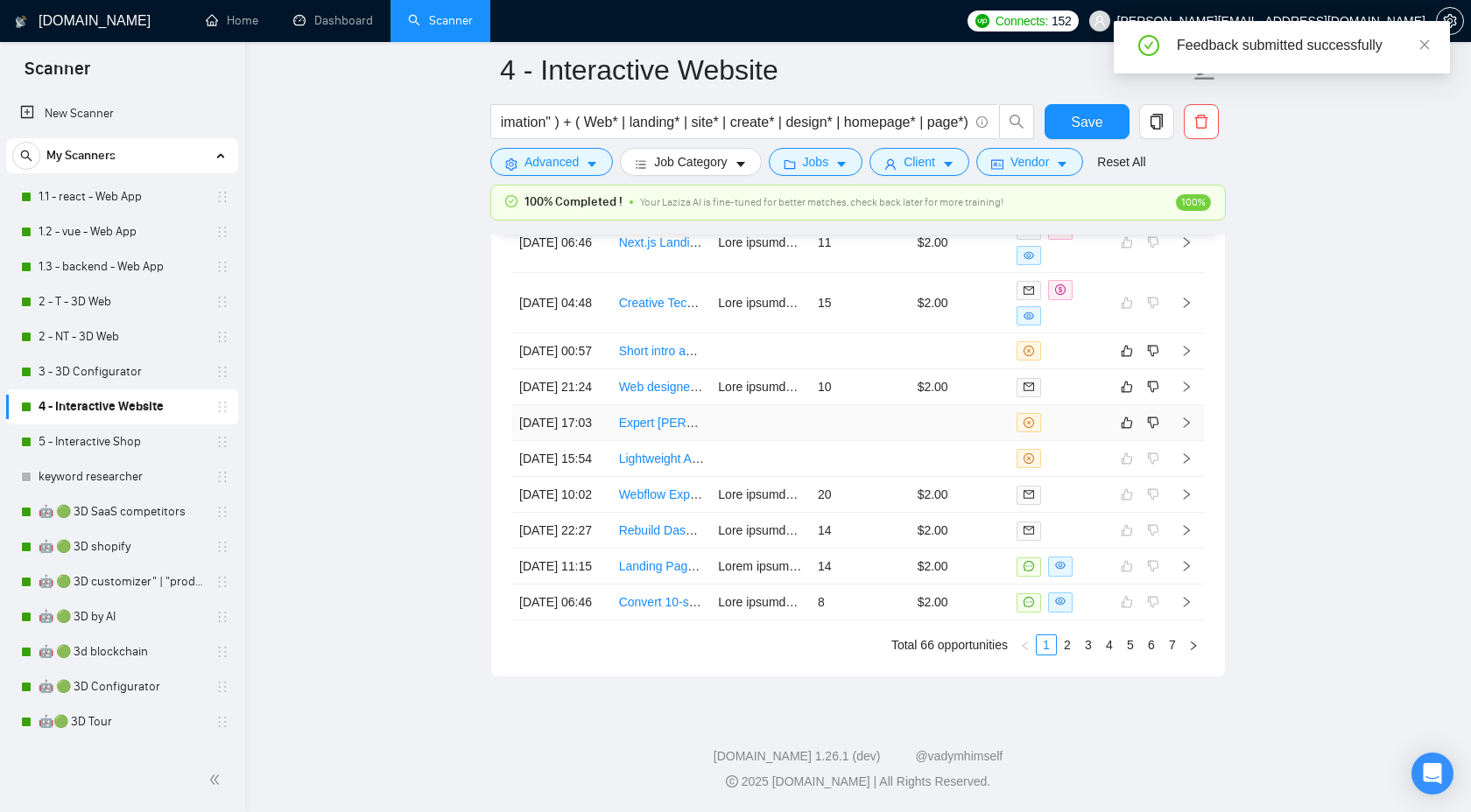
click at [1194, 406] on td at bounding box center [1186, 424] width 35 height 36
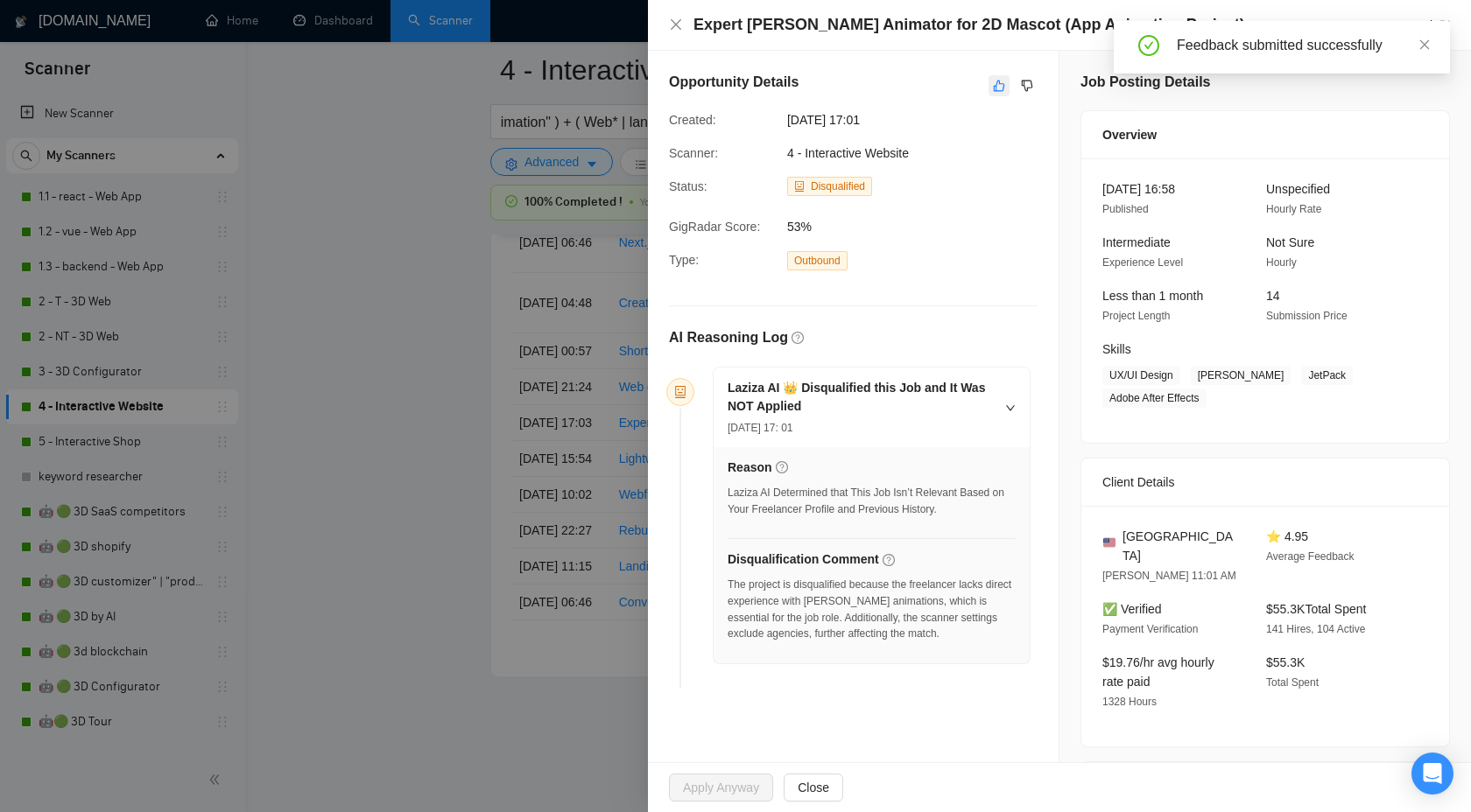
click at [993, 95] on button "button" at bounding box center [999, 85] width 21 height 21
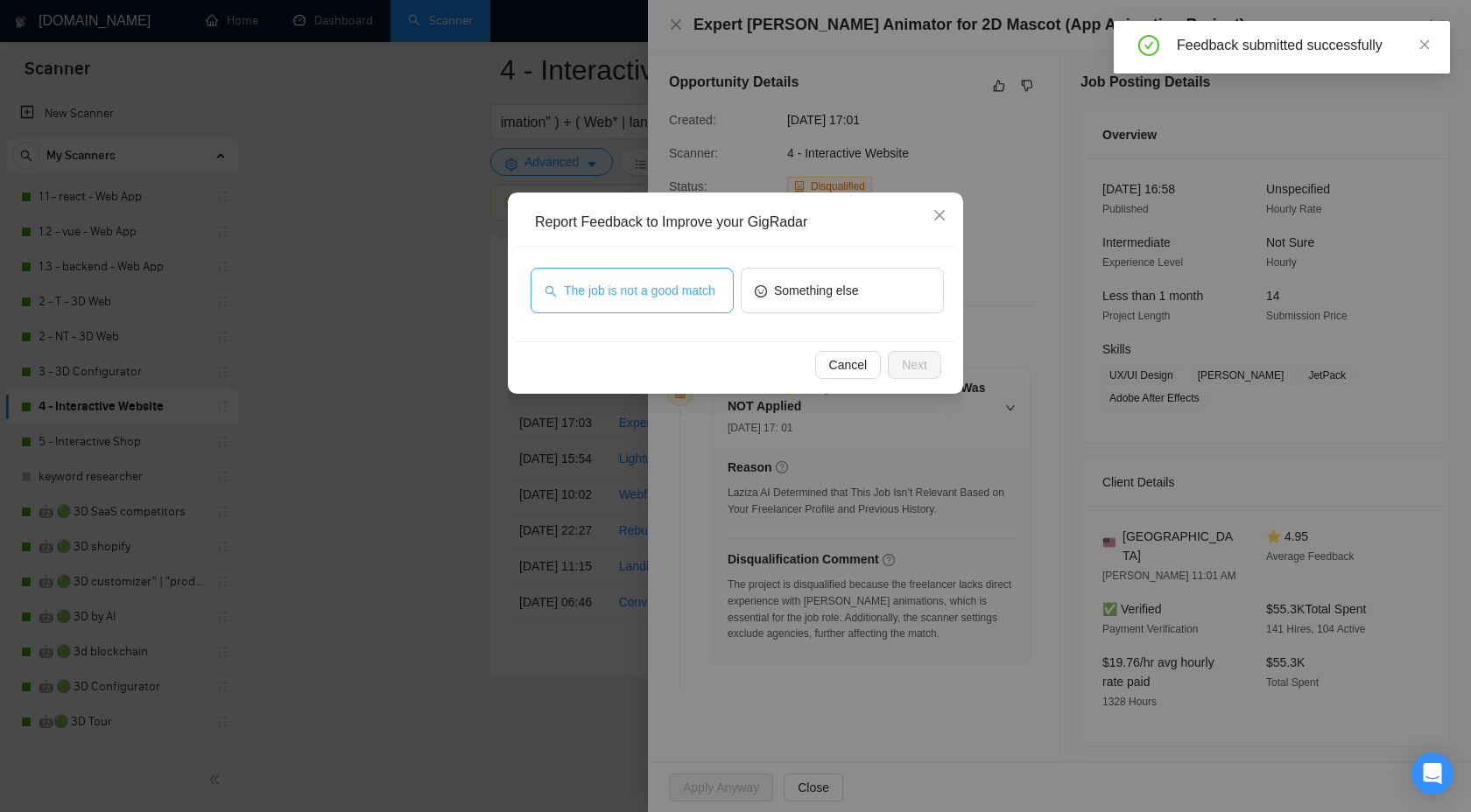
click at [613, 294] on span "The job is not a good match" at bounding box center [639, 291] width 151 height 19
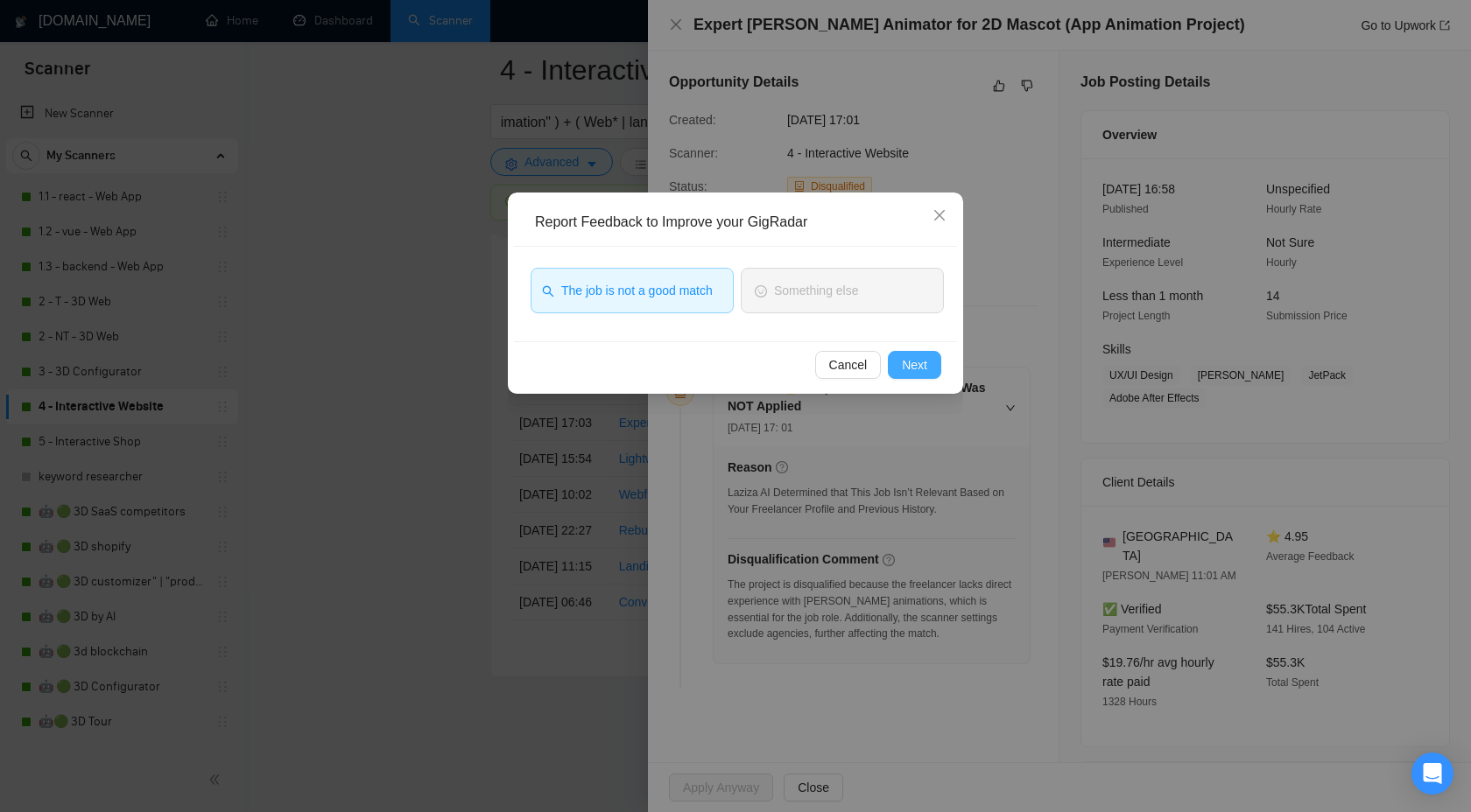
click at [911, 365] on span "Next" at bounding box center [914, 365] width 26 height 19
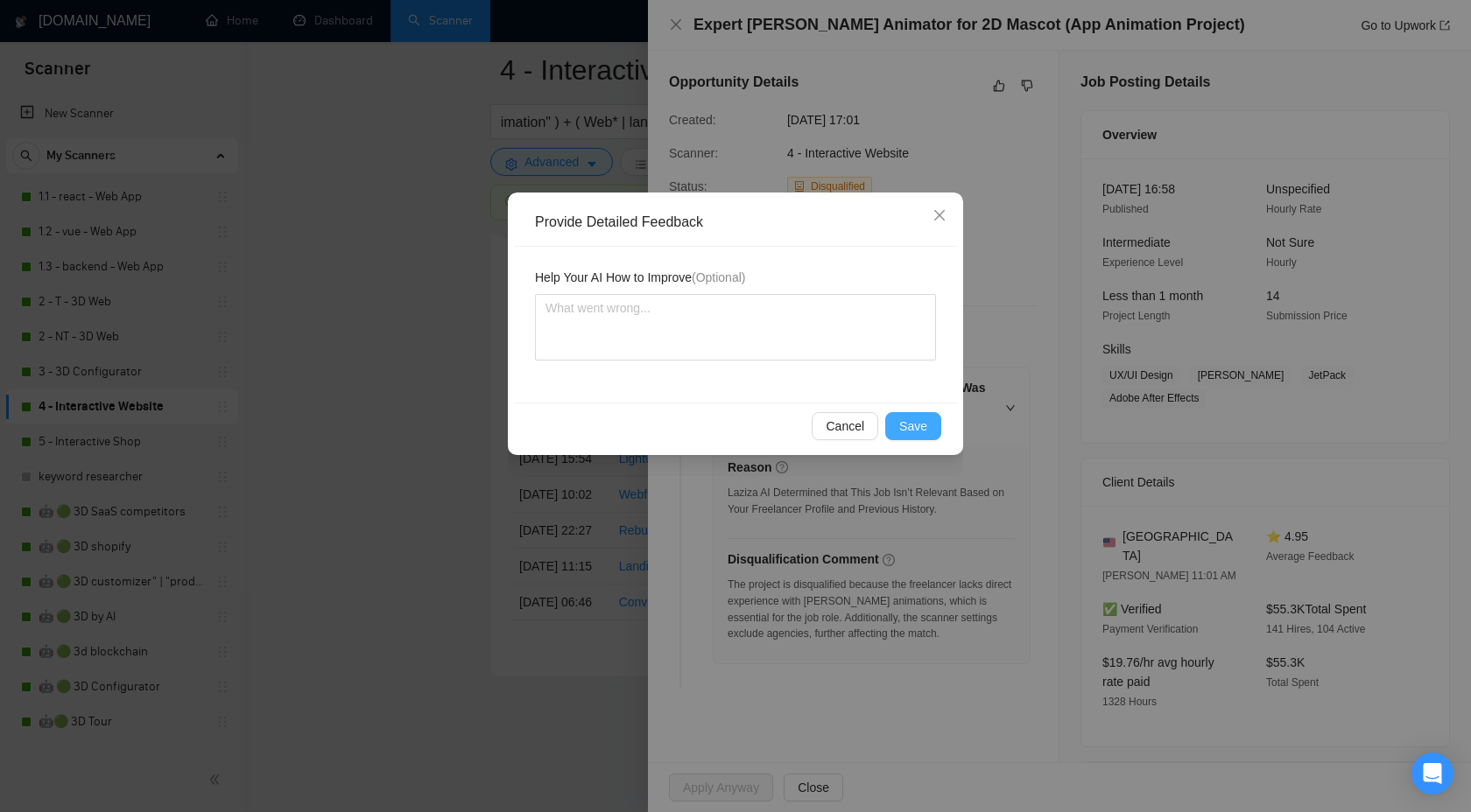
click at [912, 412] on button "Save" at bounding box center [913, 425] width 56 height 28
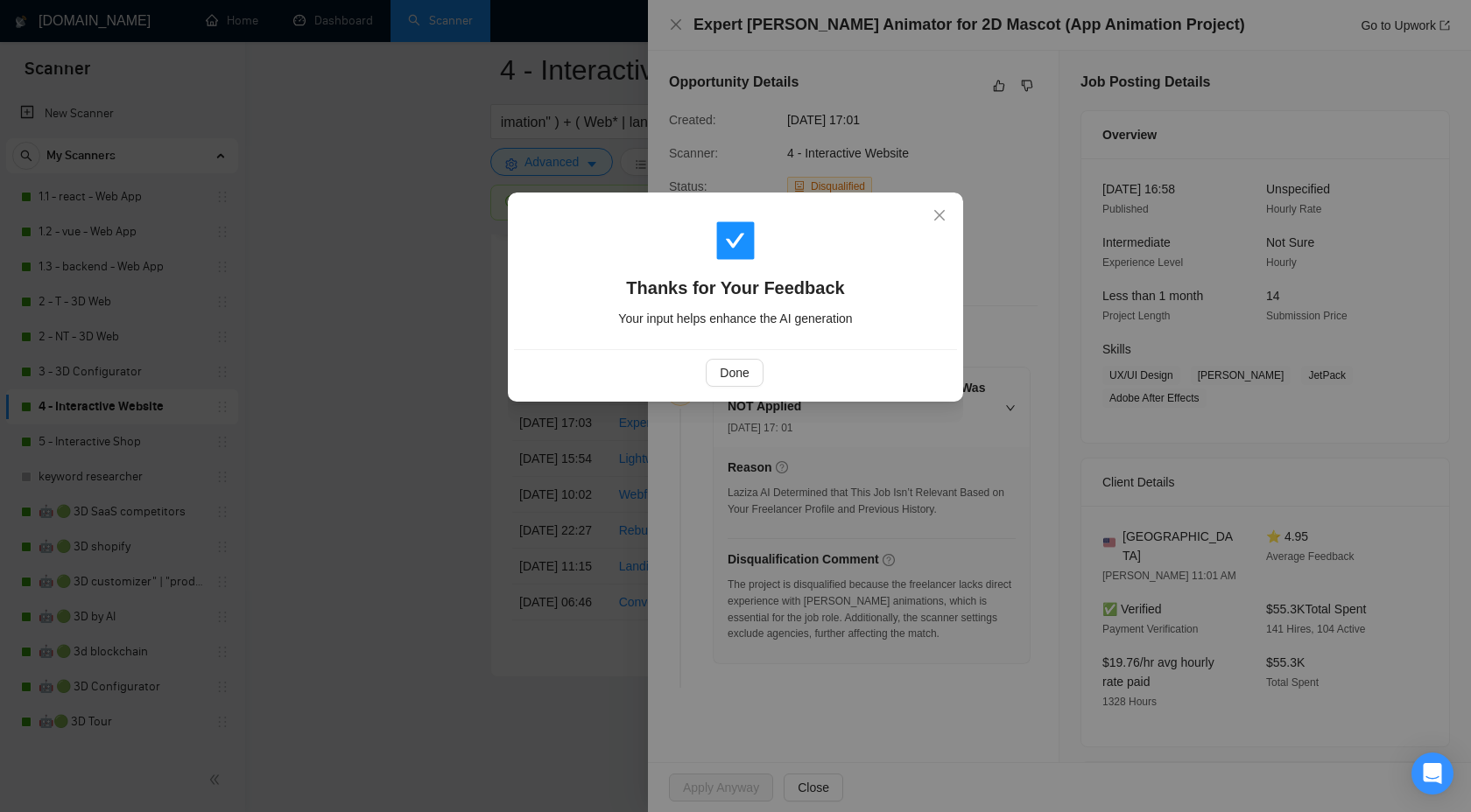
click at [912, 428] on div "Thanks for Your Feedback Your input helps enhance the AI generation Done" at bounding box center [736, 406] width 1471 height 812
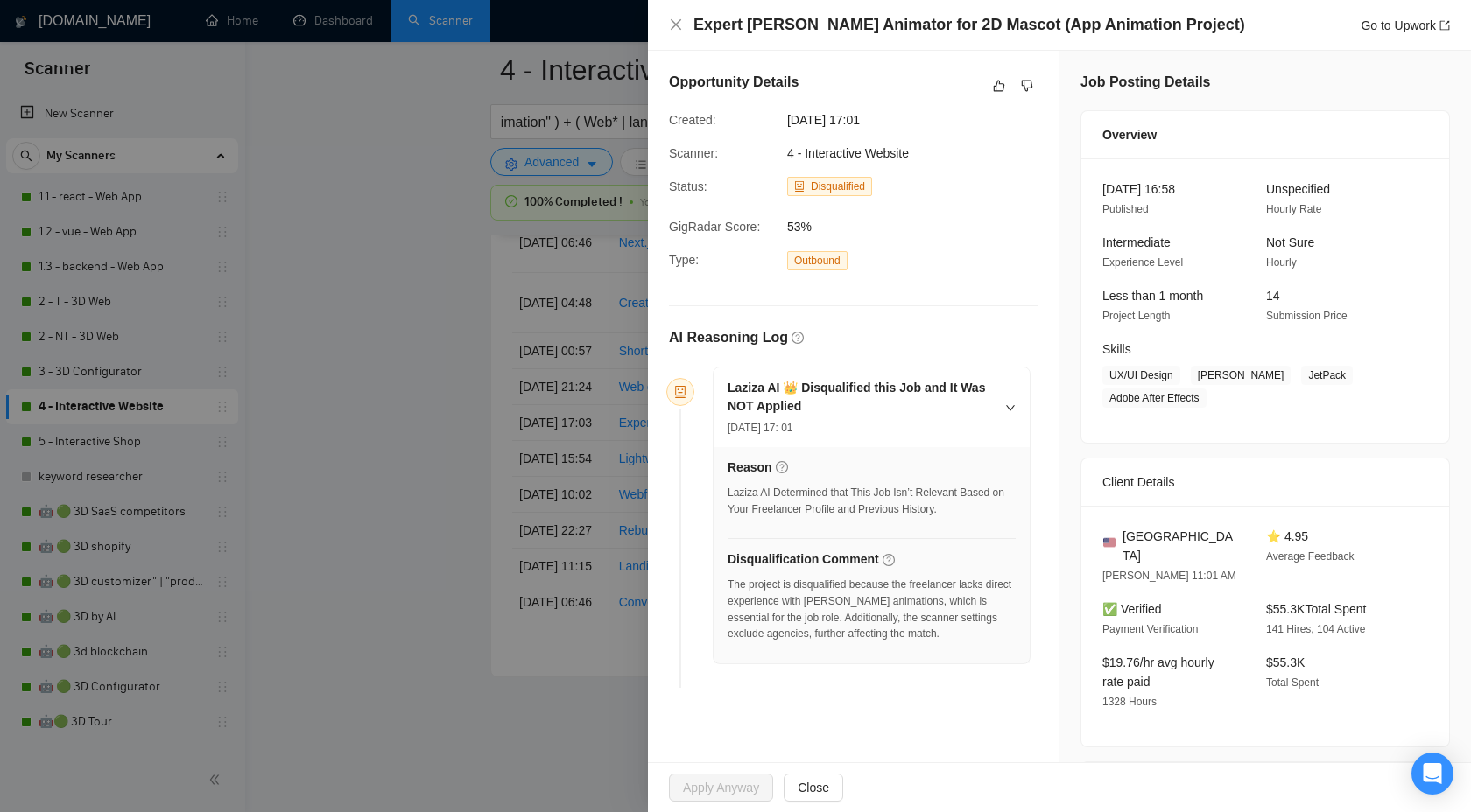
click at [519, 255] on div at bounding box center [736, 406] width 1471 height 812
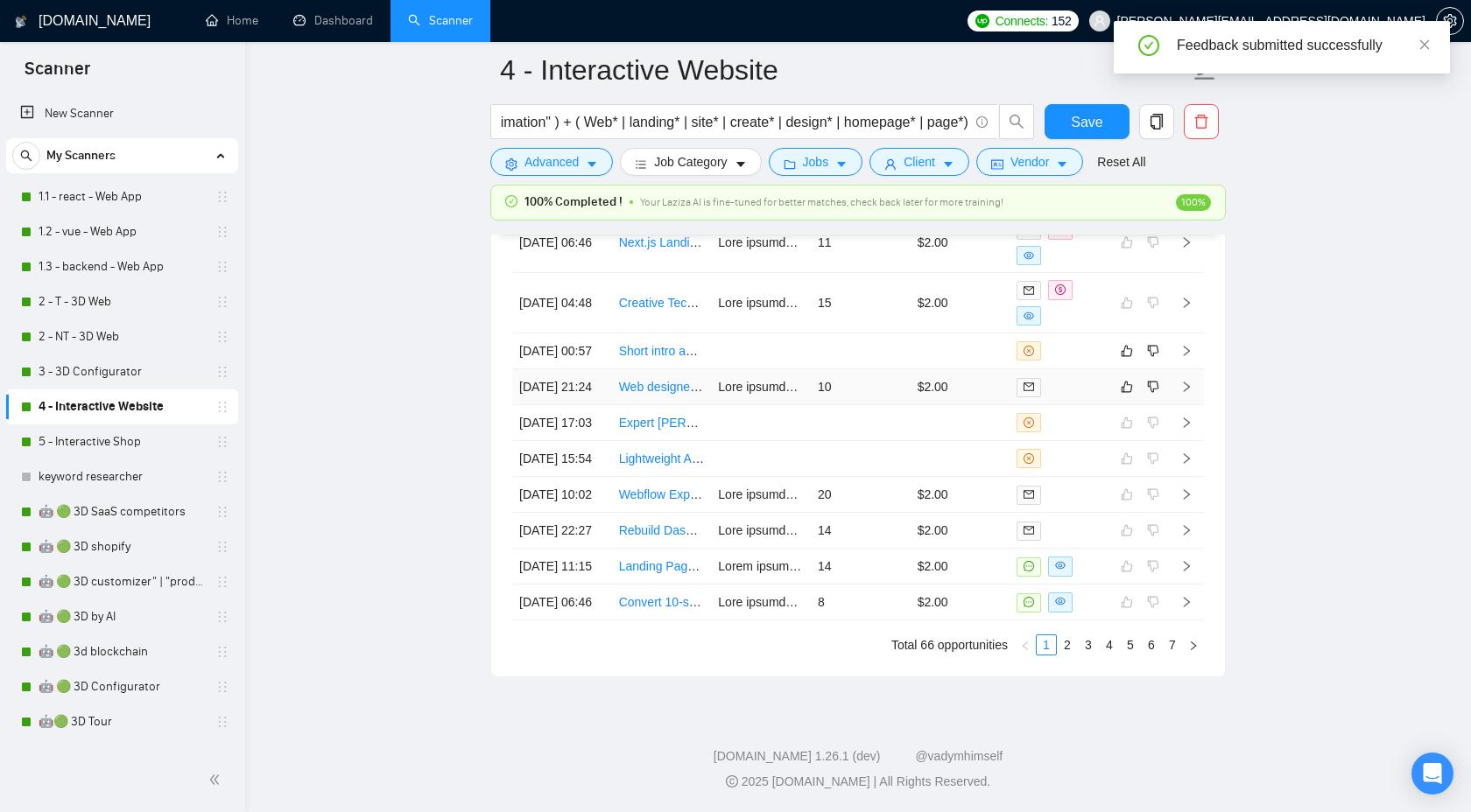
click at [1191, 381] on icon "right" at bounding box center [1186, 387] width 12 height 12
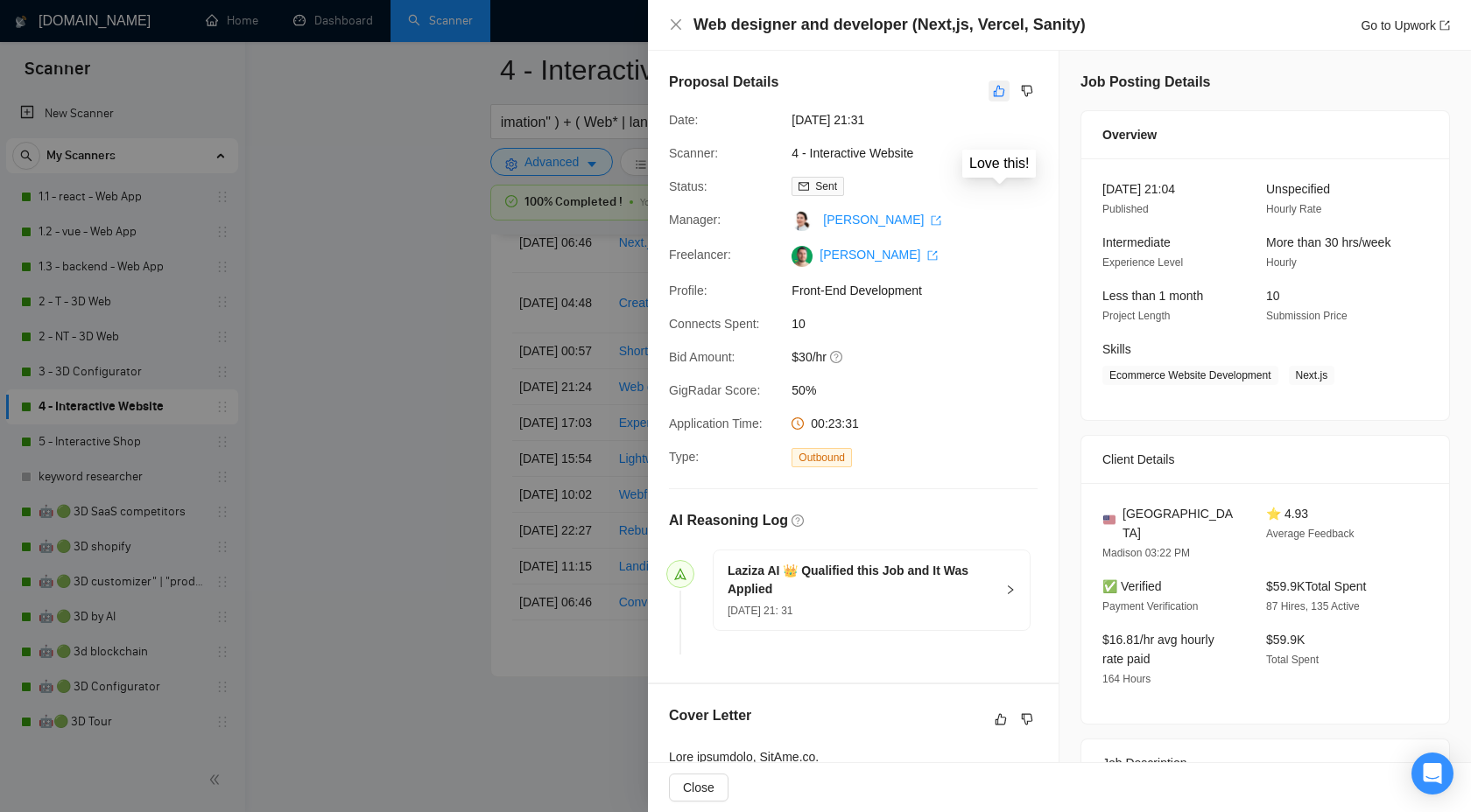
click at [988, 88] on button "button" at bounding box center [999, 91] width 21 height 21
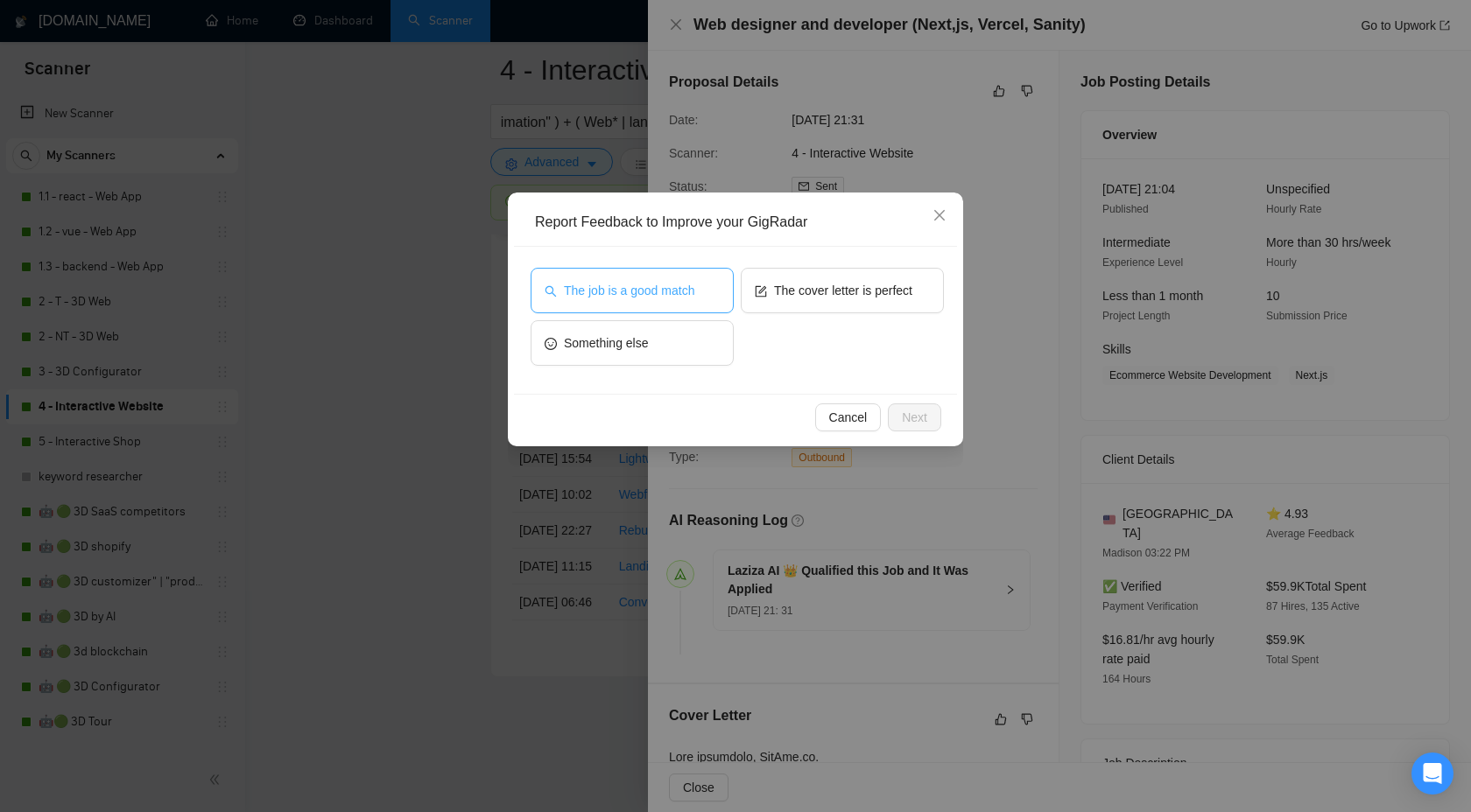
click at [644, 288] on span "The job is a good match" at bounding box center [628, 291] width 130 height 19
click at [885, 413] on div "Cancel Next" at bounding box center [735, 417] width 413 height 28
click at [907, 418] on span "Next" at bounding box center [914, 417] width 26 height 19
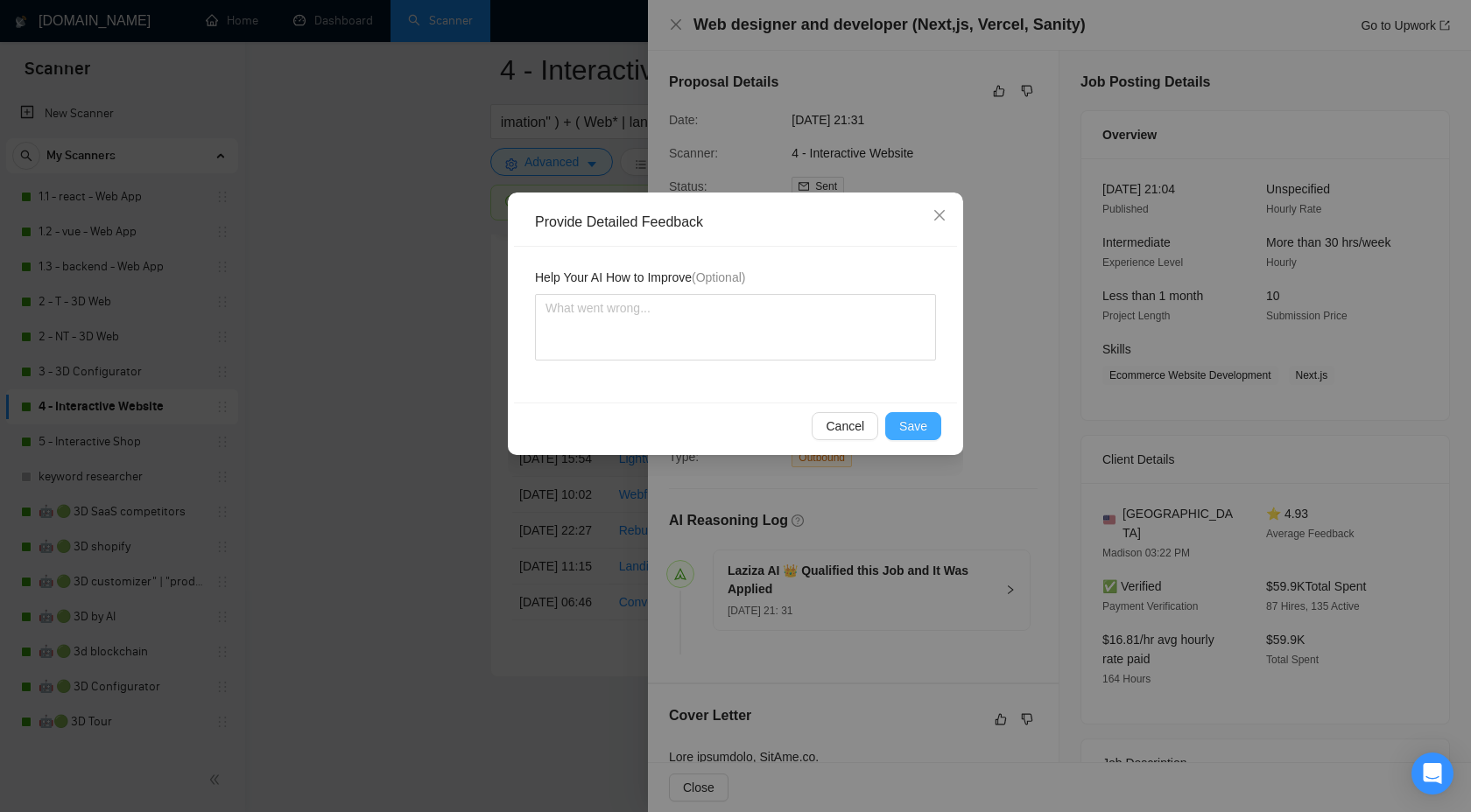
click at [908, 426] on span "Save" at bounding box center [912, 426] width 28 height 19
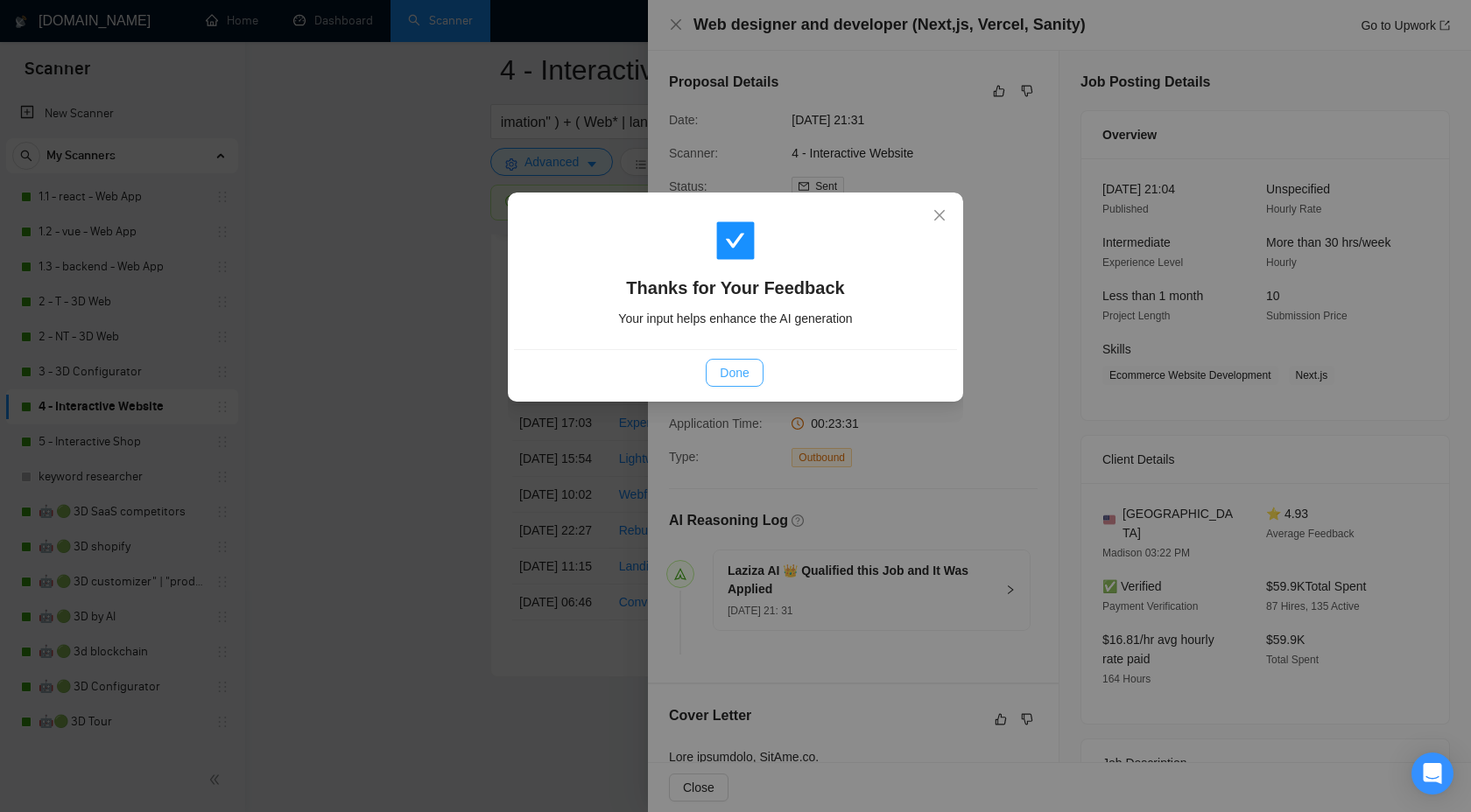
click at [711, 368] on button "Done" at bounding box center [735, 372] width 57 height 28
click at [711, 368] on div "Thanks for Your Feedback Your input helps enhance the AI generation Done" at bounding box center [736, 406] width 1471 height 812
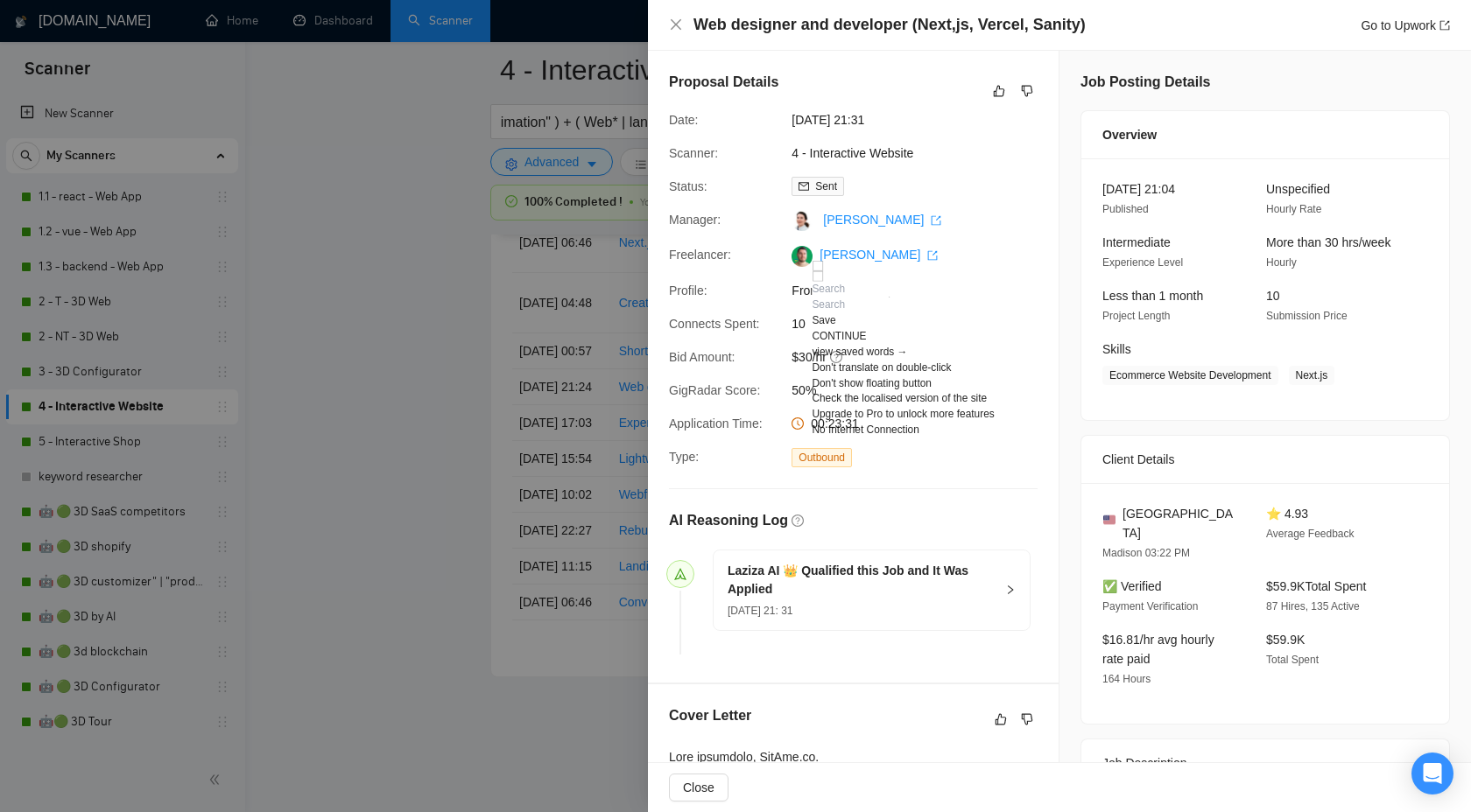
click at [377, 367] on div at bounding box center [736, 406] width 1471 height 812
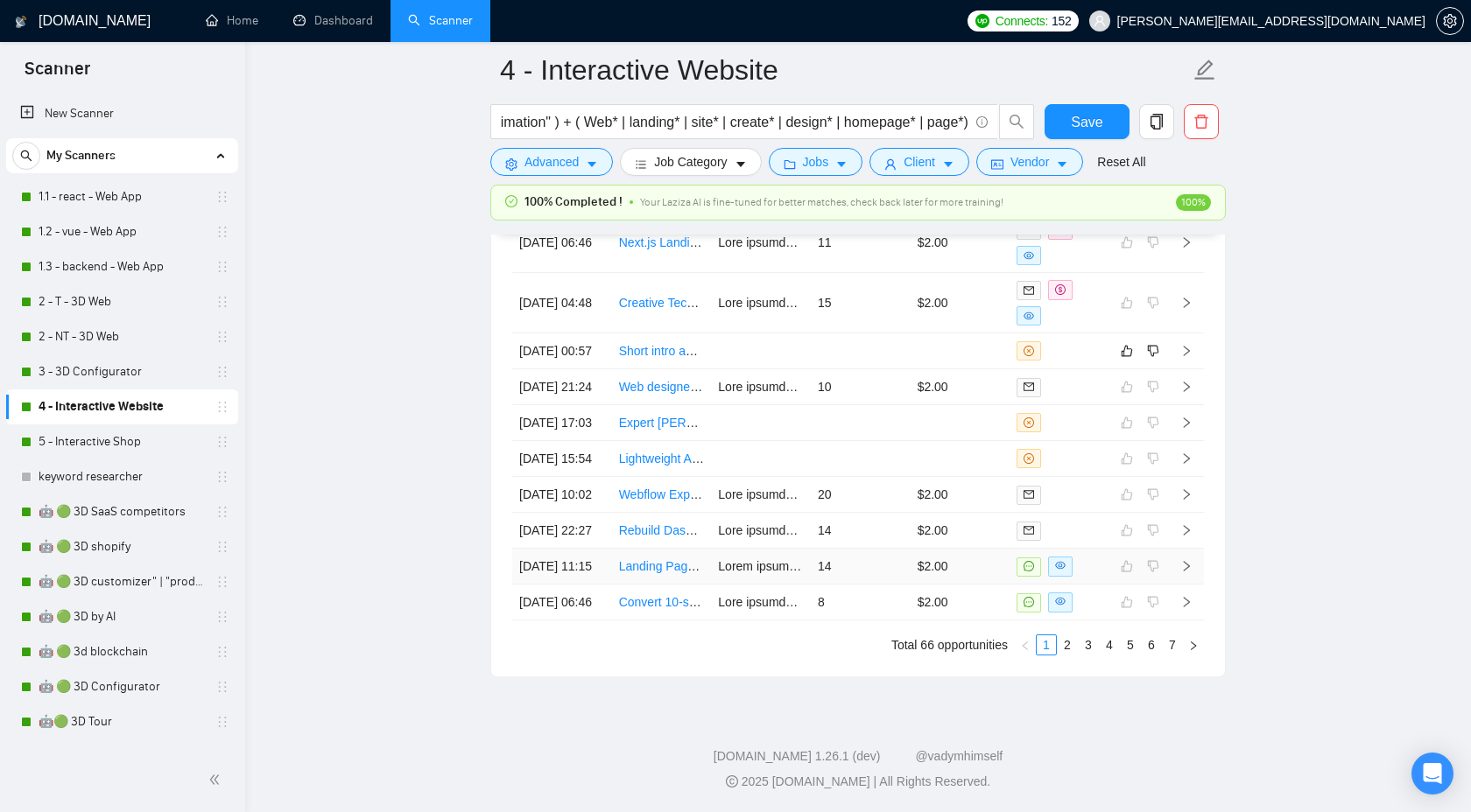
click at [1188, 573] on icon "right" at bounding box center [1186, 566] width 12 height 12
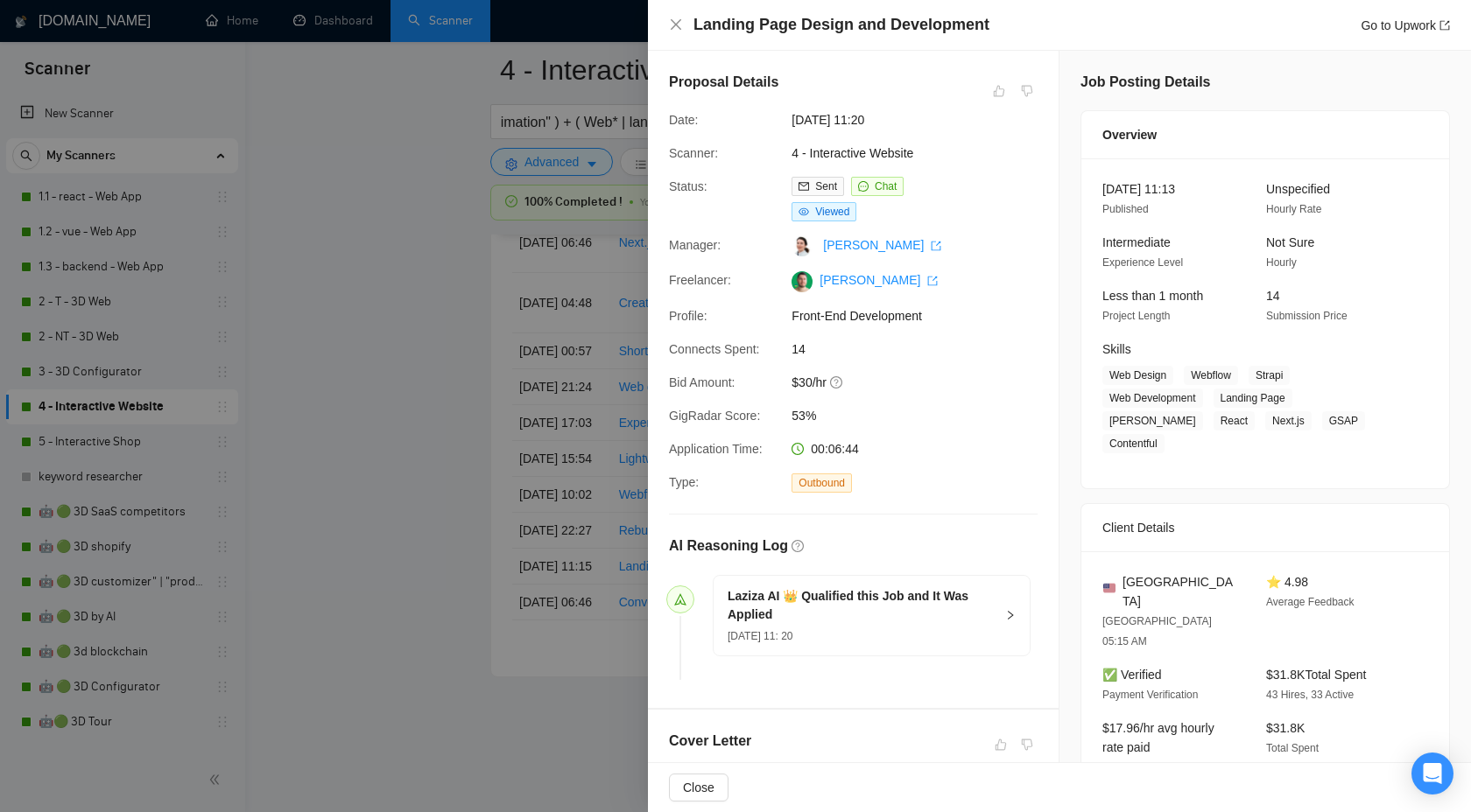
click at [656, 31] on div "Landing Page Design and Development Go to Upwork" at bounding box center [1060, 25] width 823 height 50
click at [675, 17] on div "Landing Page Design and Development Go to Upwork" at bounding box center [1060, 25] width 781 height 22
click at [676, 25] on icon "close" at bounding box center [676, 24] width 10 height 10
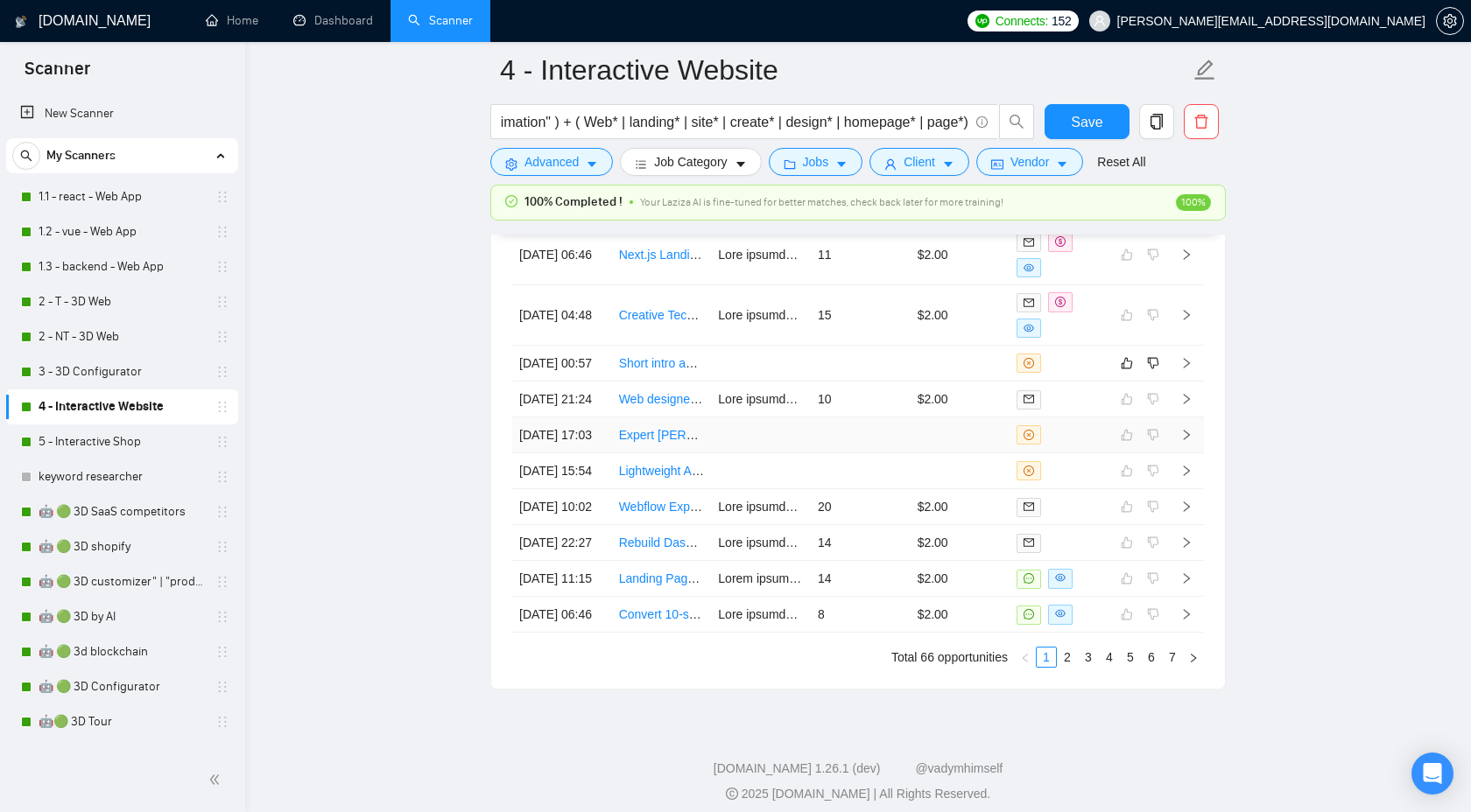
scroll to position [4780, 0]
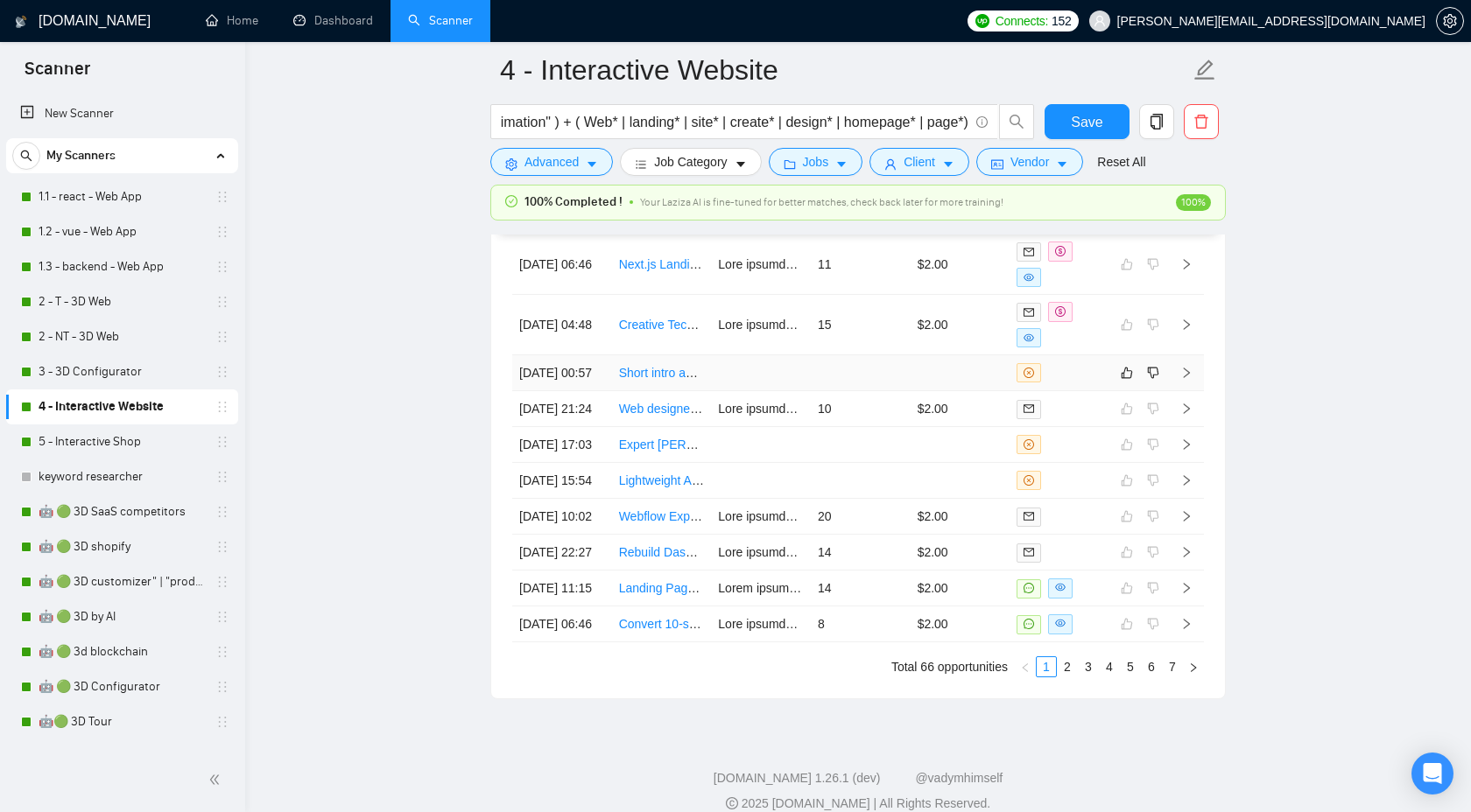
click at [1188, 379] on icon "right" at bounding box center [1186, 372] width 12 height 12
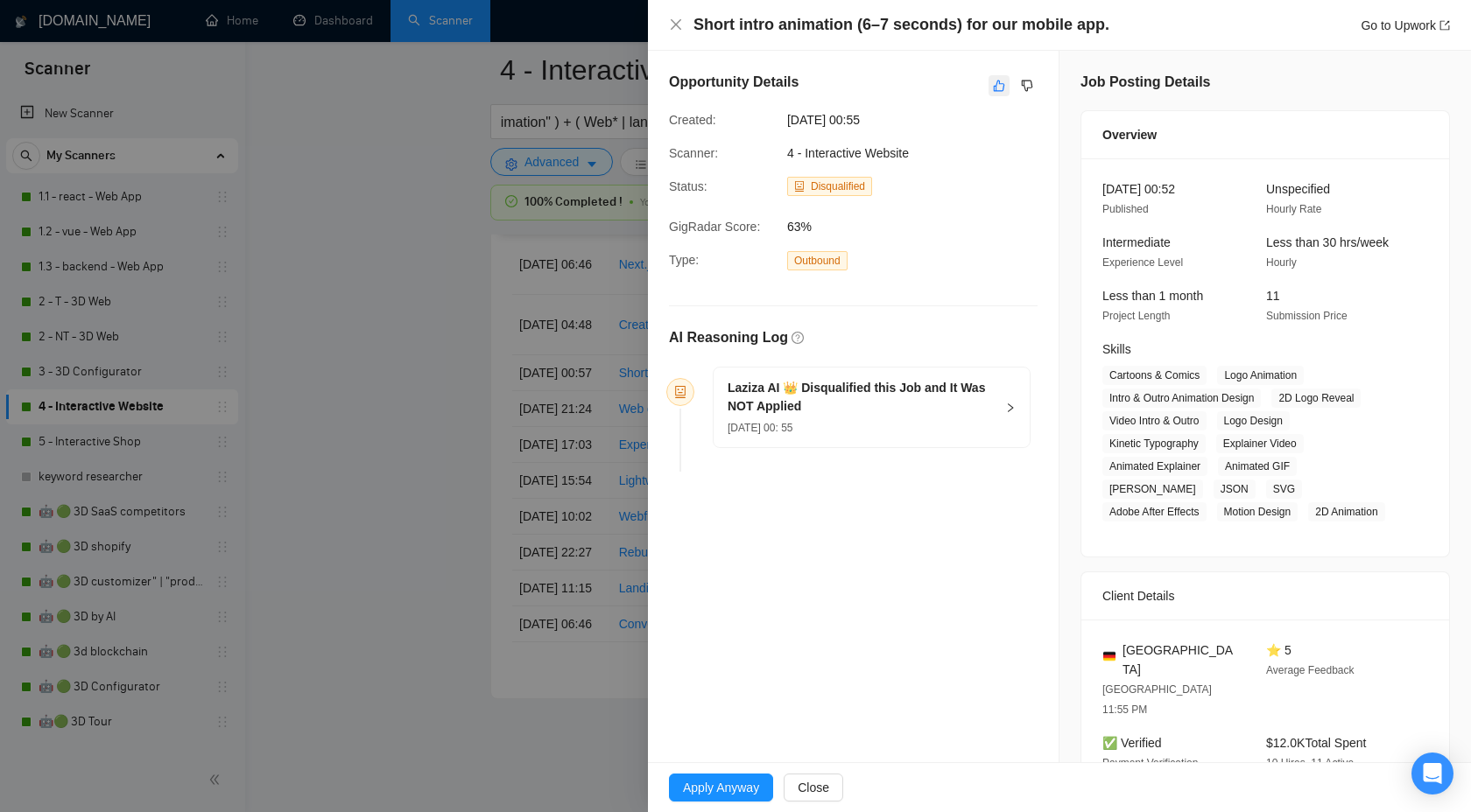
click at [989, 95] on button "button" at bounding box center [999, 85] width 21 height 21
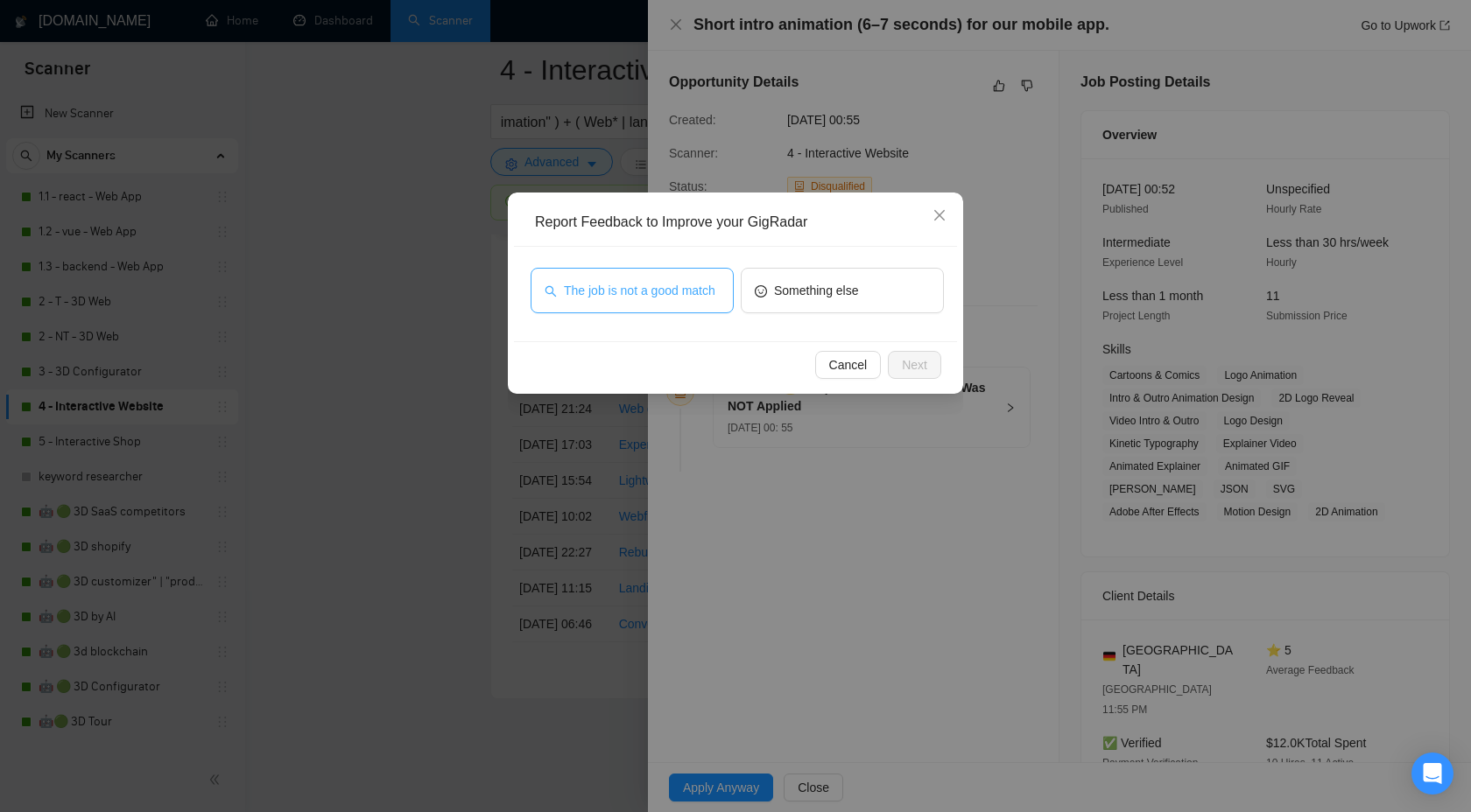
click at [686, 290] on span "The job is not a good match" at bounding box center [639, 291] width 151 height 19
click at [919, 367] on span "Next" at bounding box center [914, 365] width 26 height 19
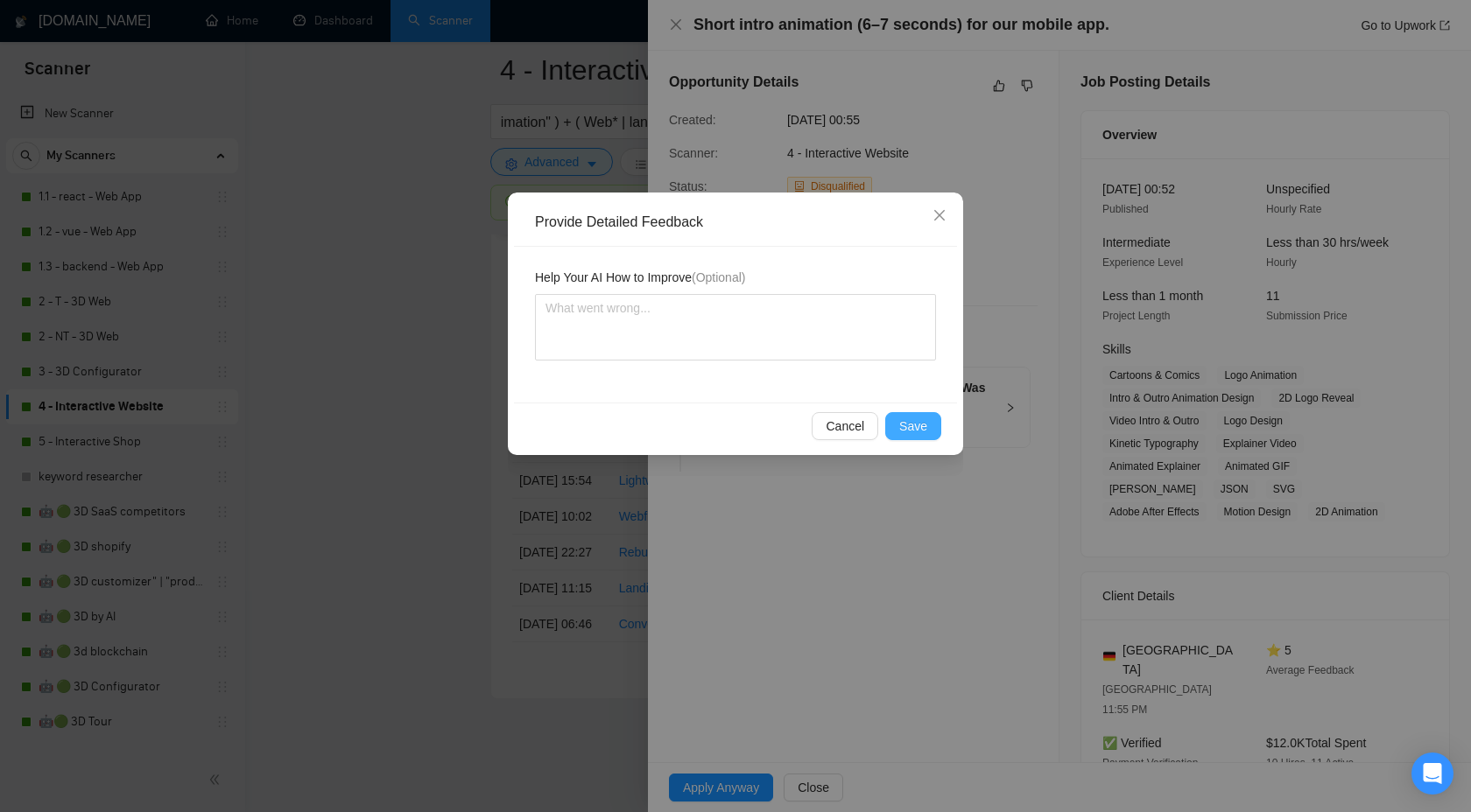
click at [925, 417] on span "Save" at bounding box center [912, 426] width 28 height 19
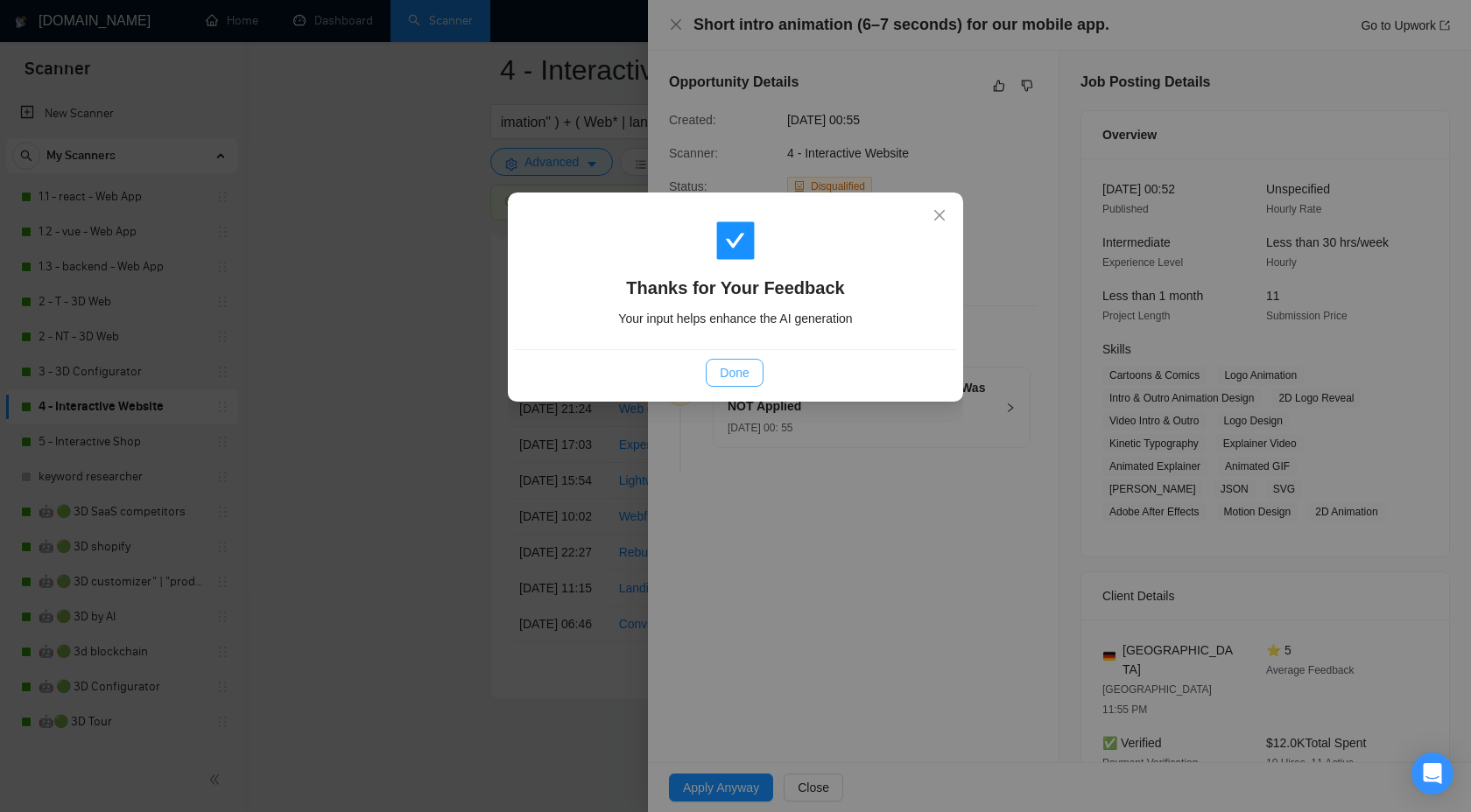
click at [710, 361] on button "Done" at bounding box center [735, 372] width 57 height 28
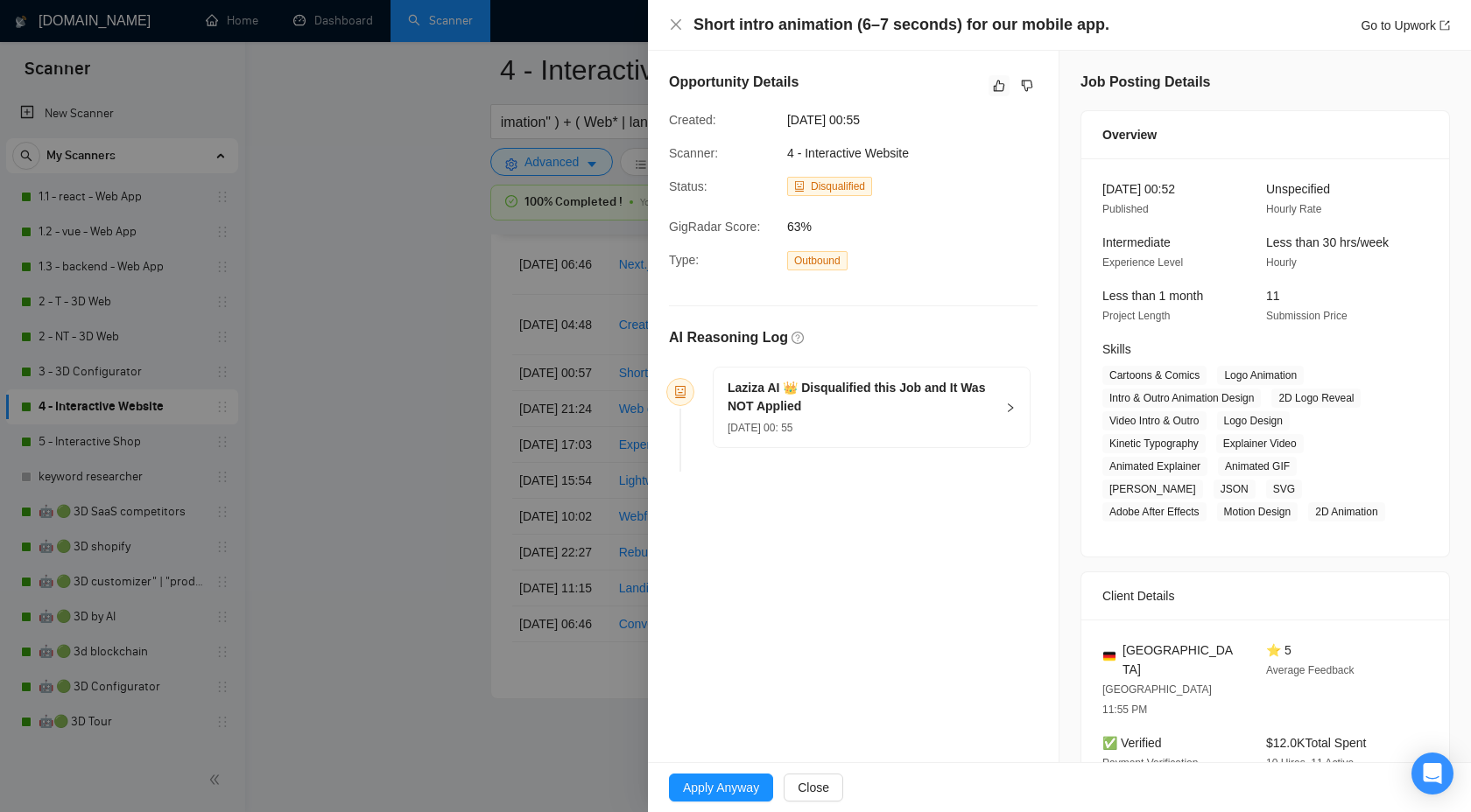
click at [451, 393] on div at bounding box center [736, 406] width 1471 height 812
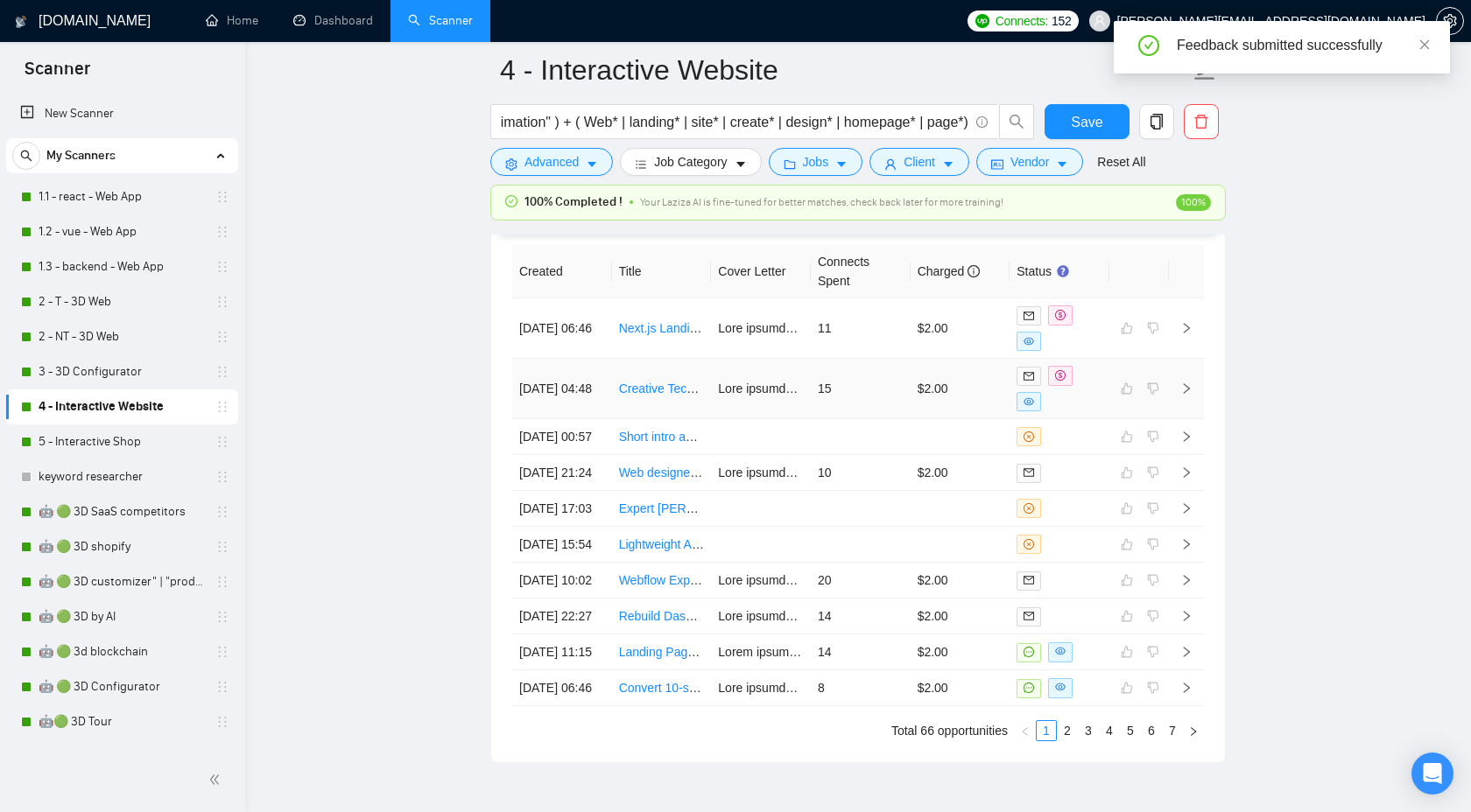
scroll to position [4706, 0]
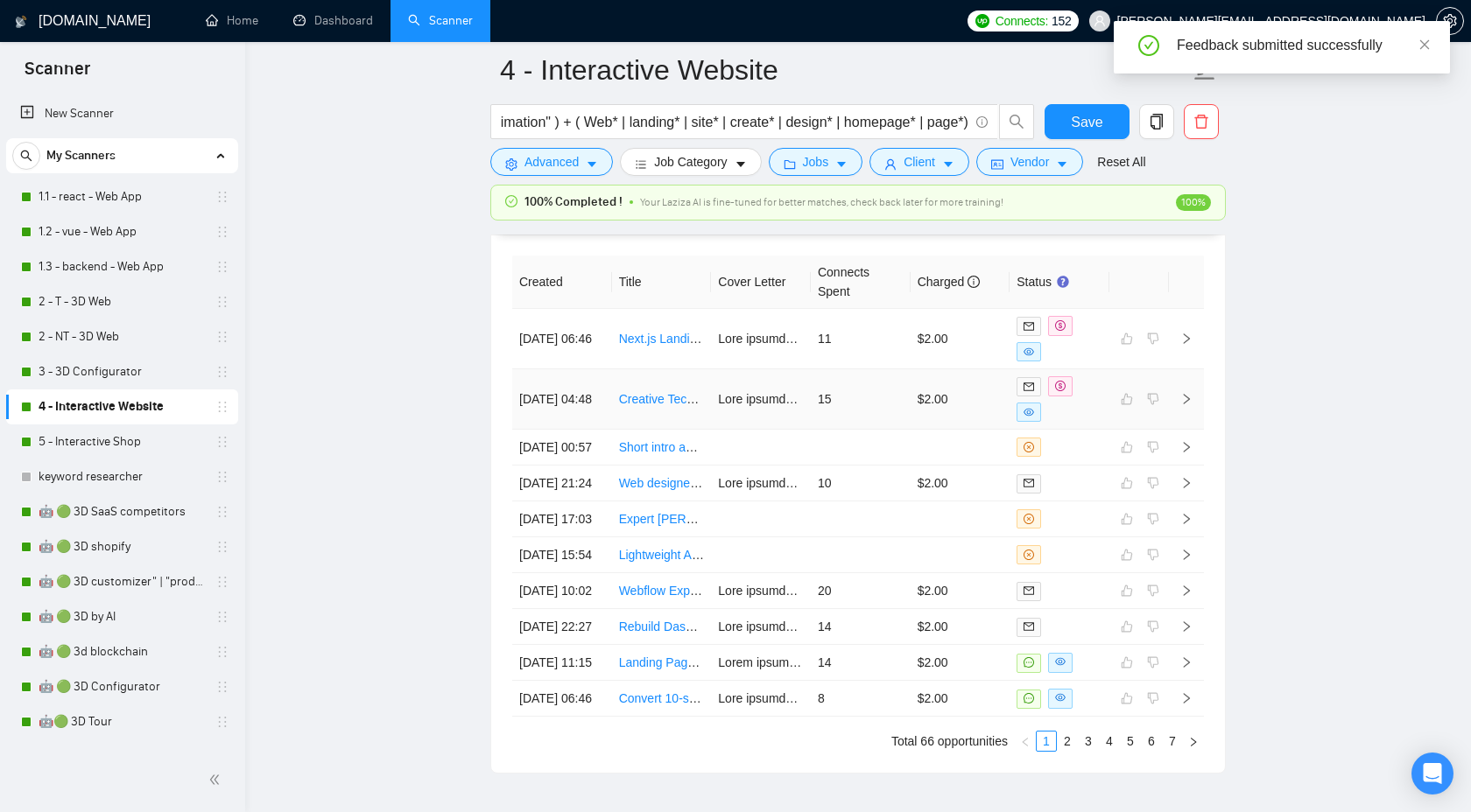
click at [1190, 399] on icon "right" at bounding box center [1186, 399] width 12 height 12
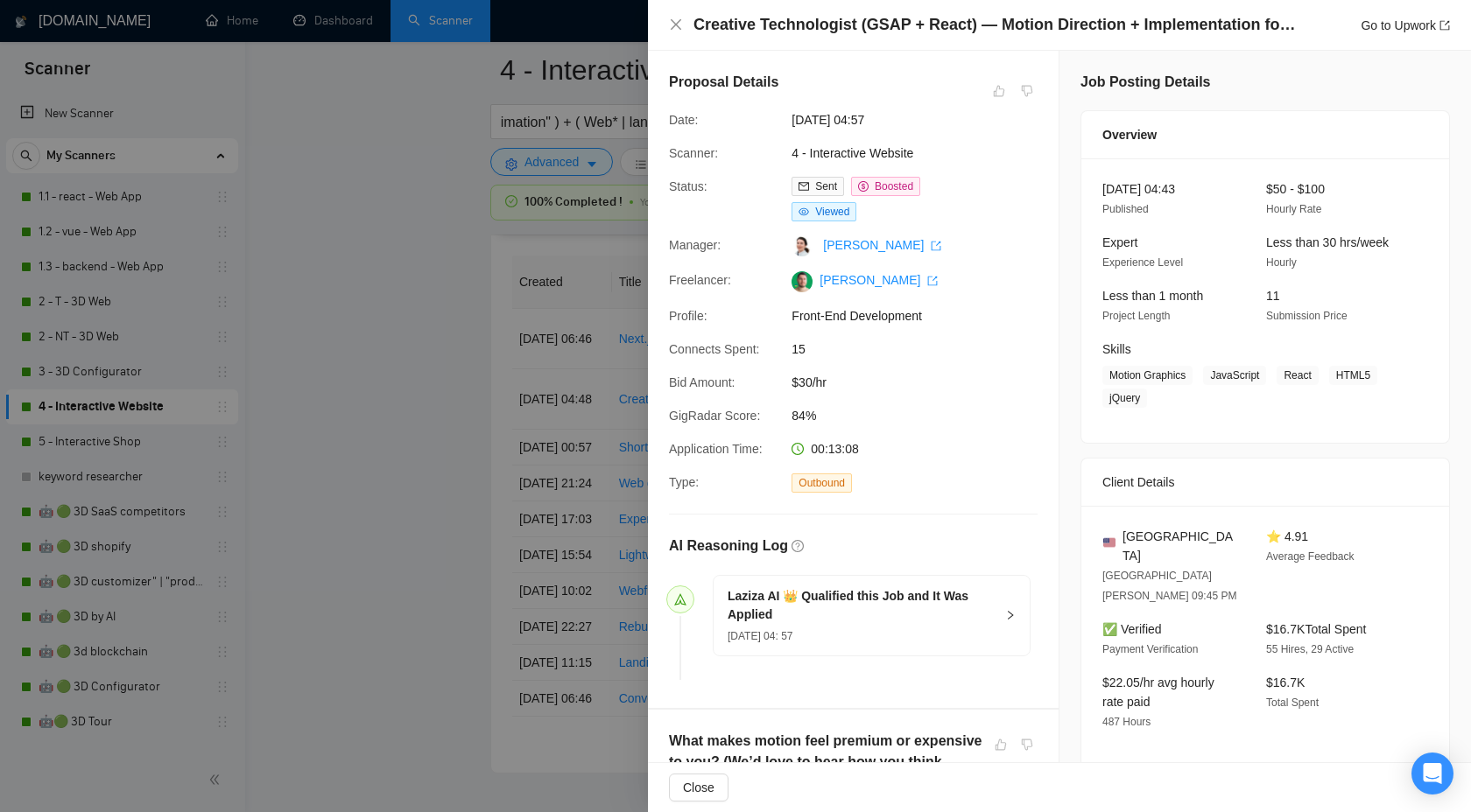
click at [484, 284] on div at bounding box center [736, 406] width 1471 height 812
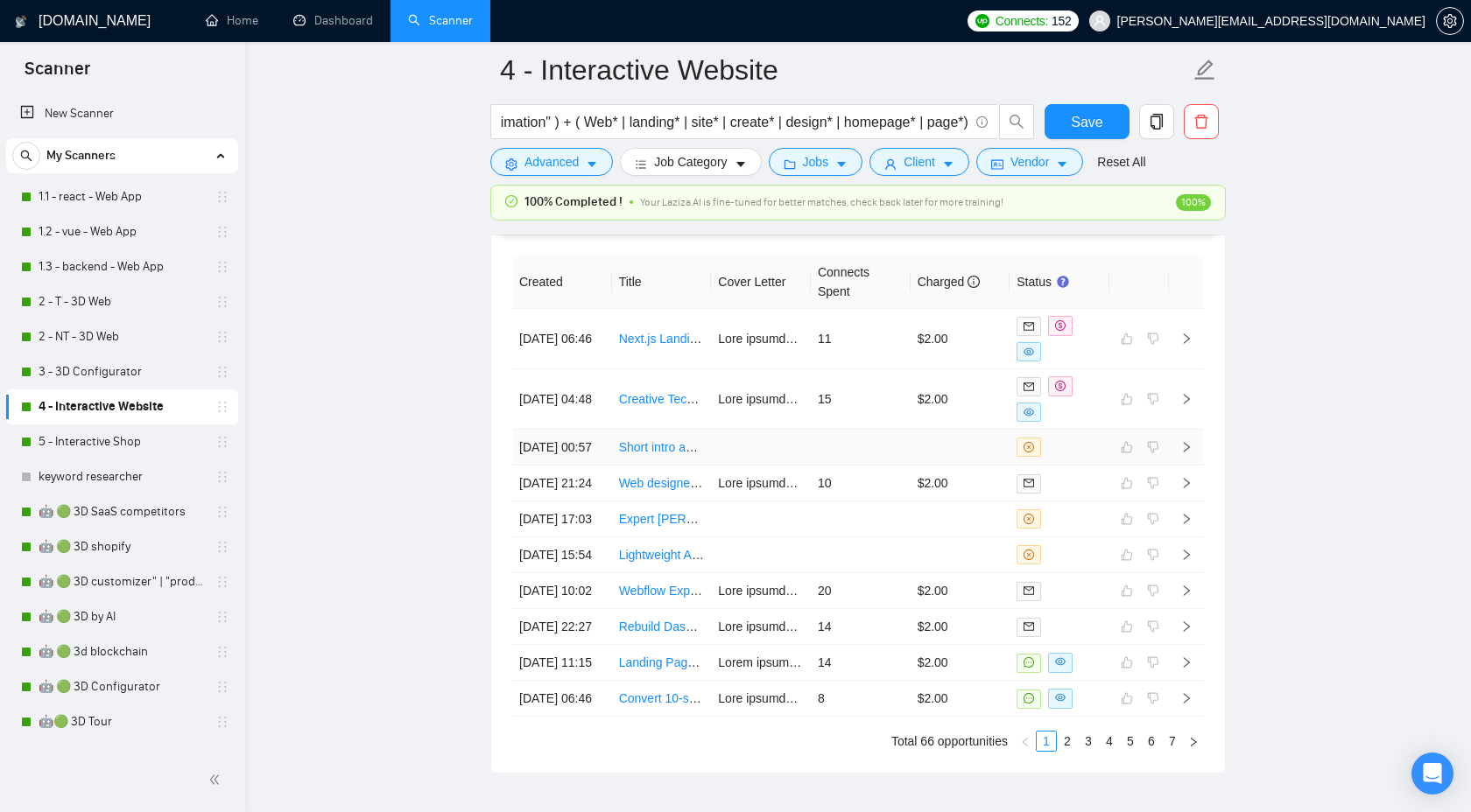
scroll to position [4943, 0]
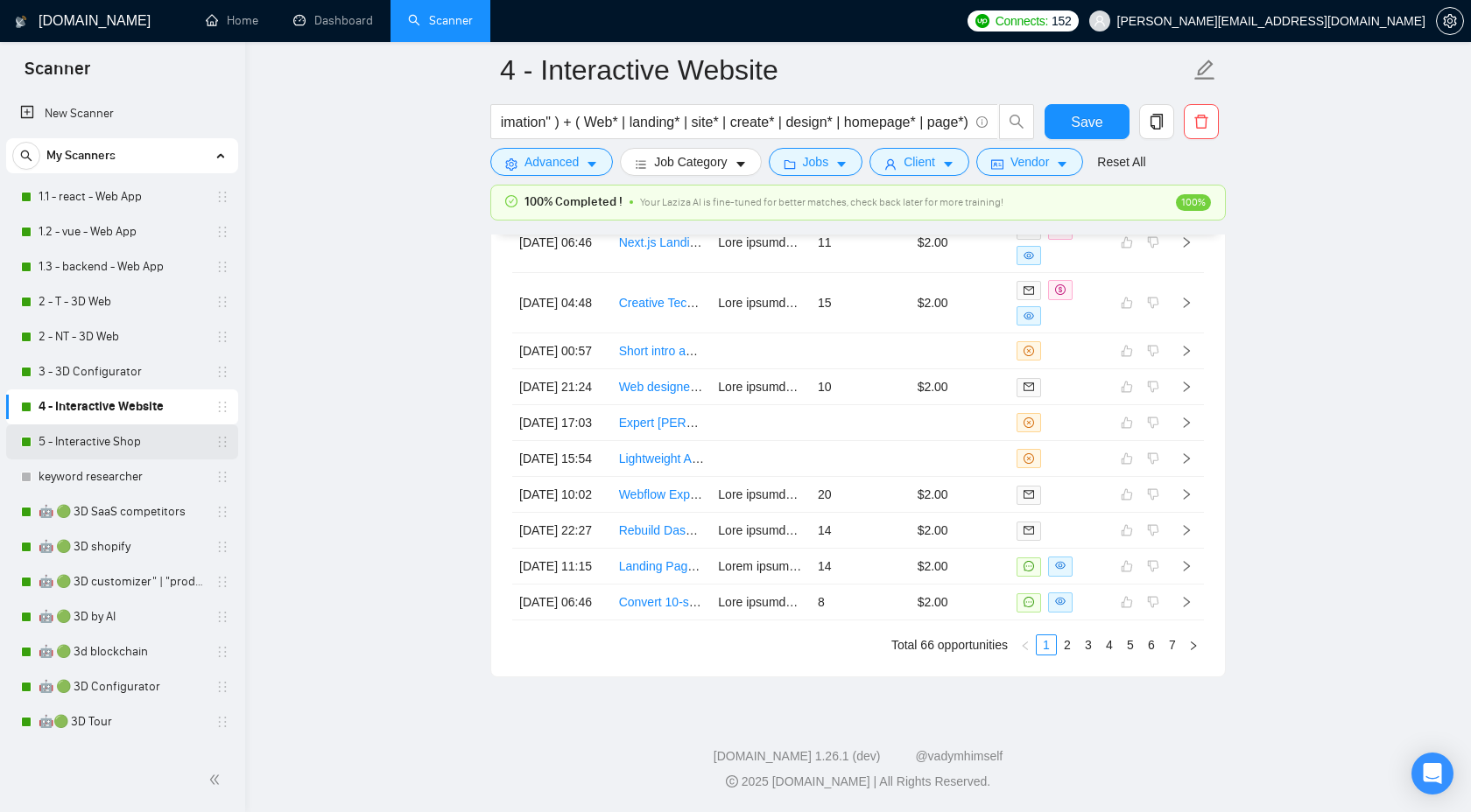
click at [117, 433] on link "5 - Interactive Shop" at bounding box center [122, 442] width 166 height 35
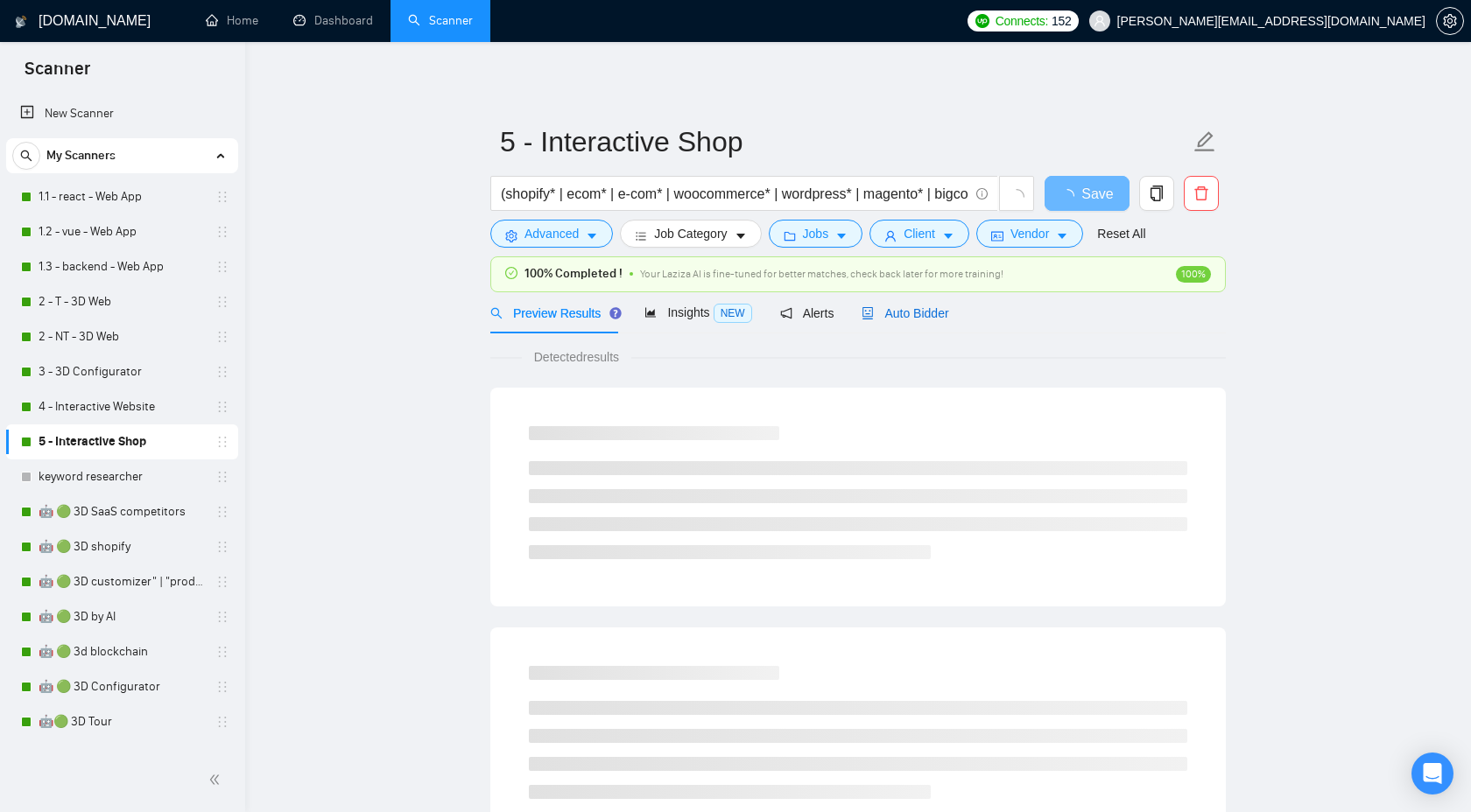
click at [943, 316] on span "Auto Bidder" at bounding box center [905, 313] width 86 height 14
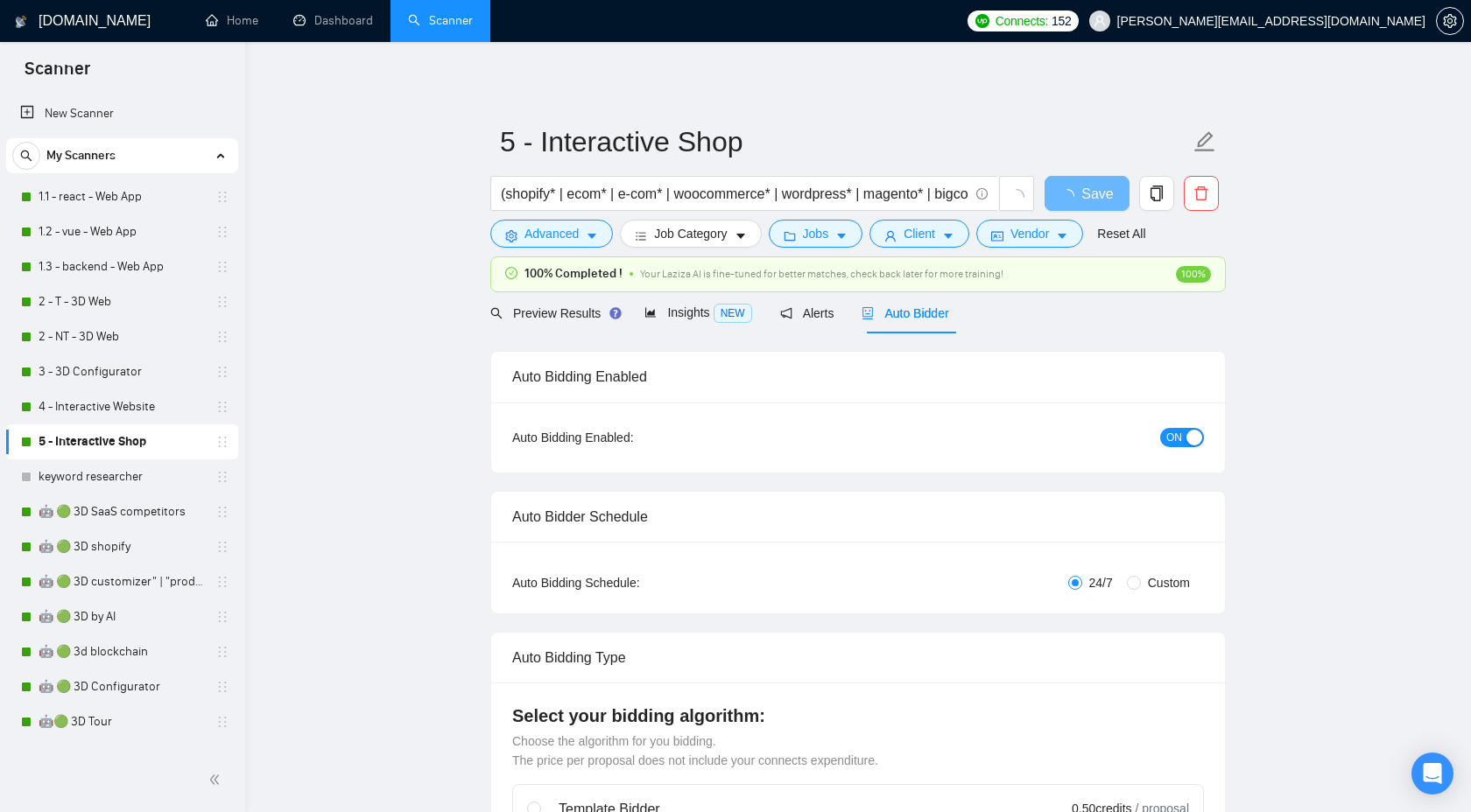
checkbox input "true"
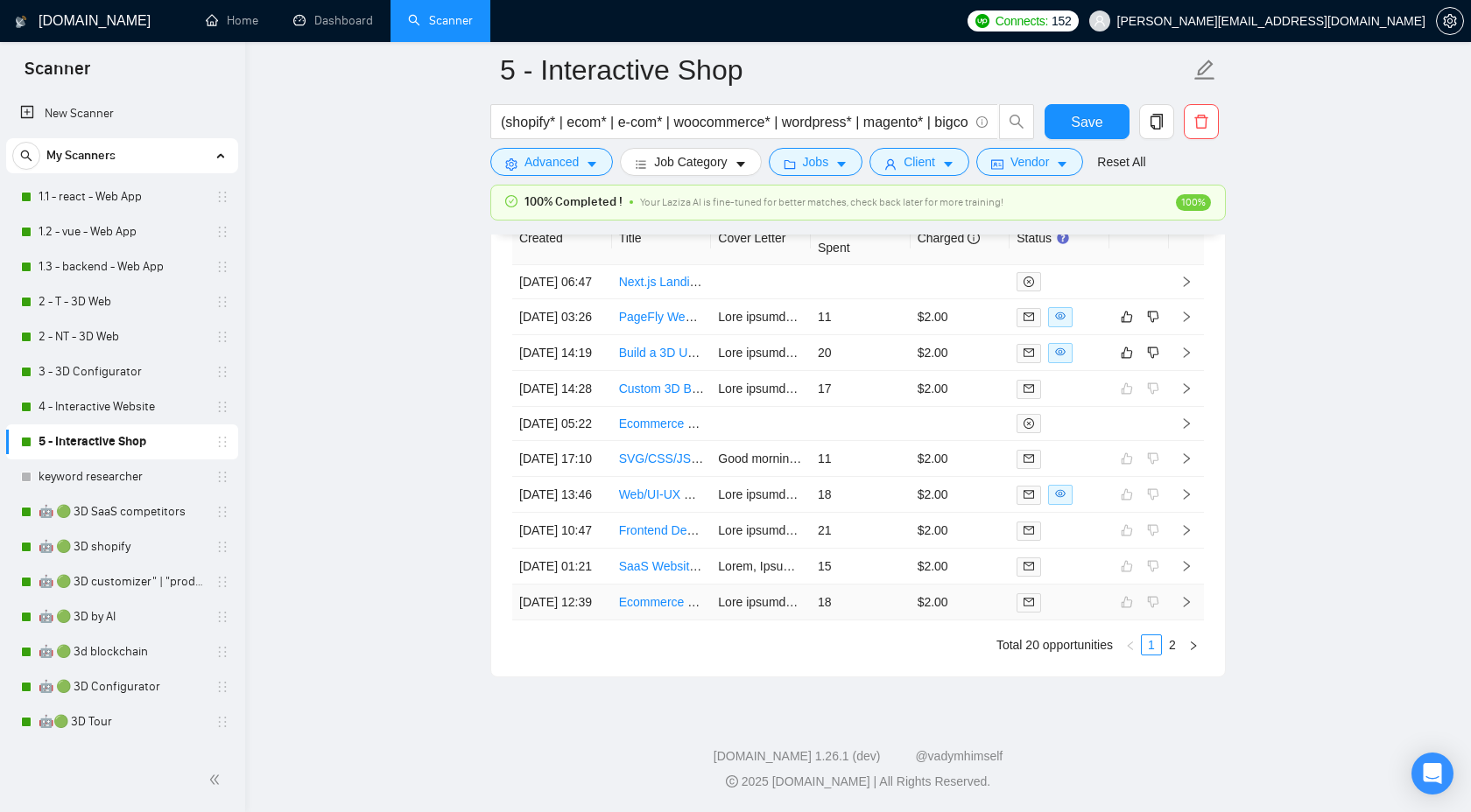
scroll to position [4630, 0]
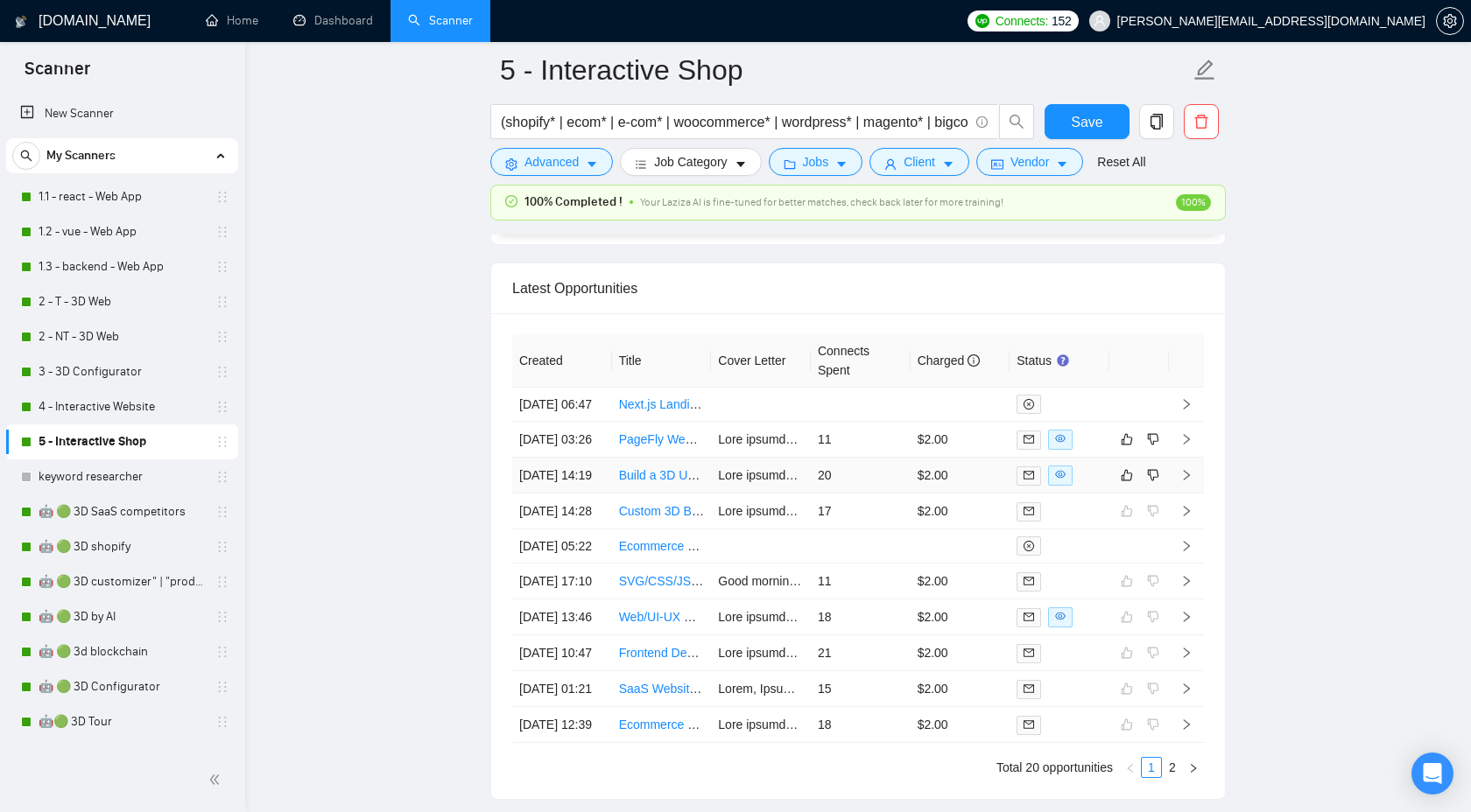
click at [1192, 482] on icon "right" at bounding box center [1186, 475] width 12 height 12
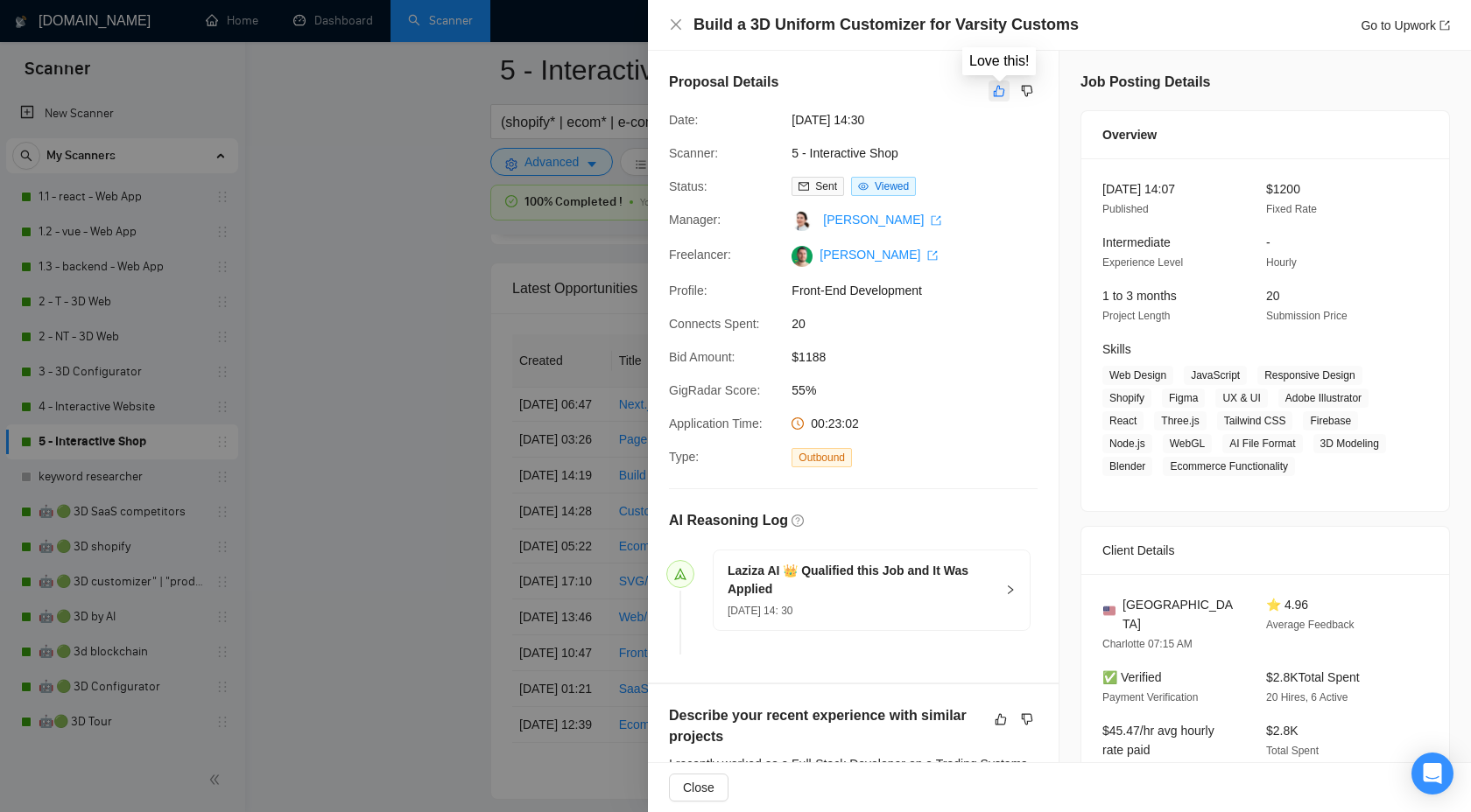
click at [998, 93] on icon "like" at bounding box center [999, 90] width 12 height 14
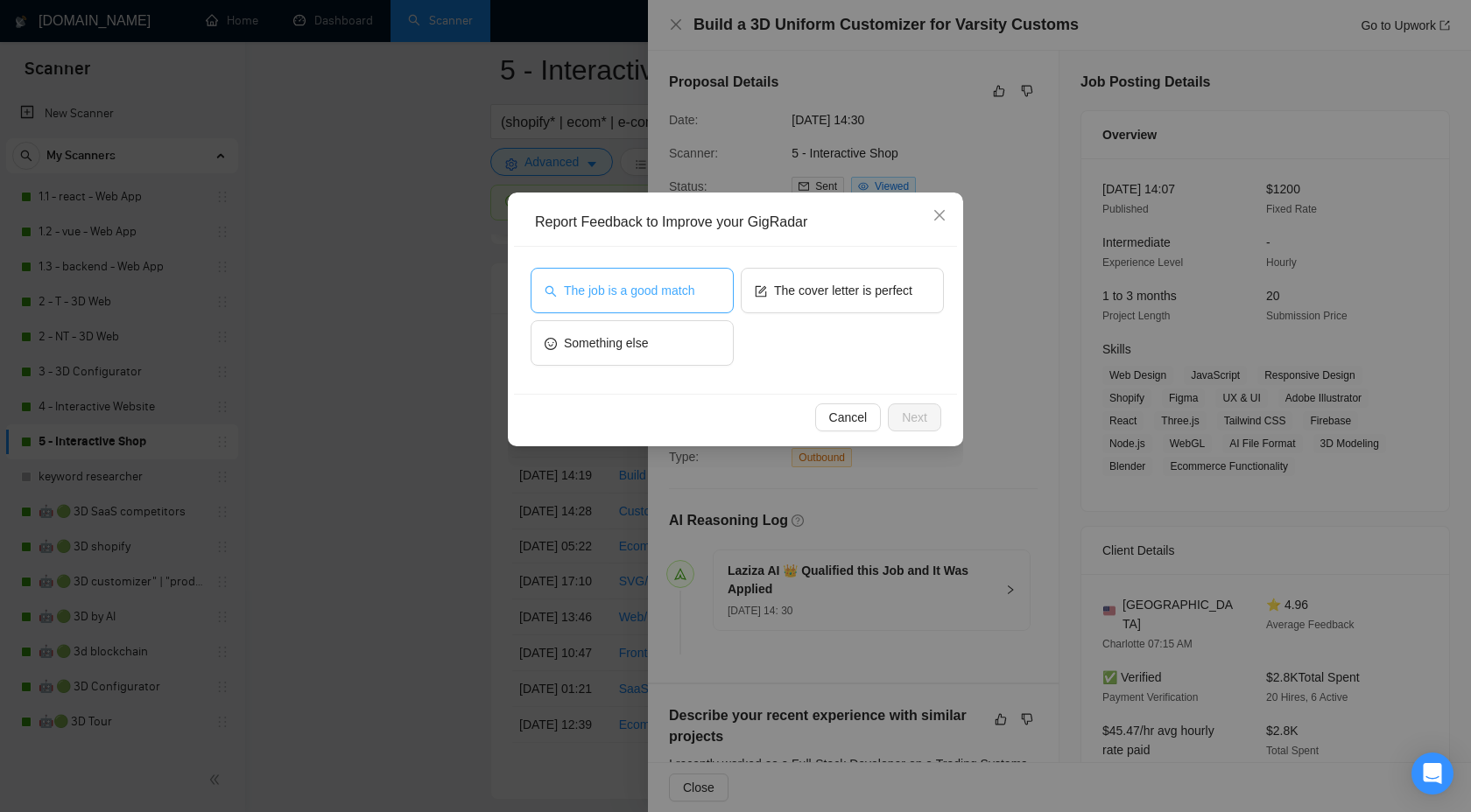
click at [631, 284] on span "The job is a good match" at bounding box center [628, 291] width 130 height 19
click at [924, 423] on span "Next" at bounding box center [914, 417] width 26 height 19
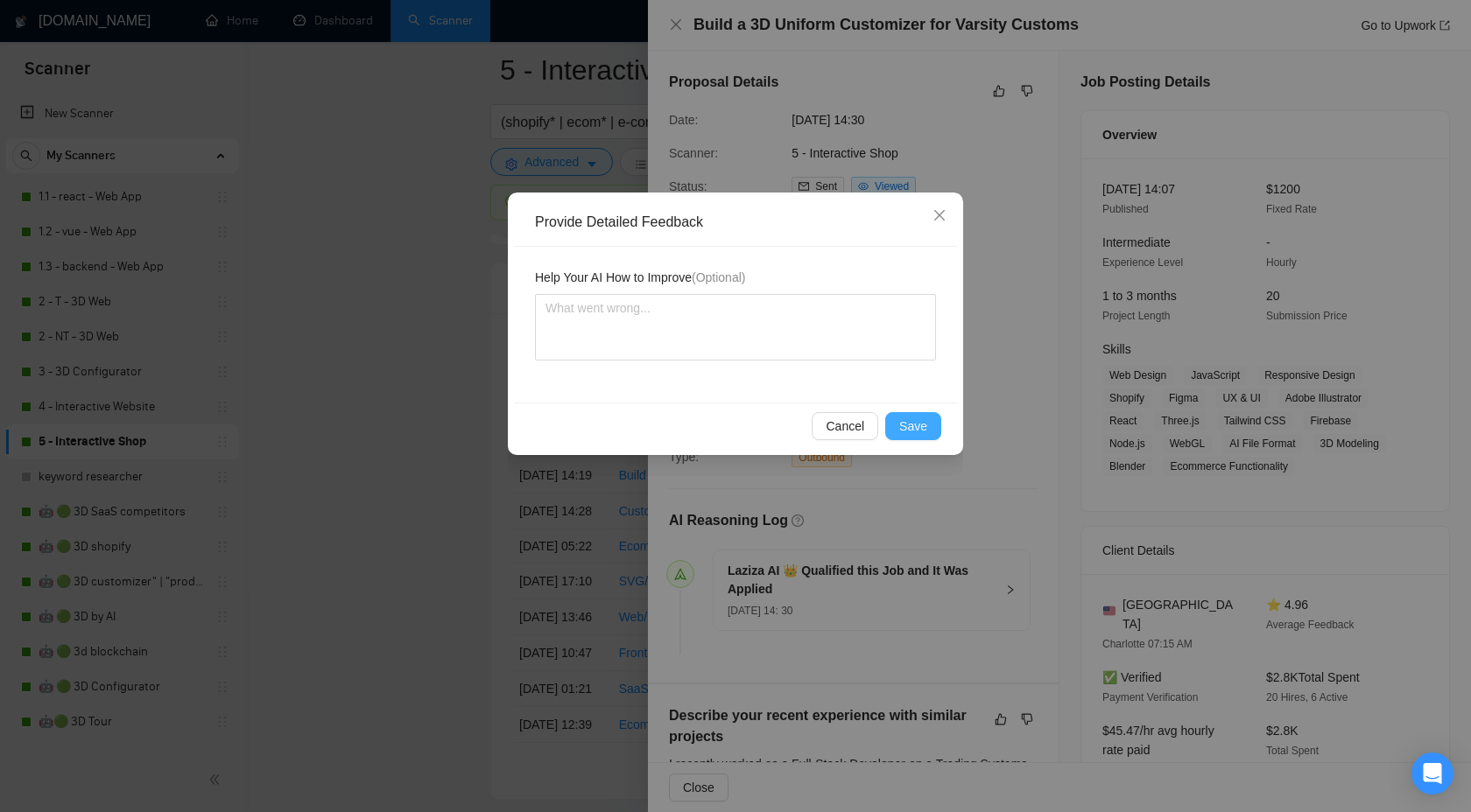
click at [906, 413] on button "Save" at bounding box center [913, 425] width 56 height 28
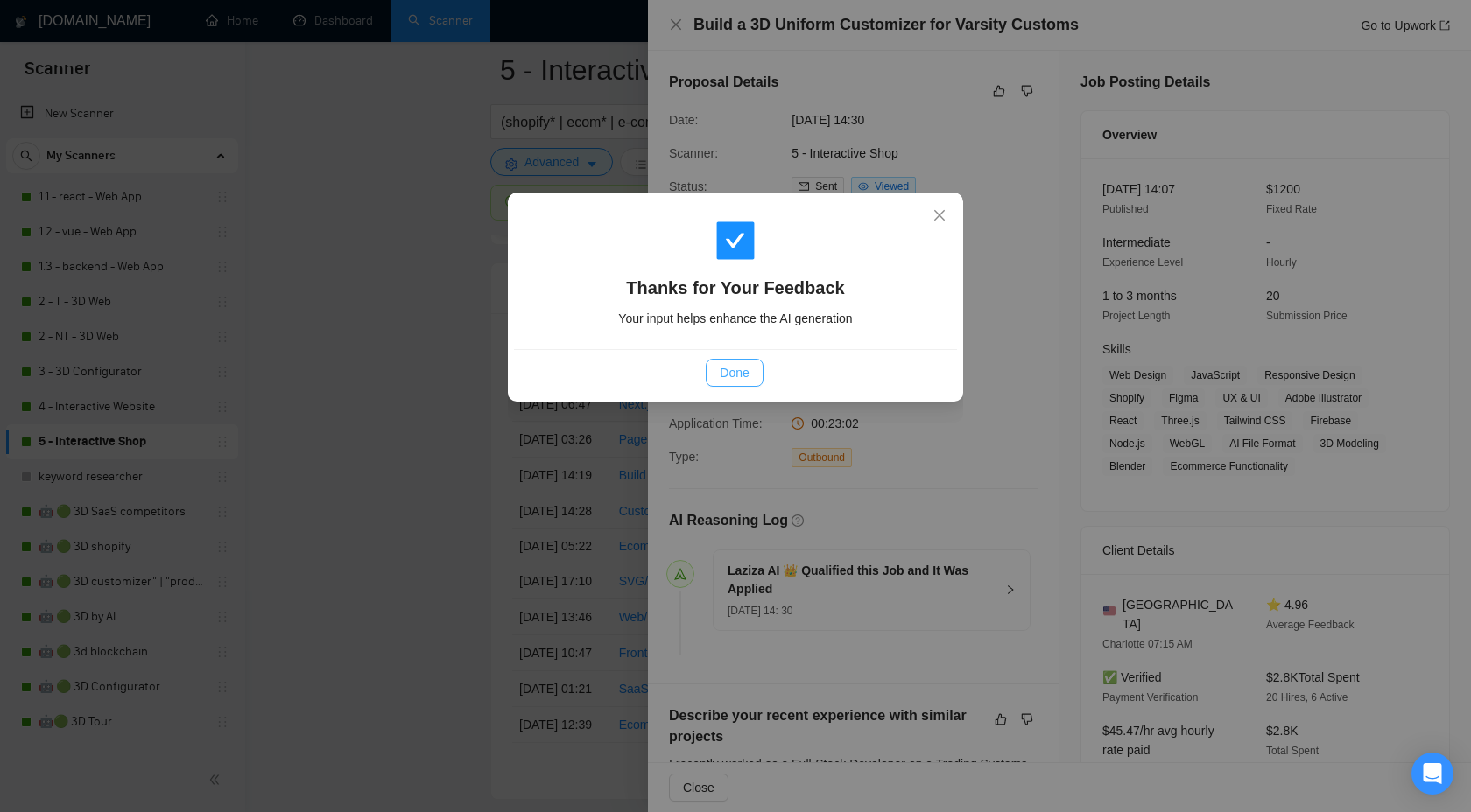
click at [723, 362] on button "Done" at bounding box center [735, 372] width 57 height 28
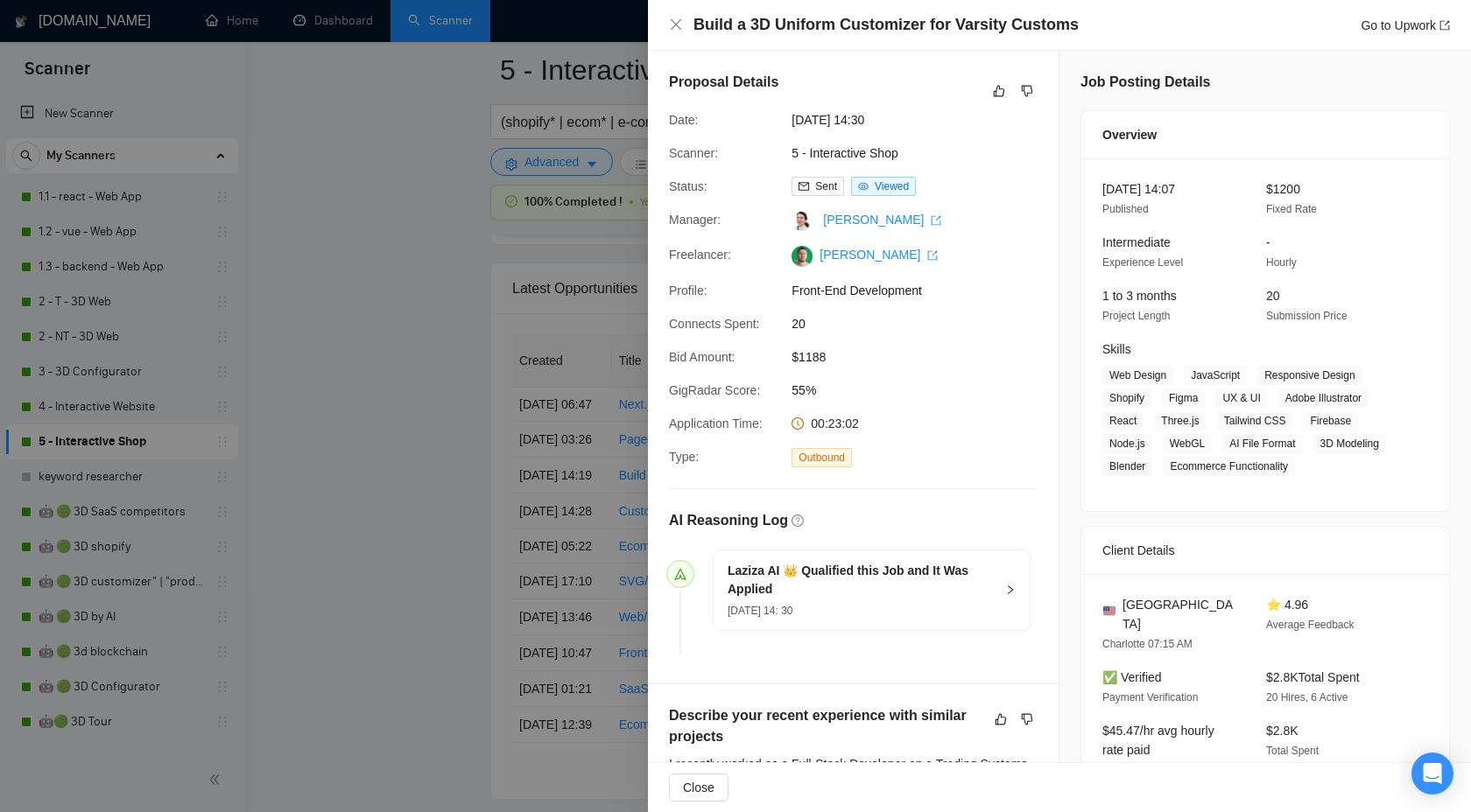
click at [396, 364] on div at bounding box center [736, 406] width 1471 height 812
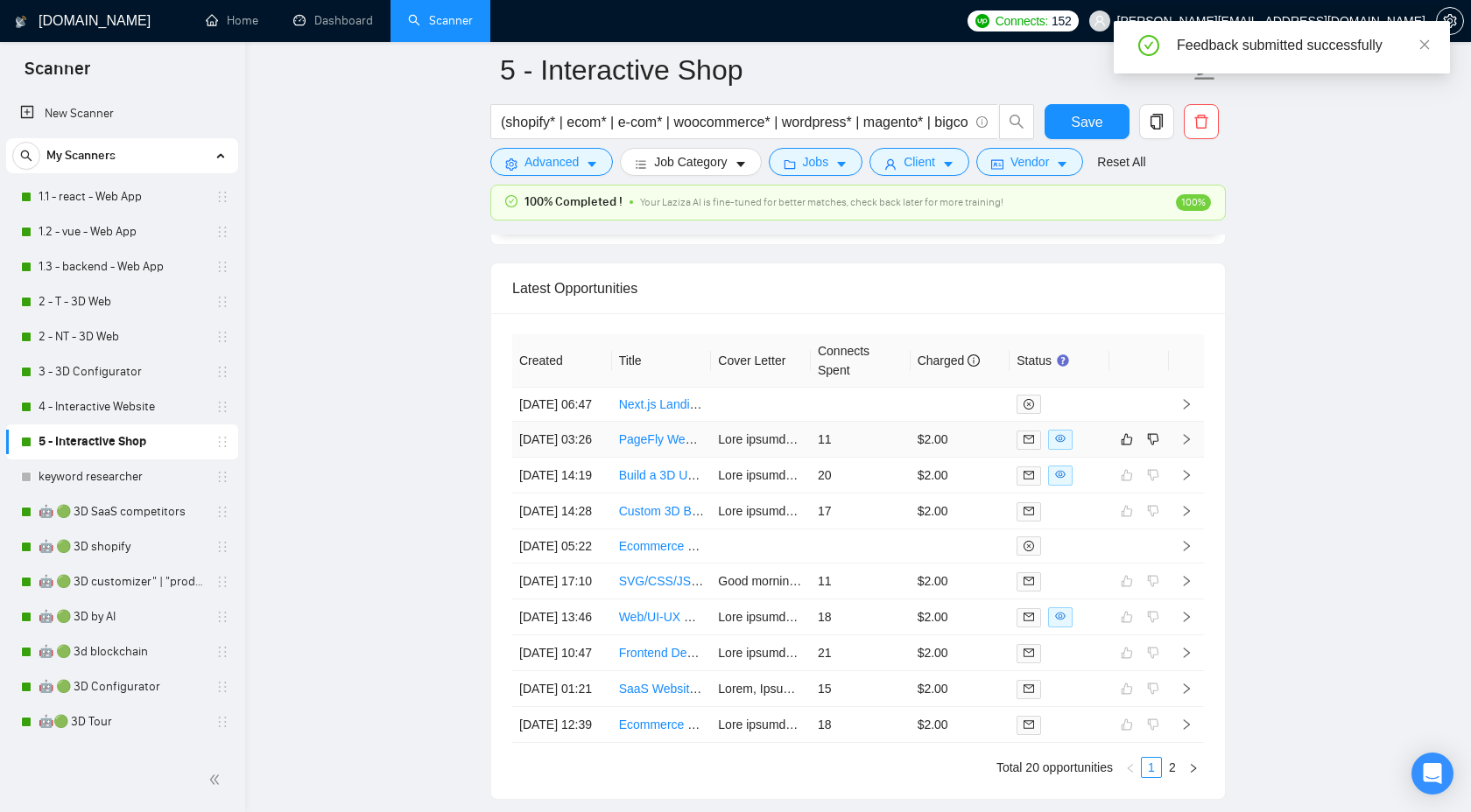
click at [1182, 445] on icon "right" at bounding box center [1186, 439] width 12 height 12
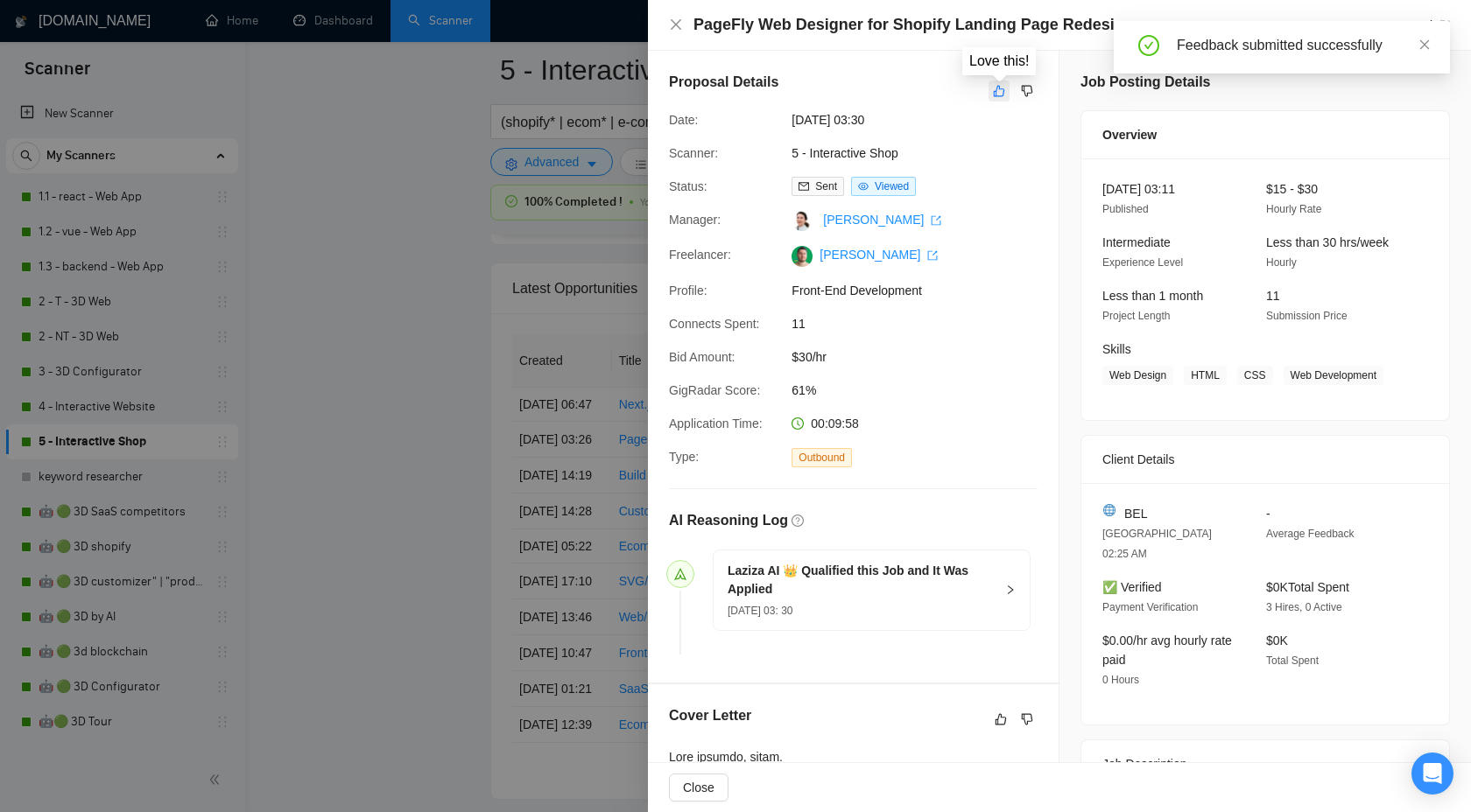
click at [1000, 98] on button "button" at bounding box center [999, 91] width 21 height 21
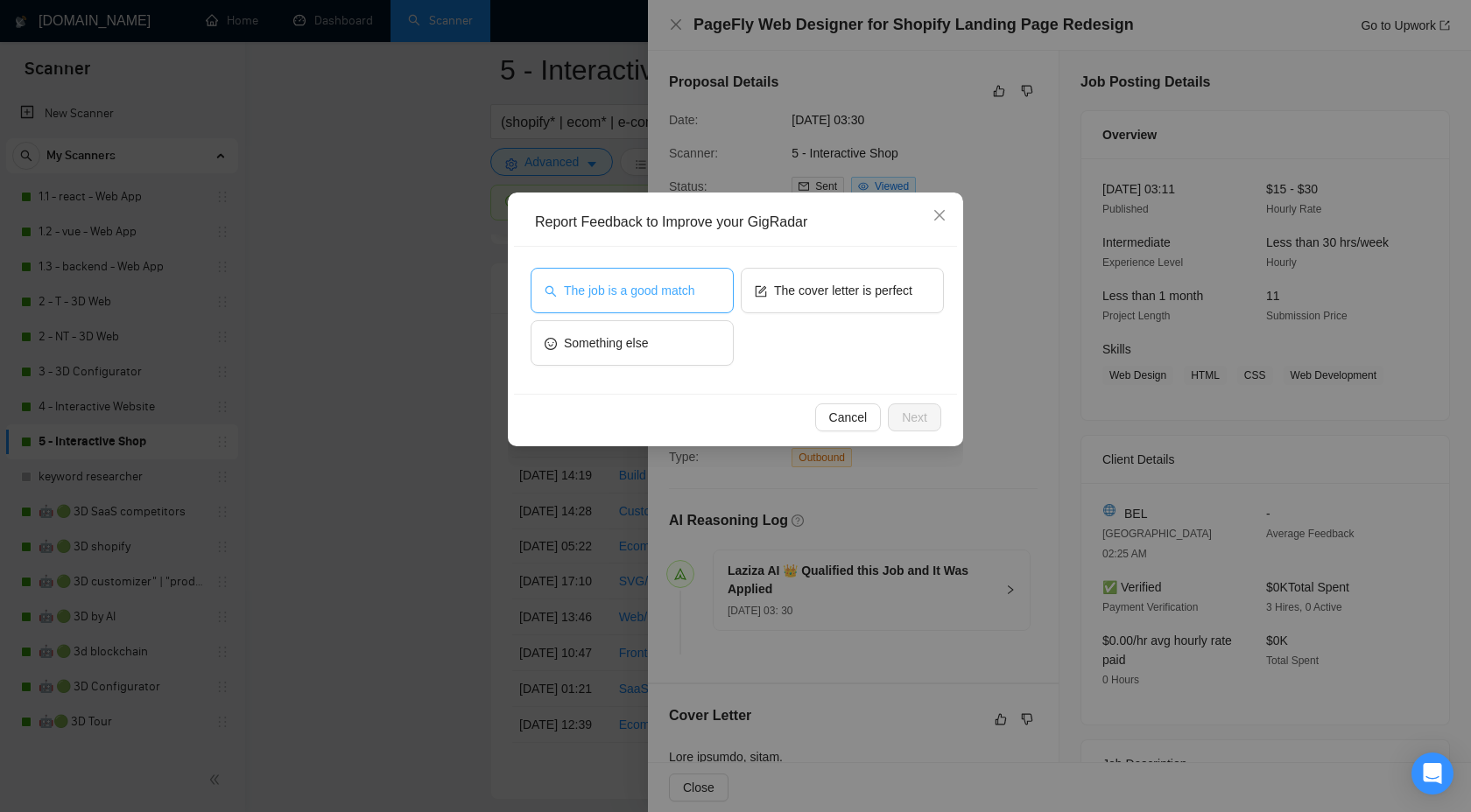
click at [672, 301] on button "The job is a good match" at bounding box center [632, 291] width 203 height 46
click at [881, 408] on div "Cancel Next" at bounding box center [735, 417] width 413 height 28
click at [917, 413] on span "Next" at bounding box center [914, 417] width 26 height 19
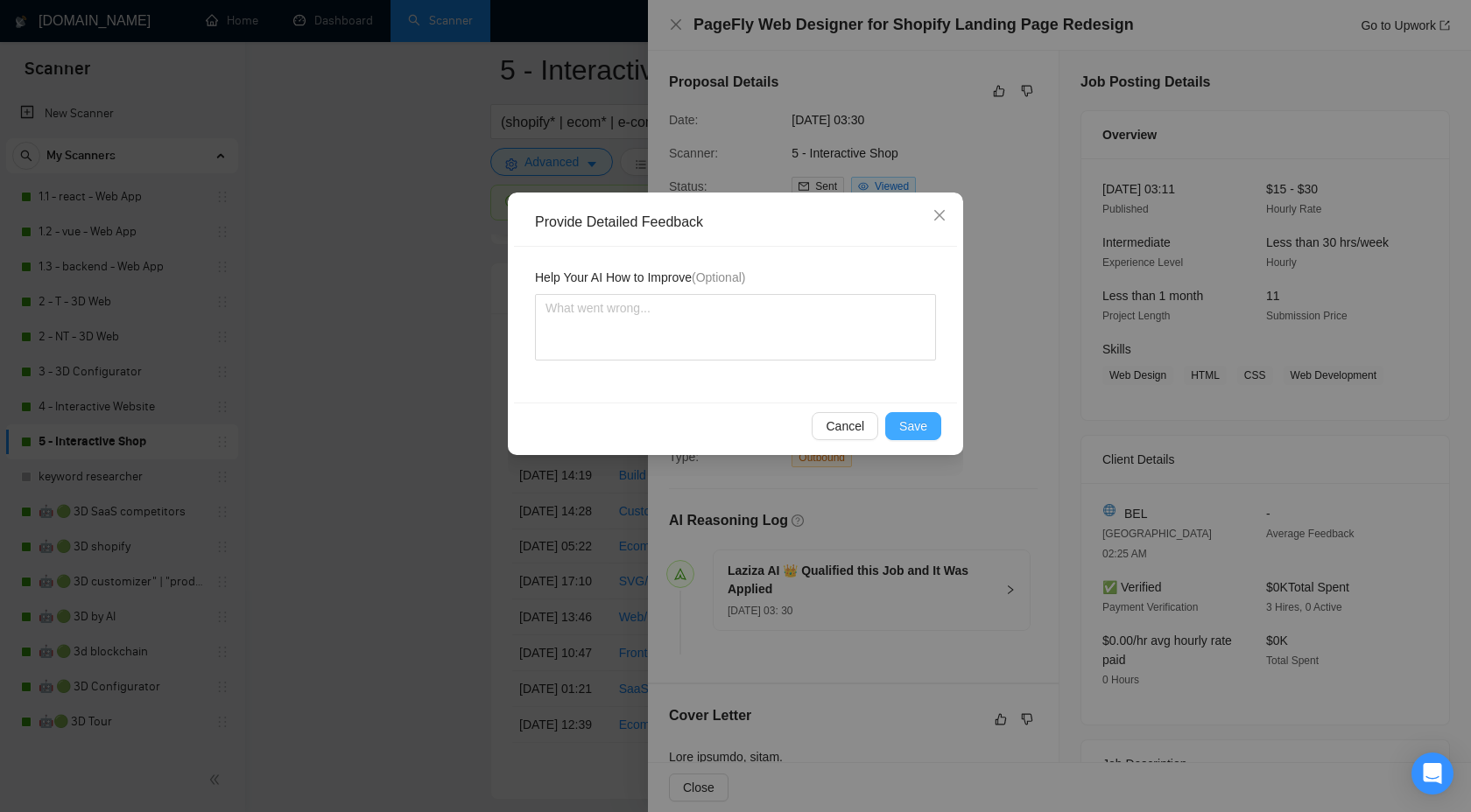
click at [931, 426] on button "Save" at bounding box center [913, 425] width 56 height 28
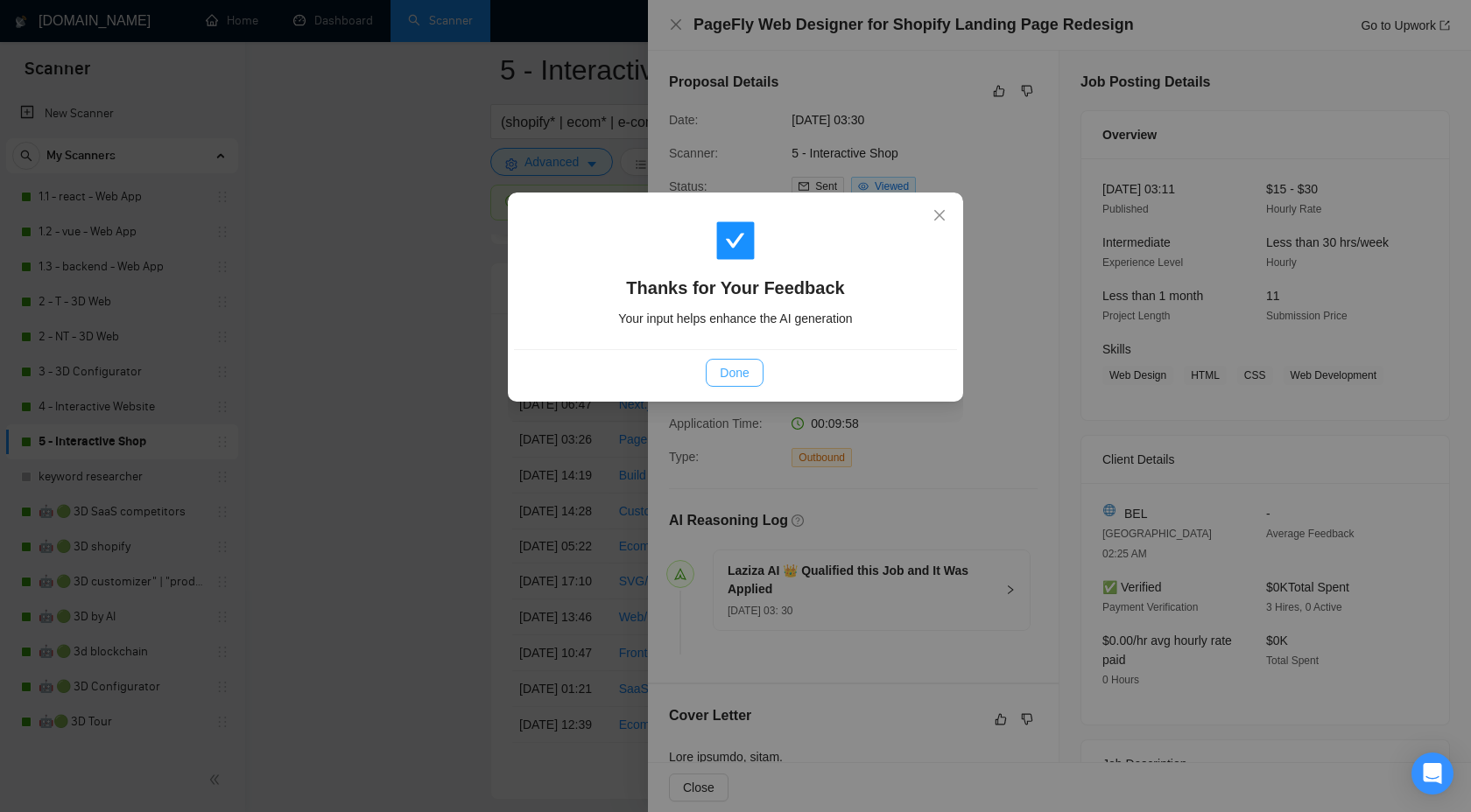
click at [716, 385] on button "Done" at bounding box center [735, 372] width 57 height 28
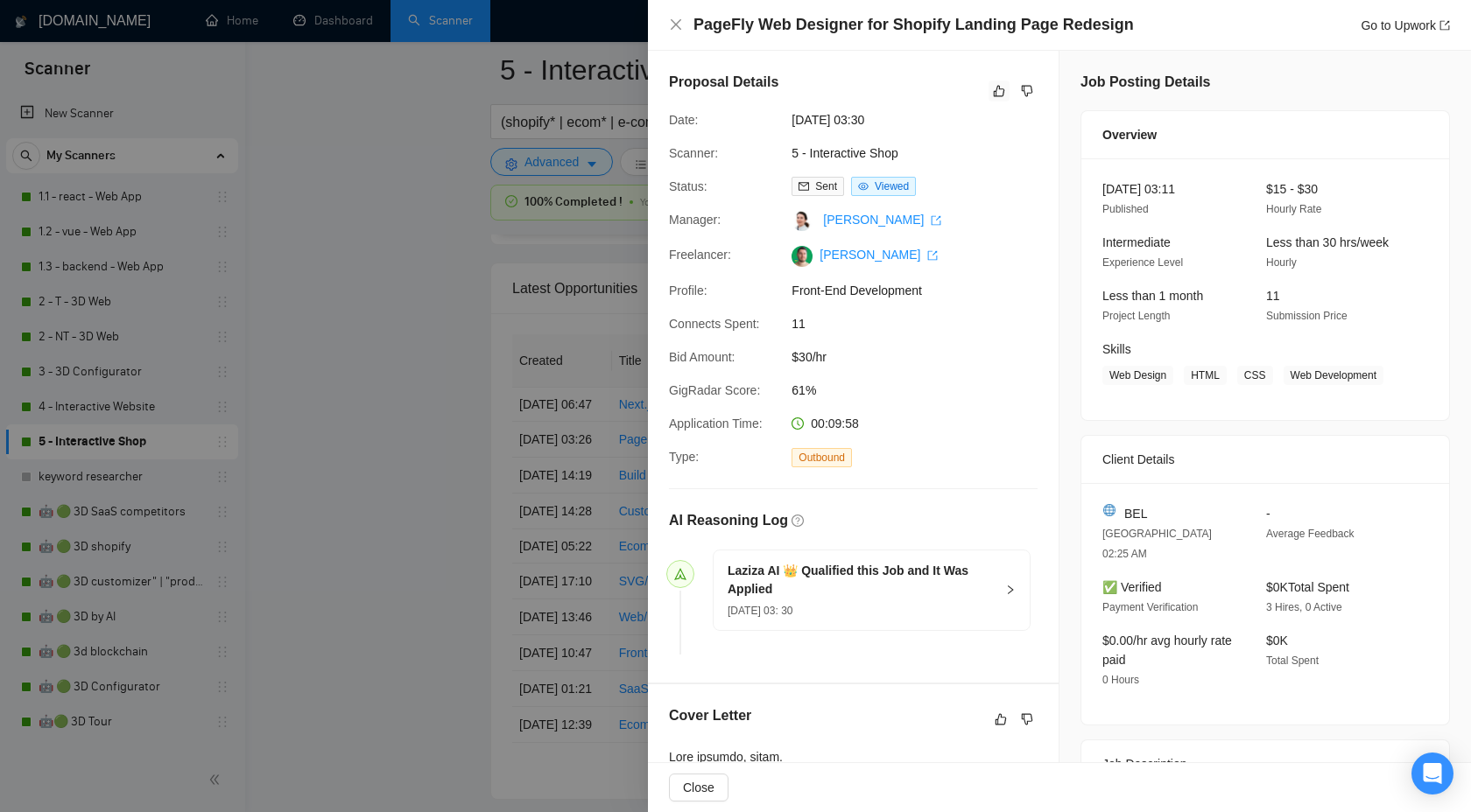
click at [317, 342] on div at bounding box center [736, 406] width 1471 height 812
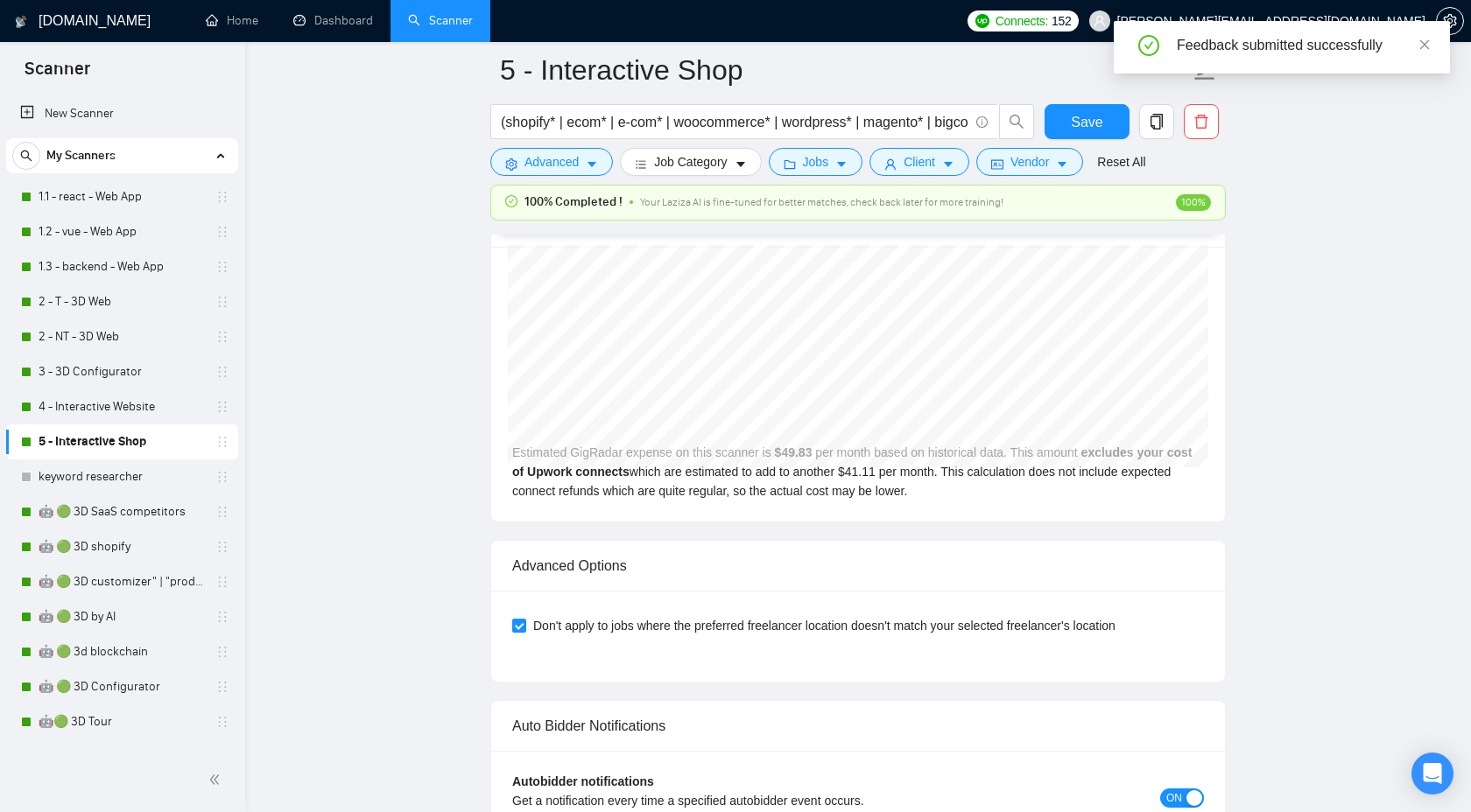
scroll to position [3782, 0]
